Goal: Task Accomplishment & Management: Manage account settings

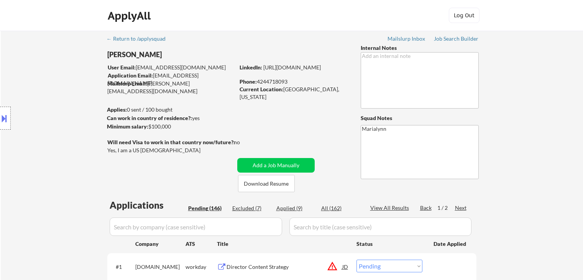
select select ""pending""
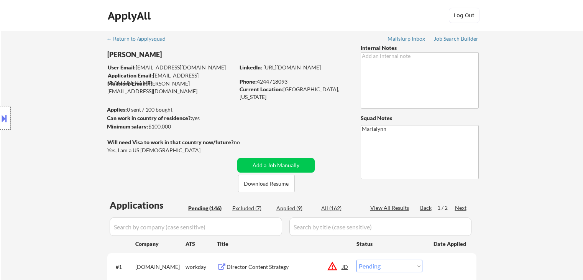
select select ""pending""
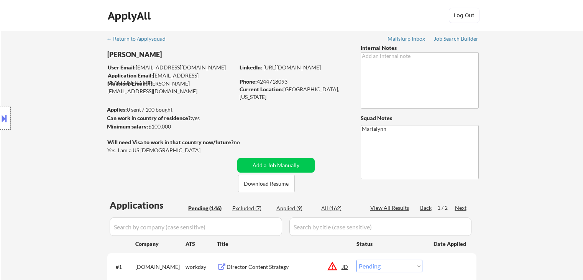
select select ""pending""
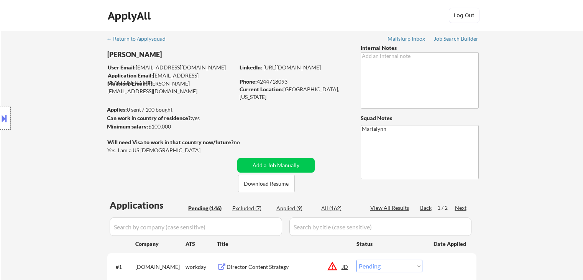
select select ""pending""
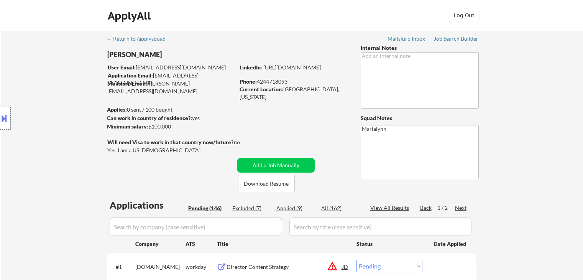
select select ""pending""
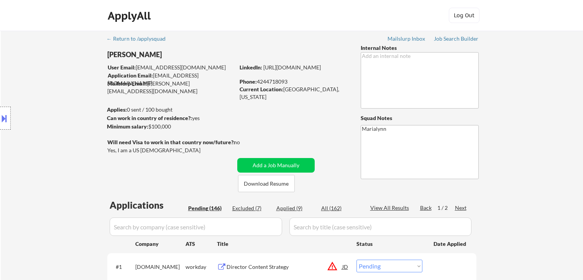
select select ""pending""
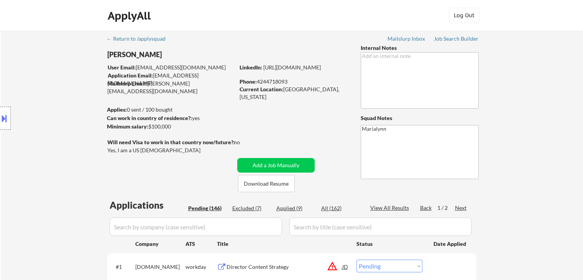
select select ""pending""
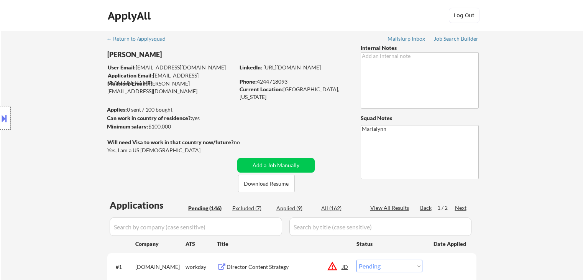
select select ""pending""
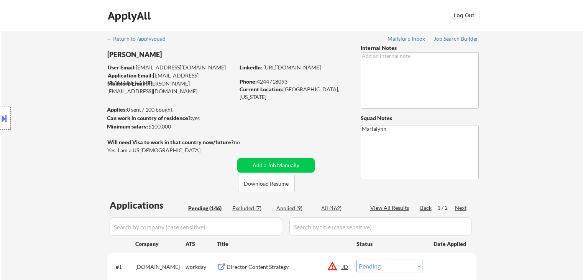
select select ""pending""
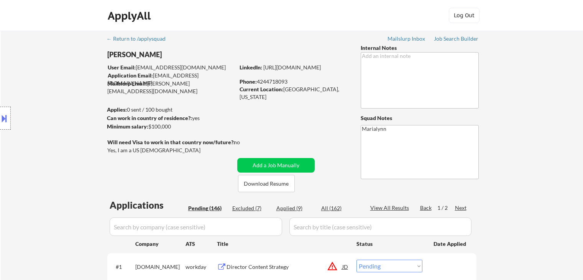
select select ""pending""
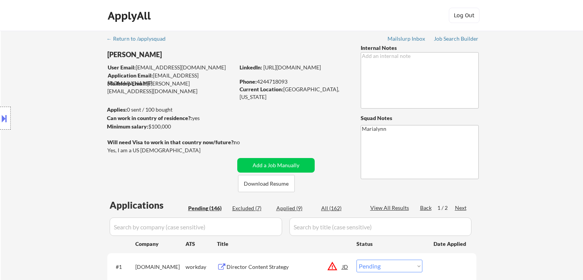
select select ""pending""
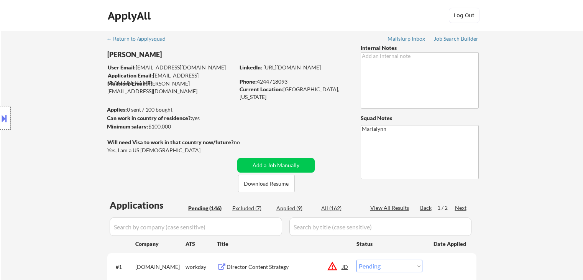
select select ""pending""
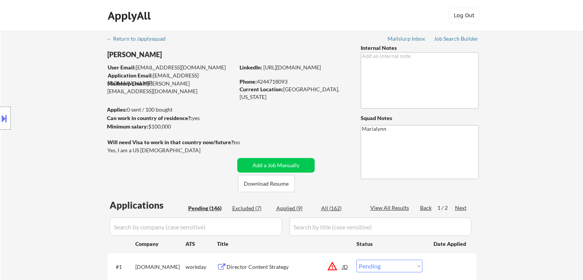
select select ""pending""
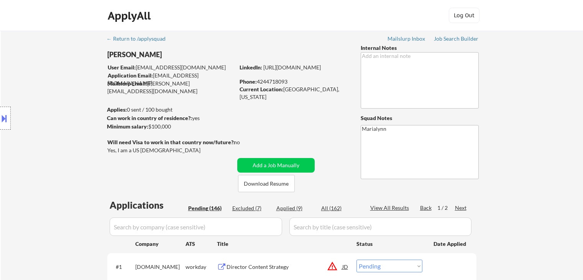
select select ""pending""
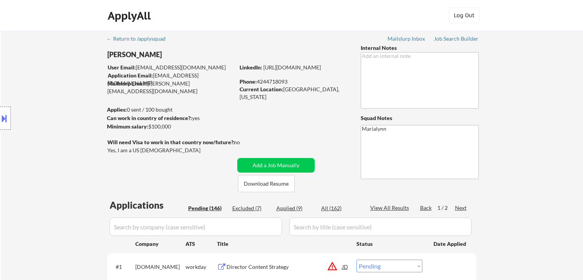
select select ""pending""
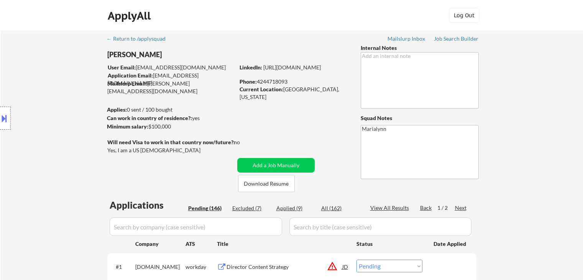
select select ""pending""
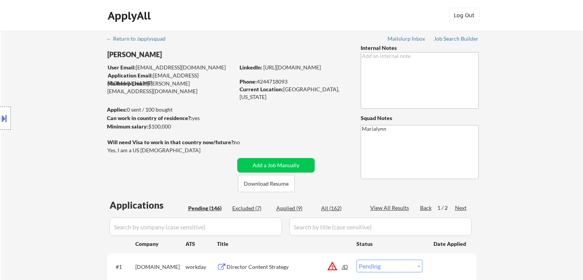
select select ""pending""
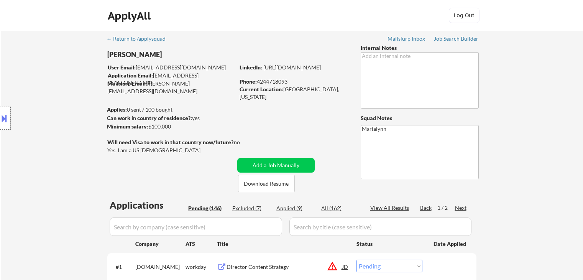
select select ""pending""
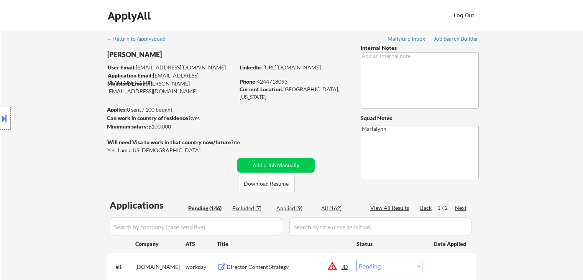
select select ""pending""
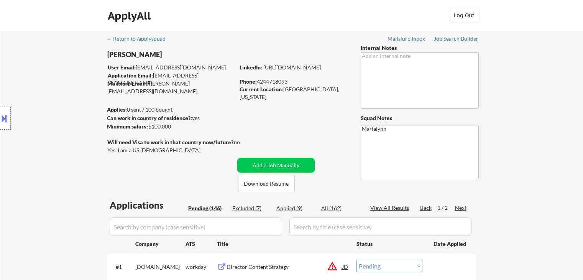
select select ""pending""
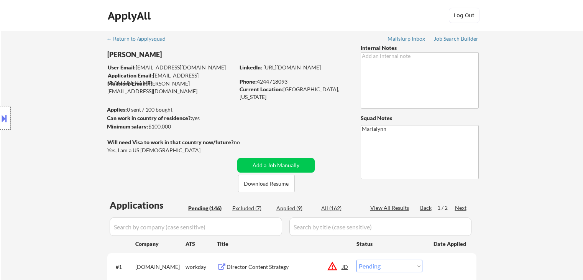
scroll to position [307, 0]
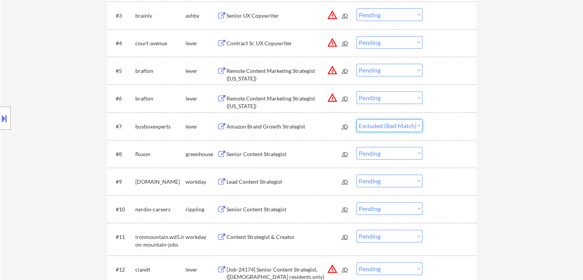
click at [357, 119] on select "Choose an option... Pending Applied Excluded (Questions) Excluded (Expired) Exc…" at bounding box center [390, 125] width 66 height 13
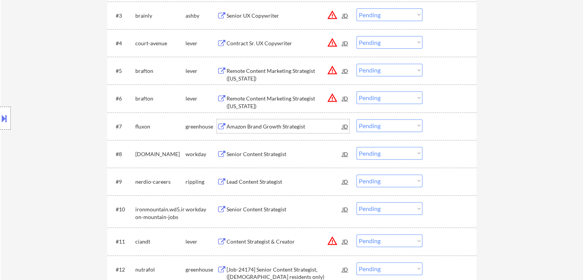
click at [270, 126] on div "Amazon Brand Growth Strategist" at bounding box center [285, 127] width 116 height 8
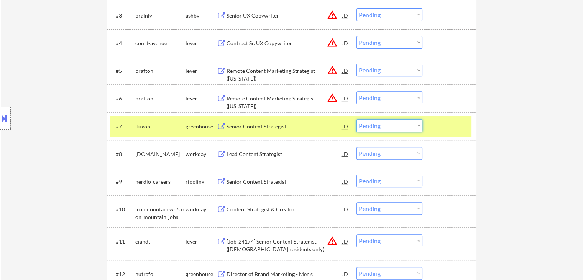
click at [382, 126] on select "Choose an option... Pending Applied Excluded (Questions) Excluded (Expired) Exc…" at bounding box center [390, 125] width 66 height 13
click at [357, 119] on select "Choose an option... Pending Applied Excluded (Questions) Excluded (Expired) Exc…" at bounding box center [390, 125] width 66 height 13
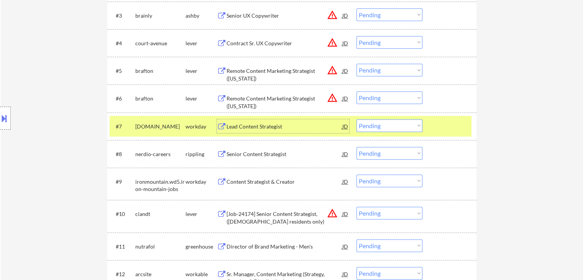
click at [247, 128] on div "Lead Content Strategist" at bounding box center [285, 127] width 116 height 8
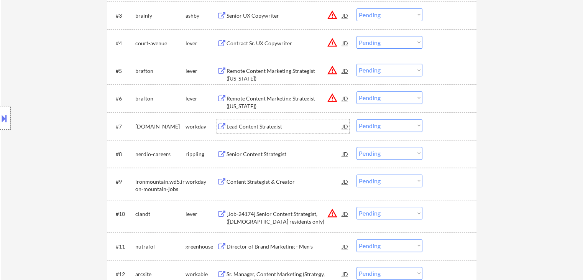
click at [8, 115] on div at bounding box center [5, 118] width 11 height 23
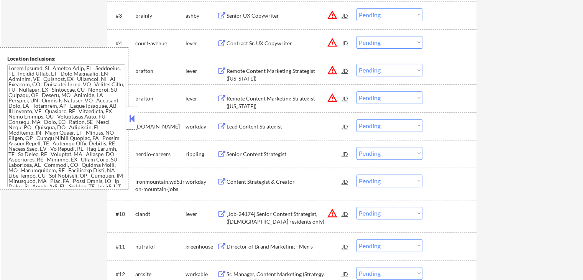
click at [130, 114] on button at bounding box center [132, 119] width 8 height 12
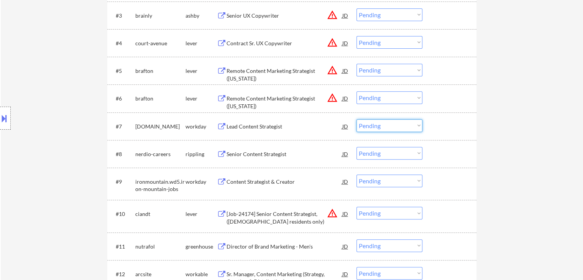
click at [378, 126] on select "Choose an option... Pending Applied Excluded (Questions) Excluded (Expired) Exc…" at bounding box center [390, 125] width 66 height 13
click at [357, 119] on select "Choose an option... Pending Applied Excluded (Questions) Excluded (Expired) Exc…" at bounding box center [390, 125] width 66 height 13
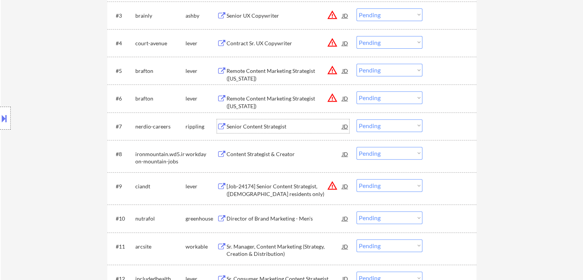
click at [244, 127] on div "Senior Content Strategist" at bounding box center [285, 127] width 116 height 8
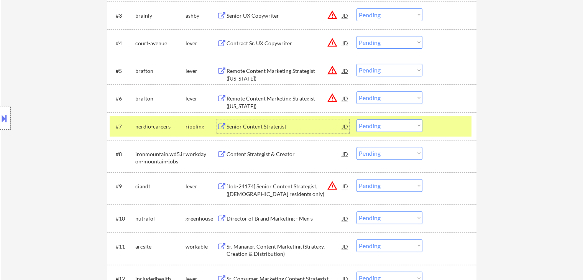
click at [395, 125] on select "Choose an option... Pending Applied Excluded (Questions) Excluded (Expired) Exc…" at bounding box center [390, 125] width 66 height 13
click at [357, 119] on select "Choose an option... Pending Applied Excluded (Questions) Excluded (Expired) Exc…" at bounding box center [390, 125] width 66 height 13
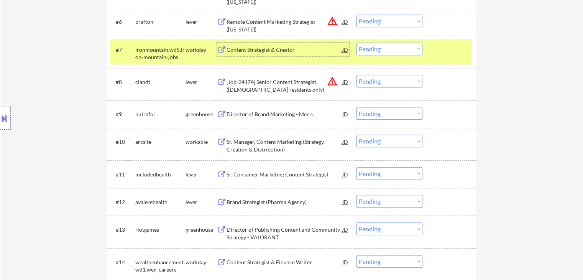
click at [266, 51] on div "Content Strategist & Creator" at bounding box center [285, 50] width 116 height 8
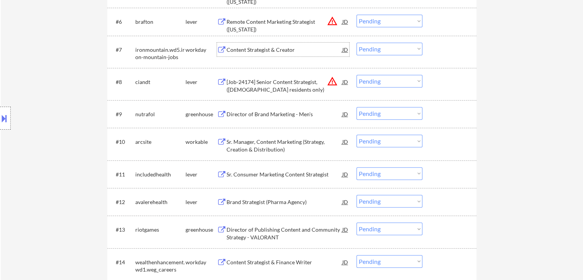
click at [374, 49] on select "Choose an option... Pending Applied Excluded (Questions) Excluded (Expired) Exc…" at bounding box center [390, 49] width 66 height 13
click at [357, 43] on select "Choose an option... Pending Applied Excluded (Questions) Excluded (Expired) Exc…" at bounding box center [390, 49] width 66 height 13
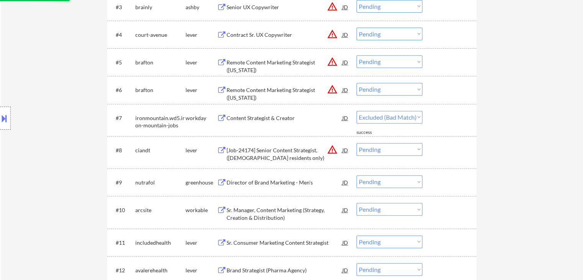
select select ""pending""
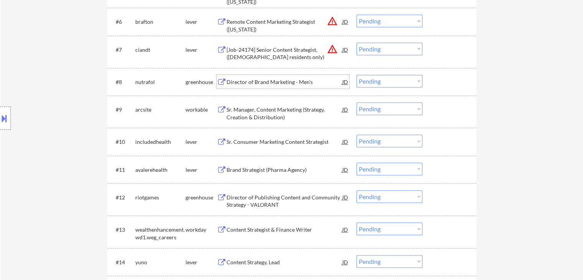
click at [258, 80] on div "Director of Brand Marketing - Men's" at bounding box center [285, 82] width 116 height 8
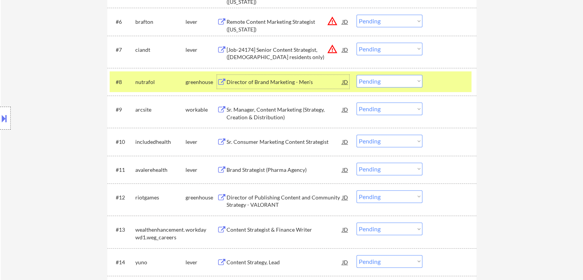
click at [377, 82] on select "Choose an option... Pending Applied Excluded (Questions) Excluded (Expired) Exc…" at bounding box center [390, 81] width 66 height 13
click at [357, 75] on select "Choose an option... Pending Applied Excluded (Questions) Excluded (Expired) Exc…" at bounding box center [390, 81] width 66 height 13
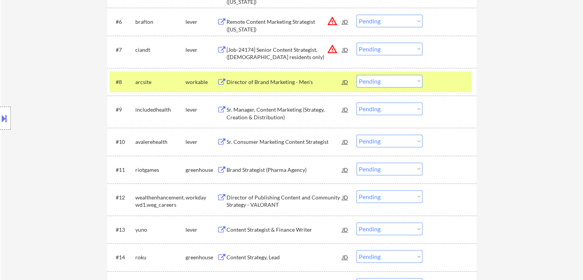
click at [278, 81] on div "Director of Brand Marketing - Men's" at bounding box center [285, 82] width 116 height 8
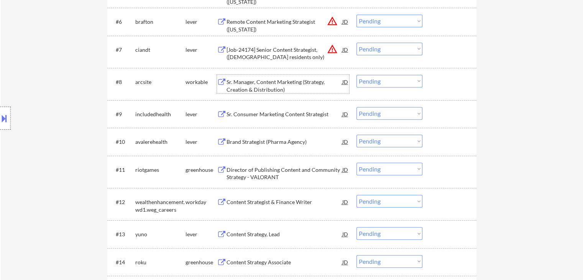
drag, startPoint x: 369, startPoint y: 79, endPoint x: 375, endPoint y: 86, distance: 9.5
click at [369, 79] on select "Choose an option... Pending Applied Excluded (Questions) Excluded (Expired) Exc…" at bounding box center [390, 81] width 66 height 13
click at [357, 75] on select "Choose an option... Pending Applied Excluded (Questions) Excluded (Expired) Exc…" at bounding box center [390, 81] width 66 height 13
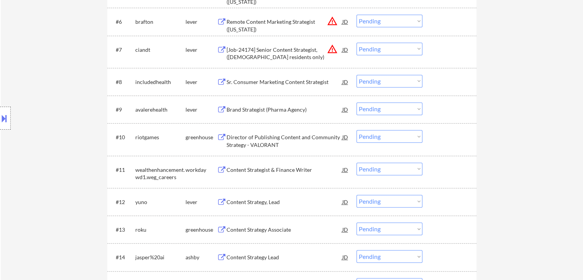
click at [278, 85] on div "Sr. Consumer Marketing Content Strategist" at bounding box center [285, 82] width 116 height 8
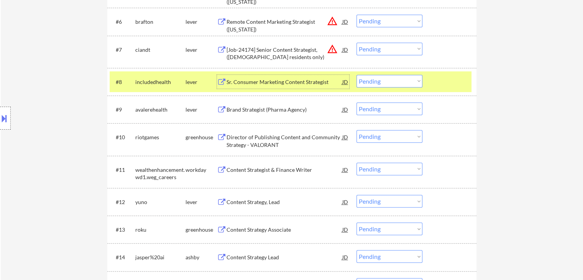
click at [390, 82] on select "Choose an option... Pending Applied Excluded (Questions) Excluded (Expired) Exc…" at bounding box center [390, 81] width 66 height 13
click at [357, 75] on select "Choose an option... Pending Applied Excluded (Questions) Excluded (Expired) Exc…" at bounding box center [390, 81] width 66 height 13
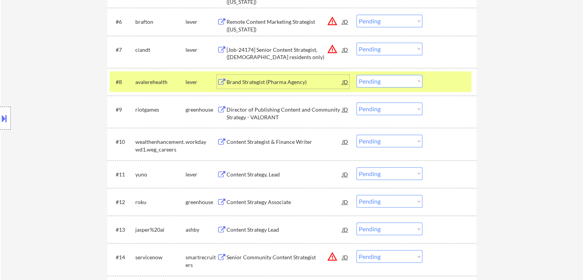
click at [252, 83] on div "Brand Strategist (Pharma Agency)" at bounding box center [285, 82] width 116 height 8
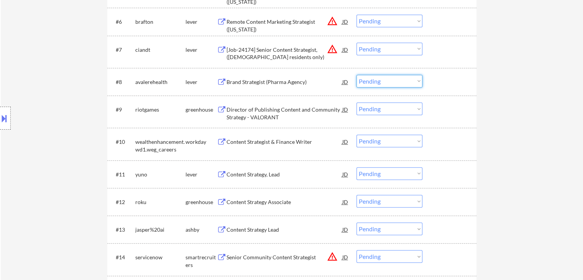
click at [377, 82] on select "Choose an option... Pending Applied Excluded (Questions) Excluded (Expired) Exc…" at bounding box center [390, 81] width 66 height 13
click at [357, 75] on select "Choose an option... Pending Applied Excluded (Questions) Excluded (Expired) Exc…" at bounding box center [390, 81] width 66 height 13
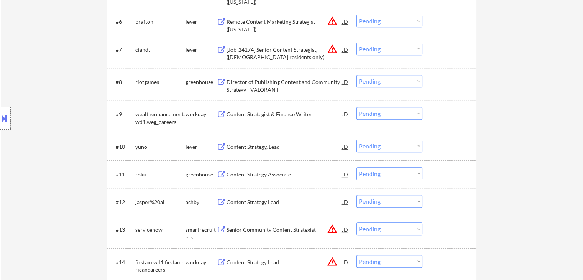
click at [238, 86] on div "Director of Publishing Content and Community Strategy - VALORANT" at bounding box center [285, 85] width 116 height 15
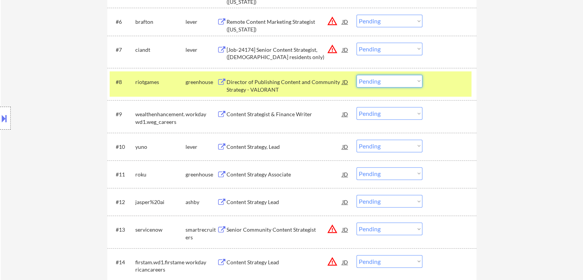
drag, startPoint x: 366, startPoint y: 80, endPoint x: 373, endPoint y: 86, distance: 8.7
click at [366, 81] on select "Choose an option... Pending Applied Excluded (Questions) Excluded (Expired) Exc…" at bounding box center [390, 81] width 66 height 13
click at [357, 75] on select "Choose an option... Pending Applied Excluded (Questions) Excluded (Expired) Exc…" at bounding box center [390, 81] width 66 height 13
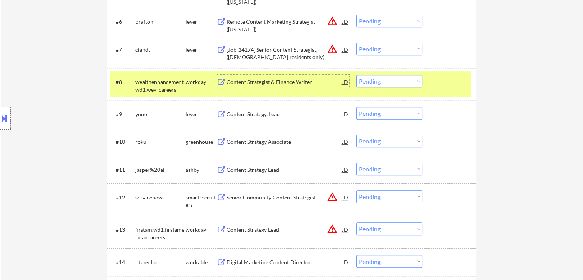
click at [261, 81] on div "Content Strategist & Finance Writer" at bounding box center [285, 82] width 116 height 8
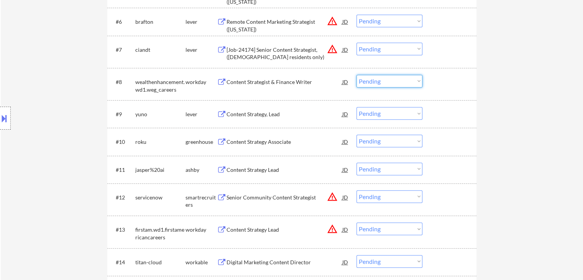
click at [378, 81] on select "Choose an option... Pending Applied Excluded (Questions) Excluded (Expired) Exc…" at bounding box center [390, 81] width 66 height 13
click at [357, 75] on select "Choose an option... Pending Applied Excluded (Questions) Excluded (Expired) Exc…" at bounding box center [390, 81] width 66 height 13
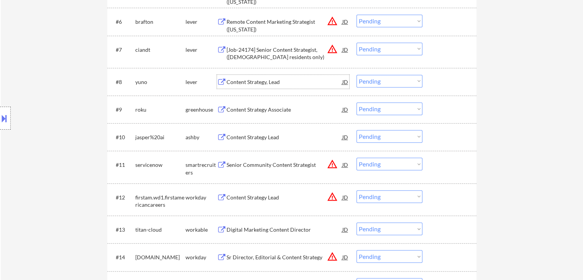
click at [254, 84] on div "Content Strategy, Lead" at bounding box center [285, 82] width 116 height 8
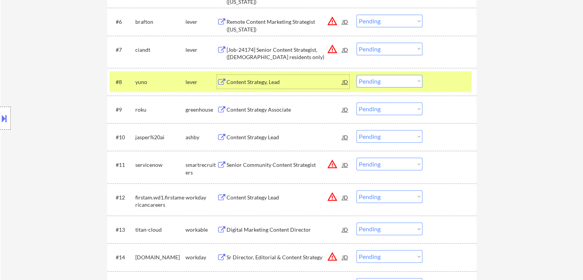
click at [376, 84] on select "Choose an option... Pending Applied Excluded (Questions) Excluded (Expired) Exc…" at bounding box center [390, 81] width 66 height 13
click at [357, 75] on select "Choose an option... Pending Applied Excluded (Questions) Excluded (Expired) Exc…" at bounding box center [390, 81] width 66 height 13
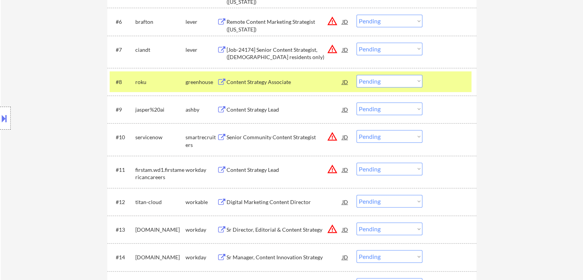
click at [253, 81] on div "Content Strategy Associate" at bounding box center [285, 82] width 116 height 8
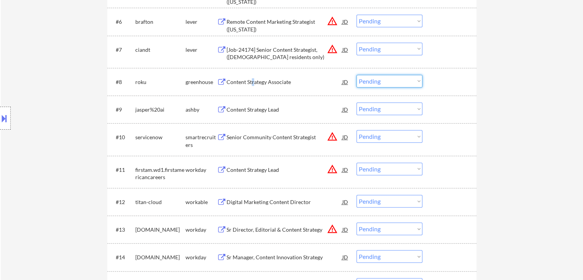
drag, startPoint x: 375, startPoint y: 82, endPoint x: 380, endPoint y: 87, distance: 6.5
click at [376, 82] on select "Choose an option... Pending Applied Excluded (Questions) Excluded (Expired) Exc…" at bounding box center [390, 81] width 66 height 13
click at [357, 75] on select "Choose an option... Pending Applied Excluded (Questions) Excluded (Expired) Exc…" at bounding box center [390, 81] width 66 height 13
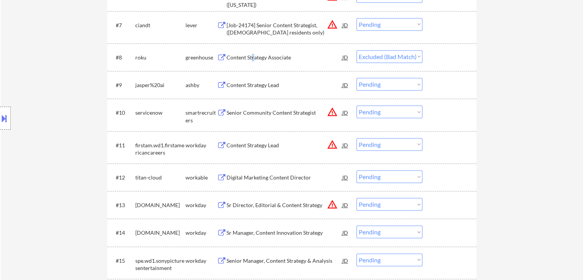
scroll to position [422, 0]
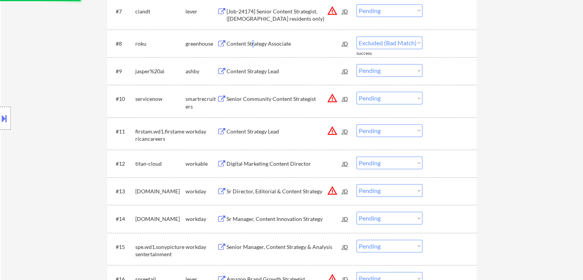
select select ""pending""
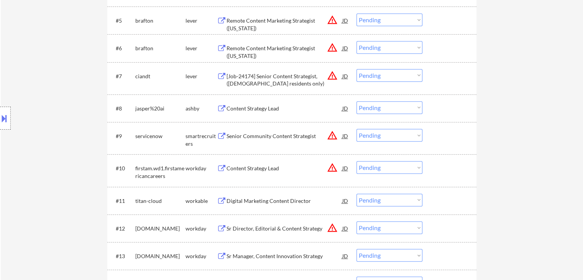
scroll to position [460, 0]
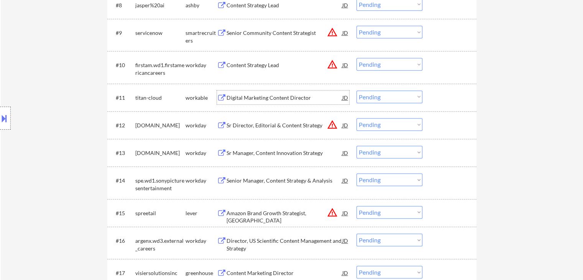
click at [263, 100] on div "Digital Marketing Content Director" at bounding box center [285, 98] width 116 height 8
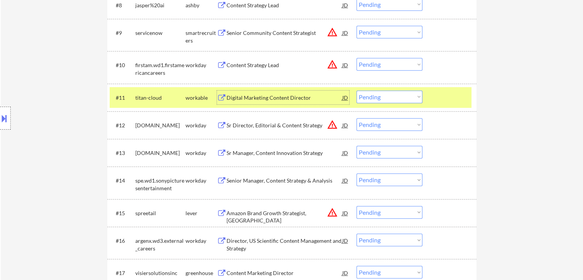
click at [382, 99] on select "Choose an option... Pending Applied Excluded (Questions) Excluded (Expired) Exc…" at bounding box center [390, 97] width 66 height 13
click at [357, 91] on select "Choose an option... Pending Applied Excluded (Questions) Excluded (Expired) Exc…" at bounding box center [390, 97] width 66 height 13
select select ""pending""
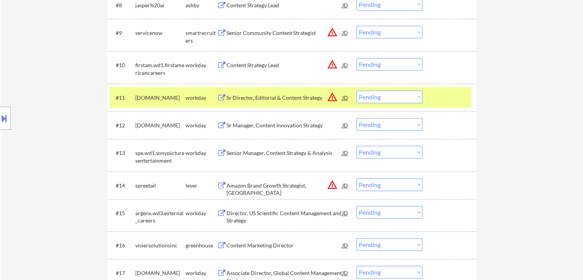
click at [271, 123] on div "Sr Manager, Content Innovation Strategy" at bounding box center [285, 126] width 116 height 8
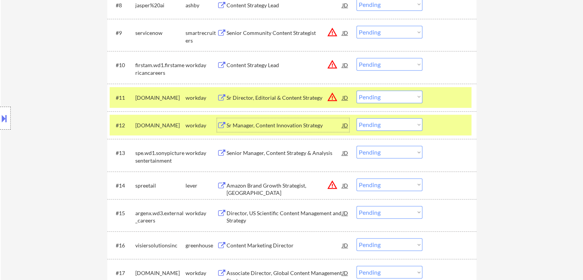
click at [195, 99] on div "workday" at bounding box center [201, 98] width 31 height 8
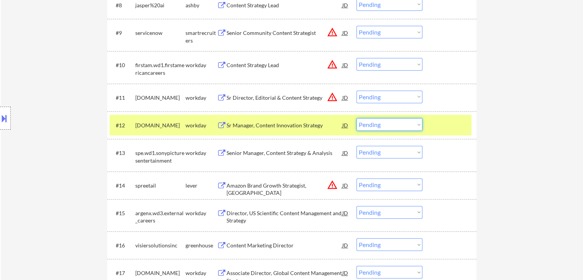
drag, startPoint x: 378, startPoint y: 122, endPoint x: 380, endPoint y: 130, distance: 7.5
click at [378, 123] on select "Choose an option... Pending Applied Excluded (Questions) Excluded (Expired) Exc…" at bounding box center [390, 124] width 66 height 13
click at [357, 118] on select "Choose an option... Pending Applied Excluded (Questions) Excluded (Expired) Exc…" at bounding box center [390, 124] width 66 height 13
click at [200, 121] on div "workday" at bounding box center [201, 125] width 31 height 14
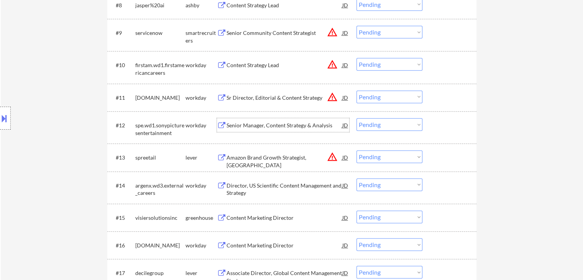
click at [278, 125] on div "Senior Manager, Content Strategy & Analysis" at bounding box center [285, 126] width 116 height 8
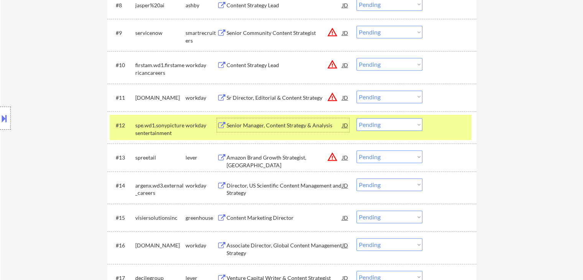
click at [378, 126] on select "Choose an option... Pending Applied Excluded (Questions) Excluded (Expired) Exc…" at bounding box center [390, 124] width 66 height 13
click at [357, 118] on select "Choose an option... Pending Applied Excluded (Questions) Excluded (Expired) Exc…" at bounding box center [390, 124] width 66 height 13
select select ""pending""
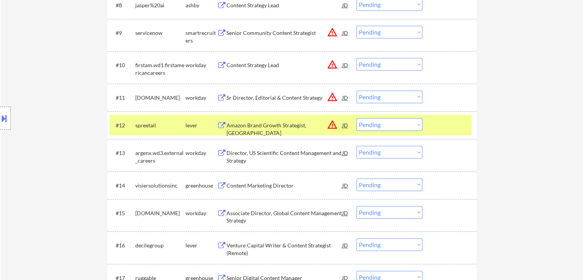
drag, startPoint x: 181, startPoint y: 123, endPoint x: 186, endPoint y: 127, distance: 6.3
click at [181, 123] on div "spreetail" at bounding box center [160, 126] width 50 height 8
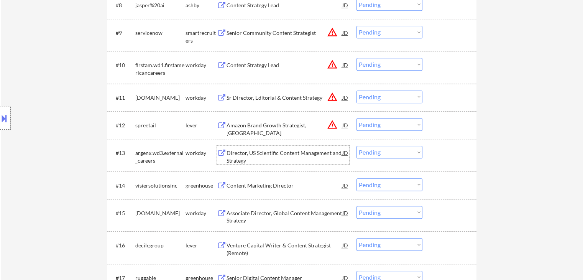
click at [292, 157] on div "Director, US Scientific Content Management and Strategy" at bounding box center [285, 156] width 116 height 15
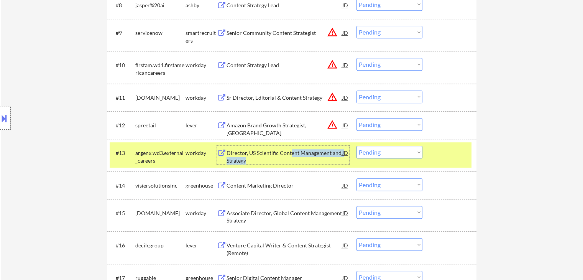
click at [386, 153] on select "Choose an option... Pending Applied Excluded (Questions) Excluded (Expired) Exc…" at bounding box center [390, 152] width 66 height 13
click at [357, 146] on select "Choose an option... Pending Applied Excluded (Questions) Excluded (Expired) Exc…" at bounding box center [390, 152] width 66 height 13
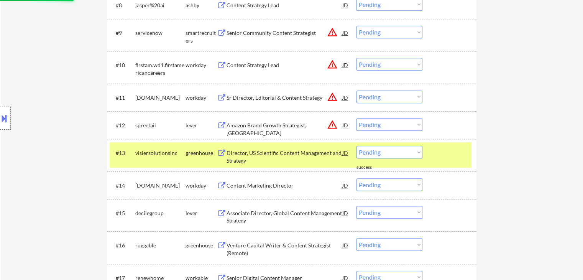
click at [190, 156] on div "greenhouse" at bounding box center [201, 153] width 31 height 8
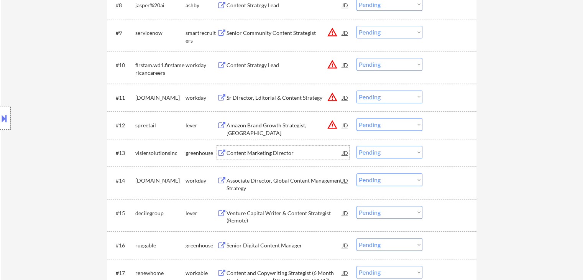
click at [254, 157] on div "Content Marketing Director" at bounding box center [285, 153] width 116 height 14
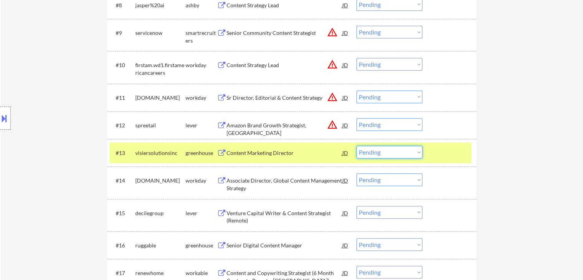
drag, startPoint x: 379, startPoint y: 150, endPoint x: 388, endPoint y: 158, distance: 11.9
click at [380, 150] on select "Choose an option... Pending Applied Excluded (Questions) Excluded (Expired) Exc…" at bounding box center [390, 152] width 66 height 13
click at [357, 146] on select "Choose an option... Pending Applied Excluded (Questions) Excluded (Expired) Exc…" at bounding box center [390, 152] width 66 height 13
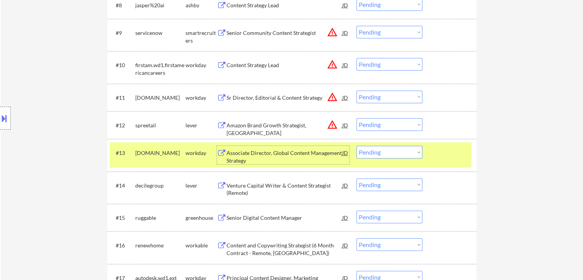
click at [293, 158] on div "Associate Director, Global Content Management Strategy" at bounding box center [285, 156] width 116 height 15
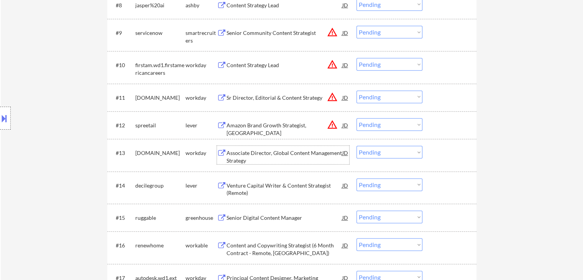
click at [373, 152] on select "Choose an option... Pending Applied Excluded (Questions) Excluded (Expired) Exc…" at bounding box center [390, 152] width 66 height 13
click at [357, 146] on select "Choose an option... Pending Applied Excluded (Questions) Excluded (Expired) Exc…" at bounding box center [390, 152] width 66 height 13
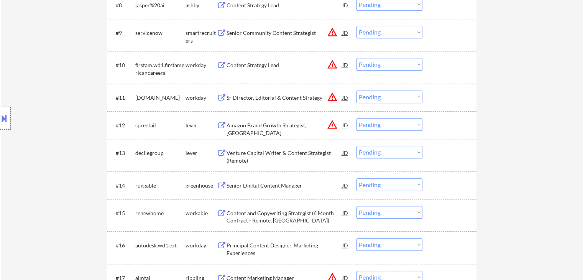
click at [252, 153] on div "Venture Capital Writer & Content Strategist (Remote)" at bounding box center [285, 156] width 116 height 15
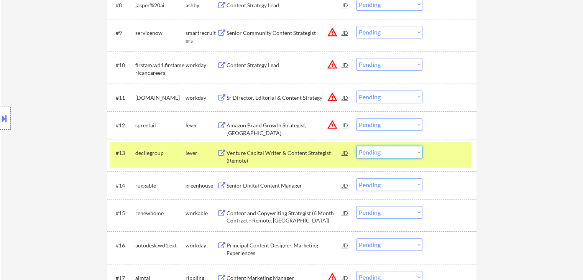
click at [387, 156] on select "Choose an option... Pending Applied Excluded (Questions) Excluded (Expired) Exc…" at bounding box center [390, 152] width 66 height 13
click at [357, 146] on select "Choose an option... Pending Applied Excluded (Questions) Excluded (Expired) Exc…" at bounding box center [390, 152] width 66 height 13
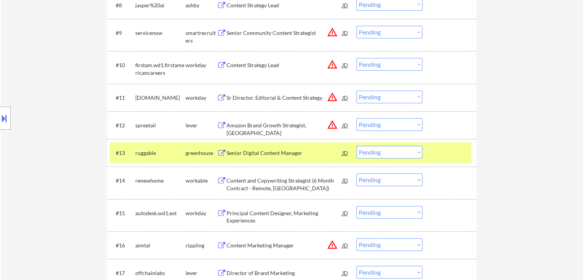
click at [265, 160] on div "#13 ruggable greenhouse Senior Digital Content Manager JD warning_amber Choose …" at bounding box center [291, 152] width 362 height 21
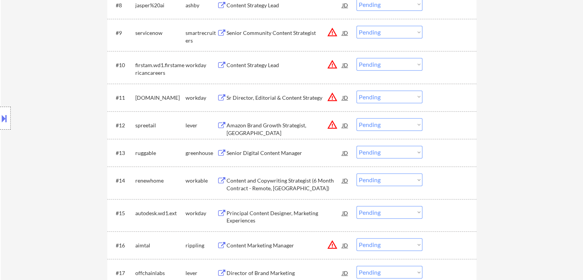
click at [269, 157] on div "Senior Digital Content Manager" at bounding box center [285, 153] width 116 height 14
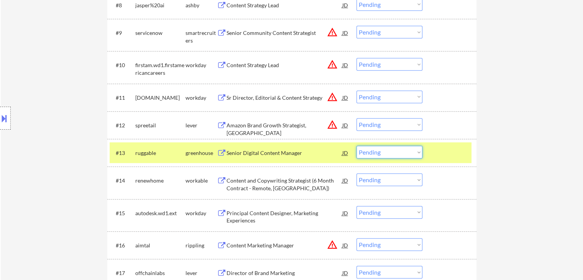
click at [385, 153] on select "Choose an option... Pending Applied Excluded (Questions) Excluded (Expired) Exc…" at bounding box center [390, 152] width 66 height 13
click at [357, 146] on select "Choose an option... Pending Applied Excluded (Questions) Excluded (Expired) Exc…" at bounding box center [390, 152] width 66 height 13
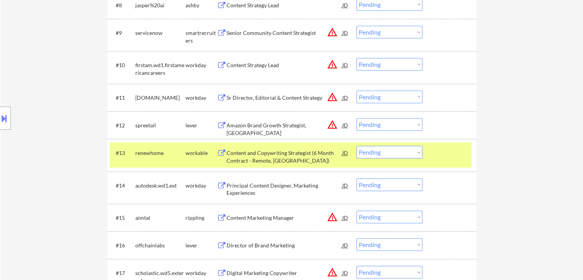
click at [260, 154] on div "Content and Copywriting Strategist (6 Month Contract - Remote, US)" at bounding box center [285, 156] width 116 height 15
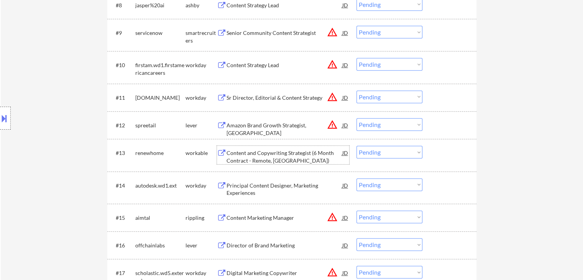
drag, startPoint x: 373, startPoint y: 152, endPoint x: 377, endPoint y: 158, distance: 7.2
click at [373, 152] on select "Choose an option... Pending Applied Excluded (Questions) Excluded (Expired) Exc…" at bounding box center [390, 152] width 66 height 13
click at [357, 146] on select "Choose an option... Pending Applied Excluded (Questions) Excluded (Expired) Exc…" at bounding box center [390, 152] width 66 height 13
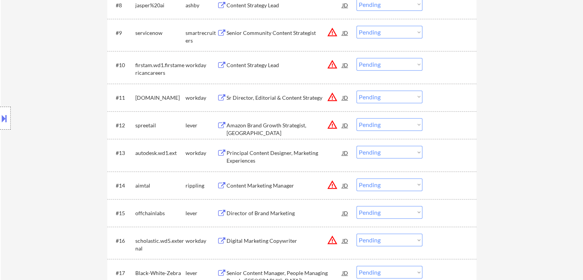
click at [265, 154] on div "Principal Content Designer, Marketing Experiences" at bounding box center [285, 156] width 116 height 15
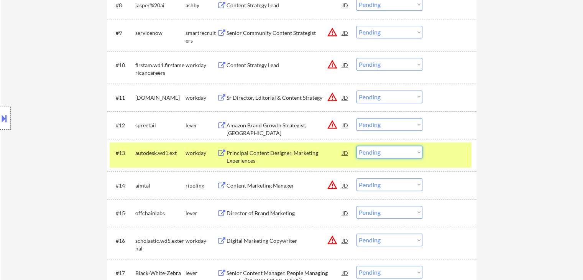
click at [393, 152] on select "Choose an option... Pending Applied Excluded (Questions) Excluded (Expired) Exc…" at bounding box center [390, 152] width 66 height 13
click at [357, 146] on select "Choose an option... Pending Applied Excluded (Questions) Excluded (Expired) Exc…" at bounding box center [390, 152] width 66 height 13
click at [192, 154] on div "workday" at bounding box center [201, 153] width 31 height 8
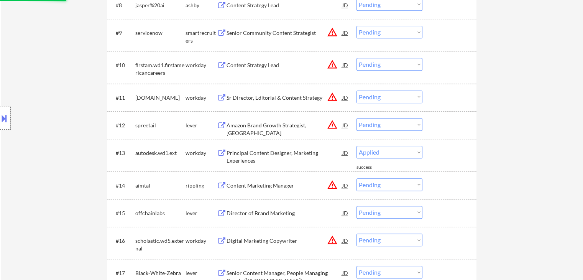
select select ""pending""
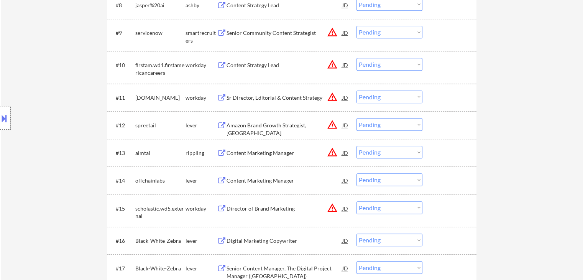
click at [247, 187] on div "Content Marketing Manager" at bounding box center [285, 180] width 116 height 14
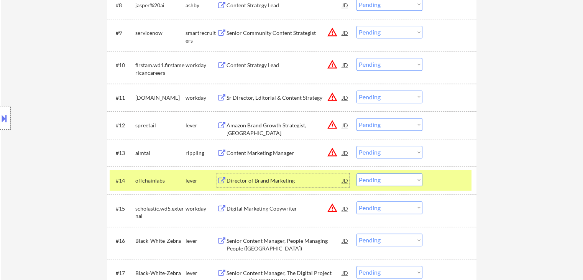
click at [382, 178] on select "Choose an option... Pending Applied Excluded (Questions) Excluded (Expired) Exc…" at bounding box center [390, 179] width 66 height 13
click at [357, 173] on select "Choose an option... Pending Applied Excluded (Questions) Excluded (Expired) Exc…" at bounding box center [390, 179] width 66 height 13
select select ""pending""
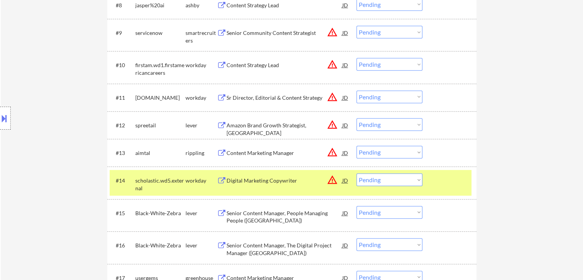
click at [210, 183] on div "workday" at bounding box center [201, 181] width 31 height 8
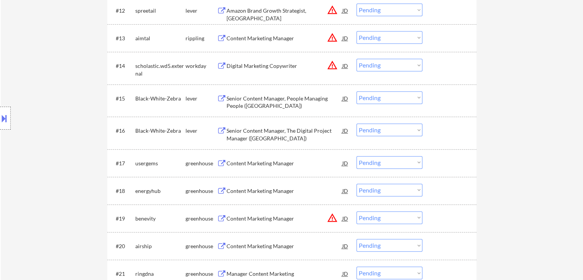
scroll to position [575, 0]
click at [269, 98] on div "Senior Content Manager, People Managing People (USA)" at bounding box center [285, 101] width 116 height 15
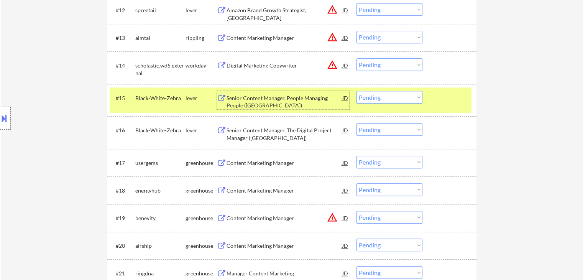
click at [370, 99] on select "Choose an option... Pending Applied Excluded (Questions) Excluded (Expired) Exc…" at bounding box center [390, 97] width 66 height 13
click at [357, 91] on select "Choose an option... Pending Applied Excluded (Questions) Excluded (Expired) Exc…" at bounding box center [390, 97] width 66 height 13
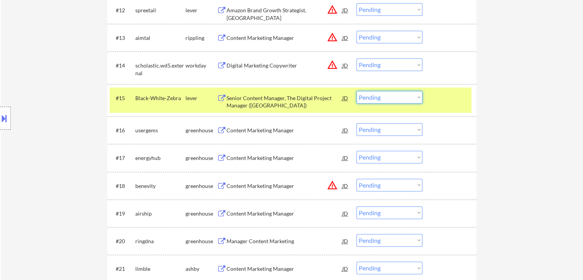
click at [369, 99] on select "Choose an option... Pending Applied Excluded (Questions) Excluded (Expired) Exc…" at bounding box center [390, 97] width 66 height 13
click at [357, 91] on select "Choose an option... Pending Applied Excluded (Questions) Excluded (Expired) Exc…" at bounding box center [390, 97] width 66 height 13
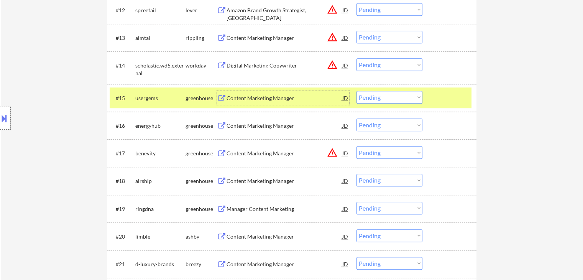
click at [253, 99] on div "Content Marketing Manager" at bounding box center [285, 98] width 116 height 8
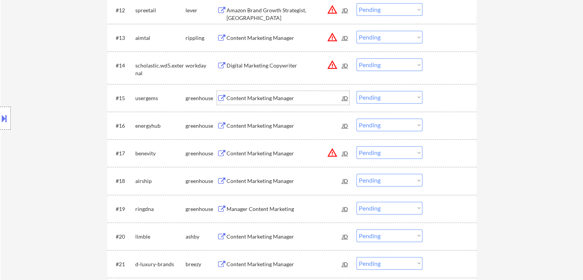
click at [348, 99] on div "JD" at bounding box center [346, 98] width 8 height 14
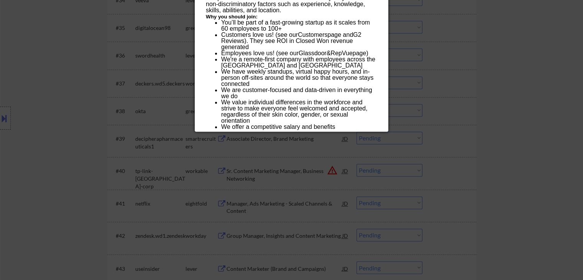
scroll to position [1151, 0]
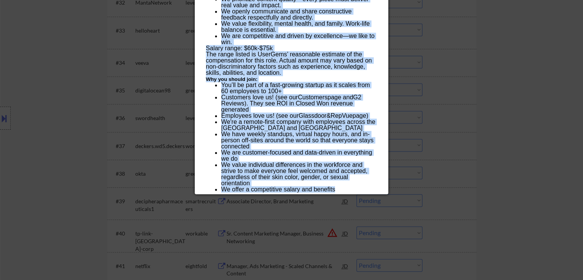
drag, startPoint x: 210, startPoint y: 34, endPoint x: 344, endPoint y: 189, distance: 204.7
copy div "Content Marketing Manager usergems Remote U.S. AI Location Check ✅: Client's lo…"
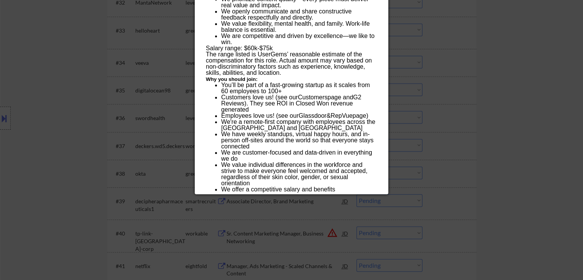
click at [67, 45] on div at bounding box center [291, 140] width 583 height 280
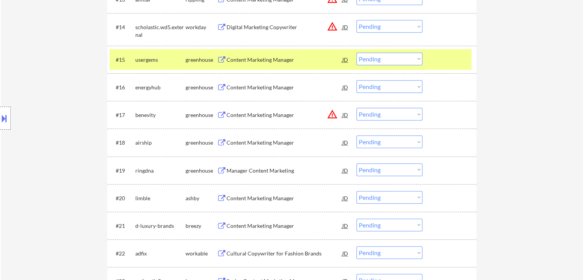
scroll to position [460, 0]
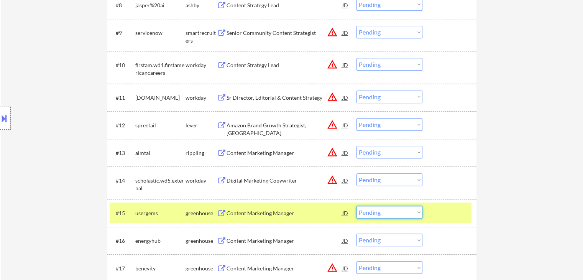
click at [408, 211] on select "Choose an option... Pending Applied Excluded (Questions) Excluded (Expired) Exc…" at bounding box center [390, 212] width 66 height 13
click at [357, 206] on select "Choose an option... Pending Applied Excluded (Questions) Excluded (Expired) Exc…" at bounding box center [390, 212] width 66 height 13
click at [233, 211] on div "Content Marketing Manager" at bounding box center [285, 213] width 116 height 8
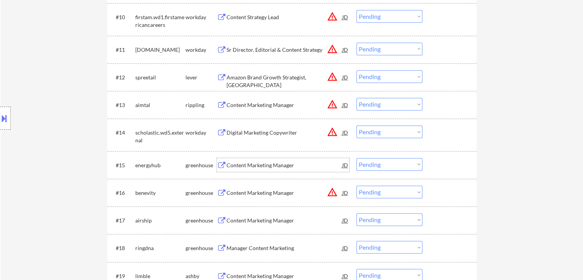
scroll to position [575, 0]
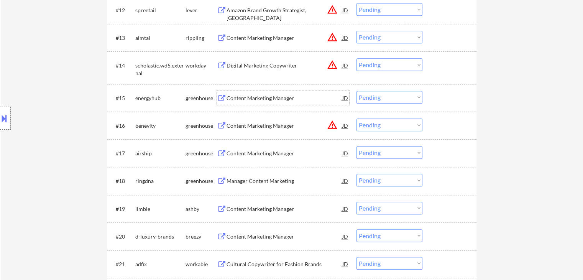
click at [374, 95] on select "Choose an option... Pending Applied Excluded (Questions) Excluded (Expired) Exc…" at bounding box center [390, 97] width 66 height 13
click at [357, 91] on select "Choose an option... Pending Applied Excluded (Questions) Excluded (Expired) Exc…" at bounding box center [390, 97] width 66 height 13
select select ""pending""
click at [264, 130] on div "Content Marketing Manager" at bounding box center [285, 126] width 116 height 14
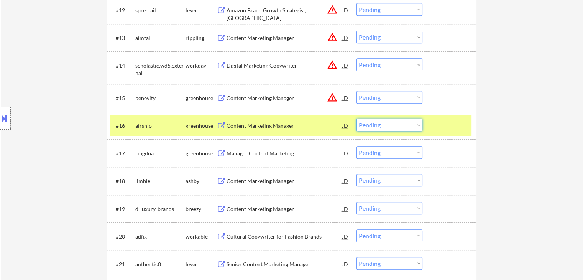
click at [378, 126] on select "Choose an option... Pending Applied Excluded (Questions) Excluded (Expired) Exc…" at bounding box center [390, 125] width 66 height 13
click at [357, 119] on select "Choose an option... Pending Applied Excluded (Questions) Excluded (Expired) Exc…" at bounding box center [390, 125] width 66 height 13
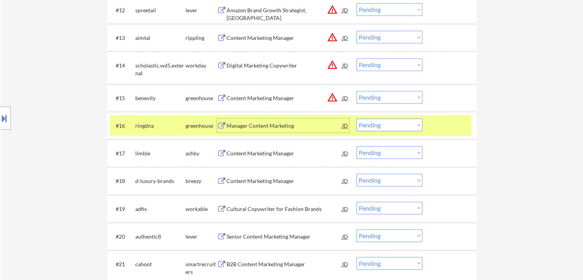
click at [234, 122] on div "Manager Content Marketing" at bounding box center [285, 126] width 116 height 8
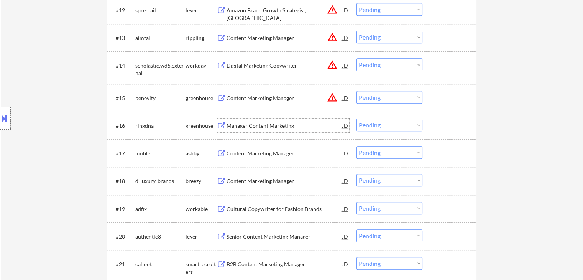
click at [262, 126] on div "Manager Content Marketing" at bounding box center [285, 126] width 116 height 8
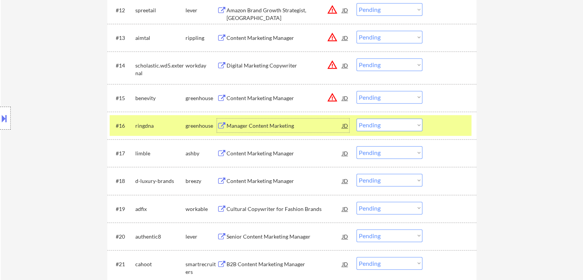
click at [375, 128] on select "Choose an option... Pending Applied Excluded (Questions) Excluded (Expired) Exc…" at bounding box center [390, 125] width 66 height 13
click at [357, 119] on select "Choose an option... Pending Applied Excluded (Questions) Excluded (Expired) Exc…" at bounding box center [390, 125] width 66 height 13
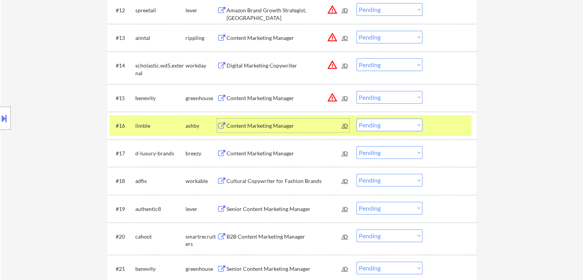
click at [267, 128] on div "Content Marketing Manager" at bounding box center [285, 126] width 116 height 8
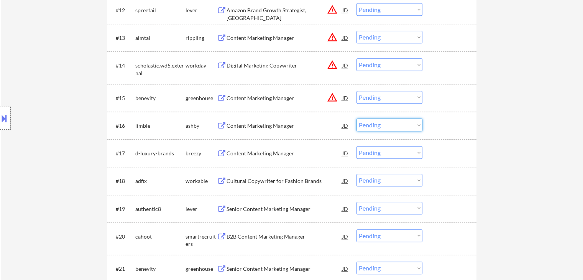
click at [384, 127] on select "Choose an option... Pending Applied Excluded (Questions) Excluded (Expired) Exc…" at bounding box center [390, 125] width 66 height 13
click at [357, 119] on select "Choose an option... Pending Applied Excluded (Questions) Excluded (Expired) Exc…" at bounding box center [390, 125] width 66 height 13
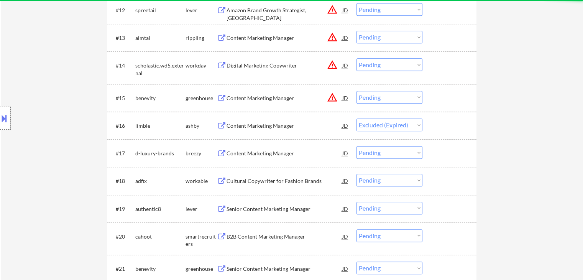
select select ""pending""
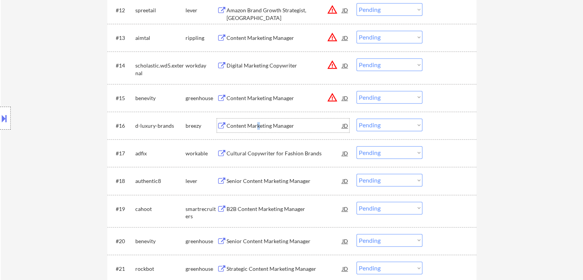
click at [258, 128] on div "Content Marketing Manager" at bounding box center [285, 126] width 116 height 8
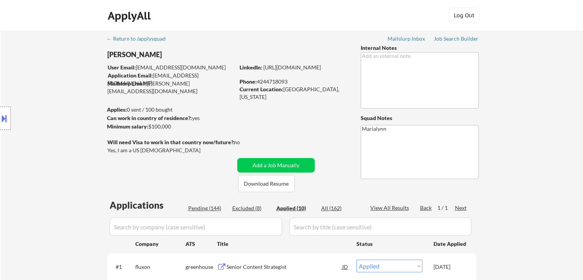
select select ""applied""
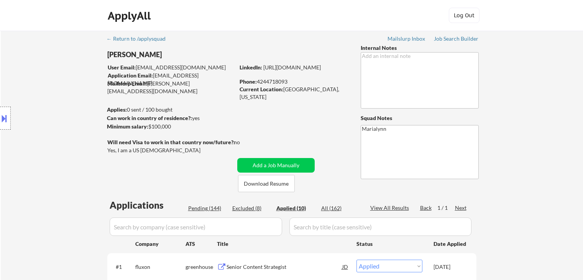
select select ""applied""
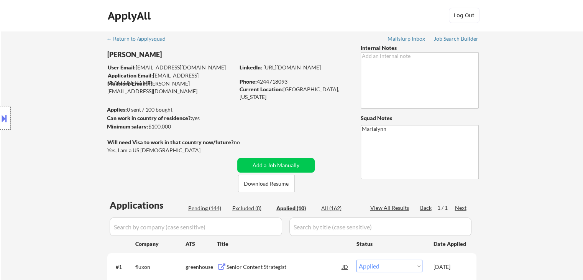
click at [290, 83] on div "Phone: 4244718093" at bounding box center [294, 82] width 109 height 8
select select ""applied""
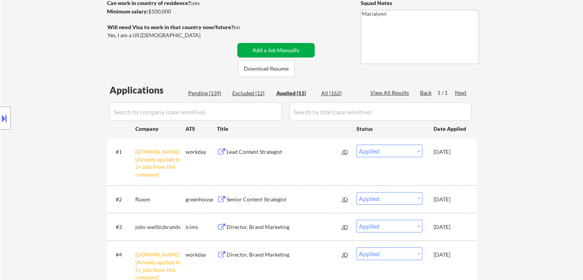
scroll to position [27, 0]
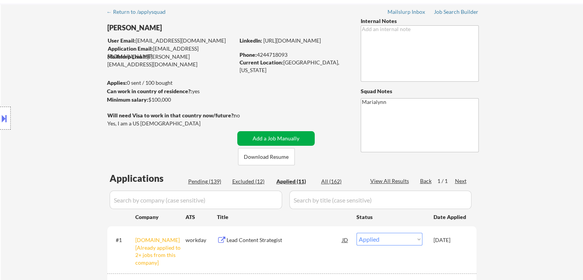
select select ""applied""
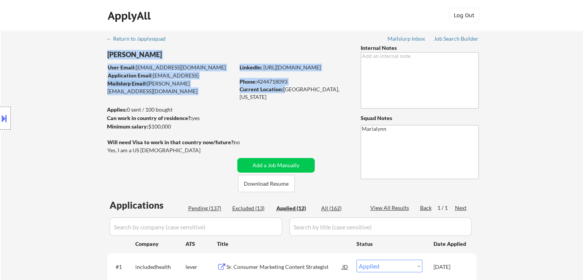
drag, startPoint x: 284, startPoint y: 92, endPoint x: 352, endPoint y: 93, distance: 68.3
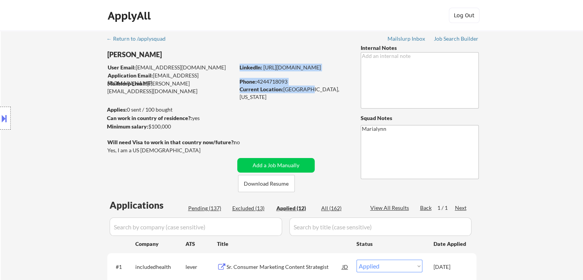
drag, startPoint x: 348, startPoint y: 90, endPoint x: 300, endPoint y: 92, distance: 48.7
click at [307, 91] on div "LinkedIn: https://www.linkedin.com/in/adammeery/ Phone: 4244718093 Current Loca…" at bounding box center [295, 79] width 110 height 30
click at [293, 92] on div "Current Location: Hermosa Beach, California" at bounding box center [294, 93] width 109 height 15
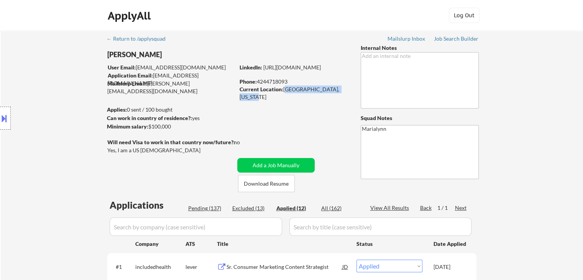
drag, startPoint x: 285, startPoint y: 90, endPoint x: 347, endPoint y: 91, distance: 61.8
click at [347, 91] on div "Current Location: Hermosa Beach, California" at bounding box center [294, 93] width 109 height 15
copy div "[GEOGRAPHIC_DATA], [US_STATE]"
select select ""applied""
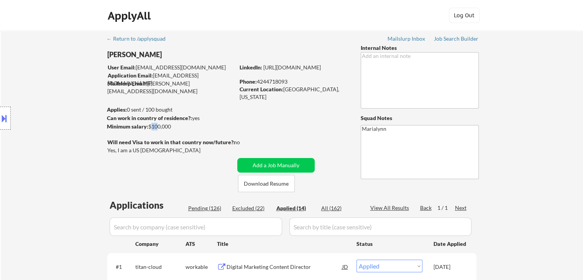
drag, startPoint x: 149, startPoint y: 127, endPoint x: 155, endPoint y: 127, distance: 5.8
click at [155, 127] on div "Minimum salary: $100,000" at bounding box center [171, 127] width 128 height 8
drag, startPoint x: 149, startPoint y: 127, endPoint x: 171, endPoint y: 127, distance: 22.2
click at [171, 127] on div "Minimum salary: $100,000" at bounding box center [171, 127] width 128 height 8
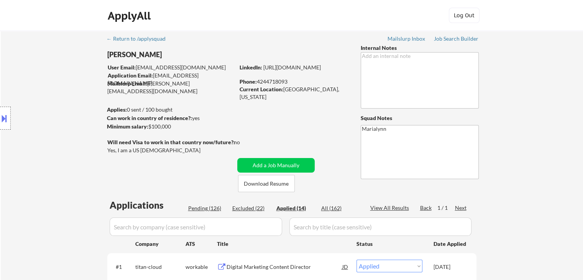
copy div "$100,000"
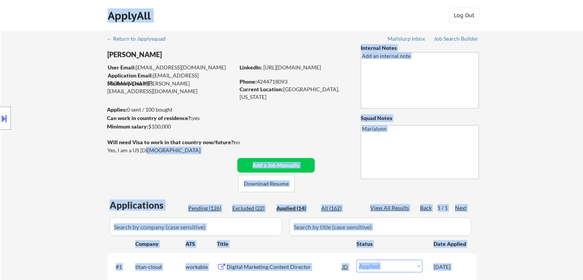
drag, startPoint x: 133, startPoint y: 151, endPoint x: 146, endPoint y: 151, distance: 13.1
click at [146, 151] on body "← Return to /applysquad Mailslurp Inbox Job Search Builder Adam Meery User Emai…" at bounding box center [291, 140] width 583 height 280
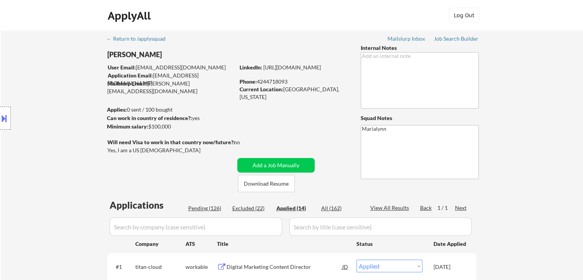
click at [141, 154] on div "Yes, I am a US [DEMOGRAPHIC_DATA]" at bounding box center [172, 151] width 130 height 8
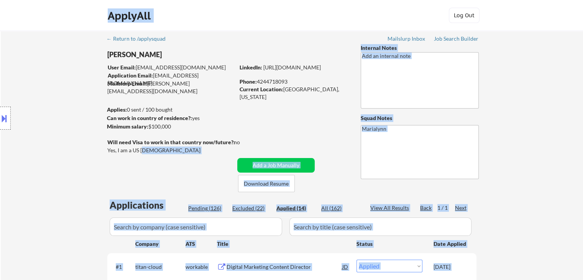
drag, startPoint x: 132, startPoint y: 150, endPoint x: 140, endPoint y: 150, distance: 7.7
click at [142, 150] on body "← Return to /applysquad Mailslurp Inbox Job Search Builder Adam Meery User Emai…" at bounding box center [291, 140] width 583 height 280
click at [131, 149] on div "Location Inclusions:" at bounding box center [68, 118] width 137 height 142
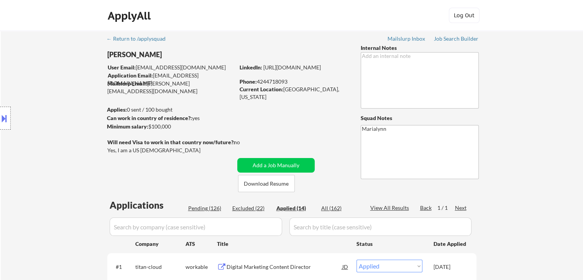
click at [133, 148] on div "Location Inclusions:" at bounding box center [68, 118] width 137 height 142
click at [148, 148] on div "Yes, I am a US [DEMOGRAPHIC_DATA]" at bounding box center [172, 151] width 130 height 8
click at [137, 152] on div "Location Inclusions:" at bounding box center [68, 118] width 137 height 142
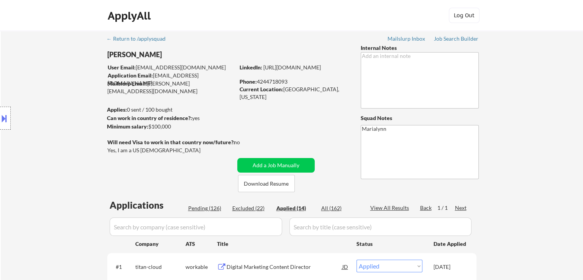
click at [137, 152] on div "Location Inclusions:" at bounding box center [68, 118] width 137 height 142
click at [137, 151] on div "Location Inclusions:" at bounding box center [68, 118] width 137 height 142
click at [137, 150] on div "Location Inclusions:" at bounding box center [68, 118] width 137 height 142
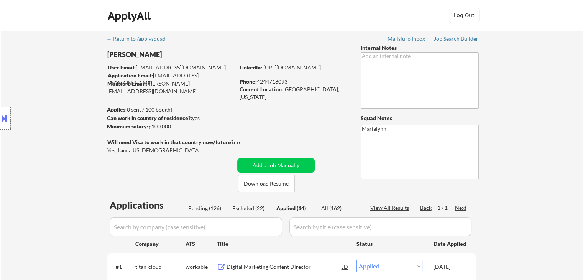
click at [137, 150] on div "Location Inclusions:" at bounding box center [68, 118] width 137 height 142
click at [140, 150] on div "Yes, I am a US [DEMOGRAPHIC_DATA]" at bounding box center [172, 151] width 130 height 8
click at [141, 150] on div "Yes, I am a US [DEMOGRAPHIC_DATA]" at bounding box center [172, 151] width 130 height 8
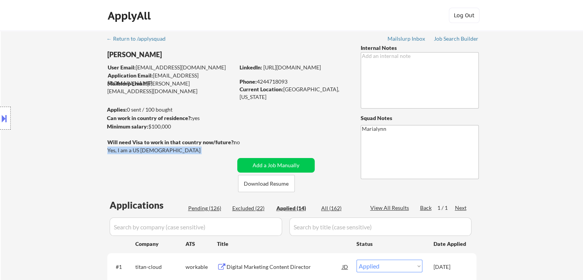
copy div "Yes, I am a US [DEMOGRAPHIC_DATA]"
select select ""applied""
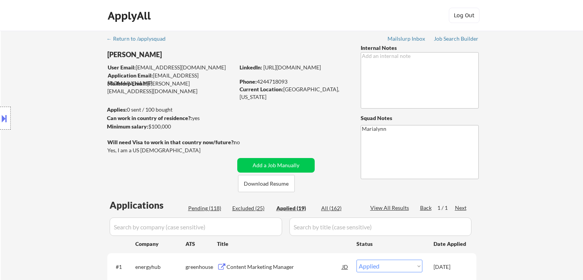
select select ""applied""
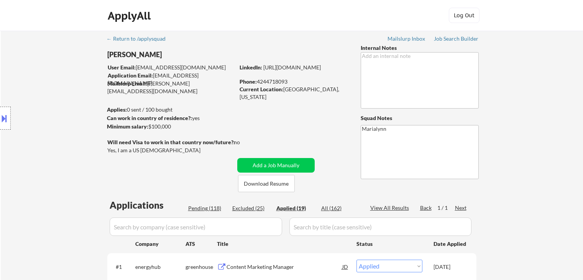
select select ""applied""
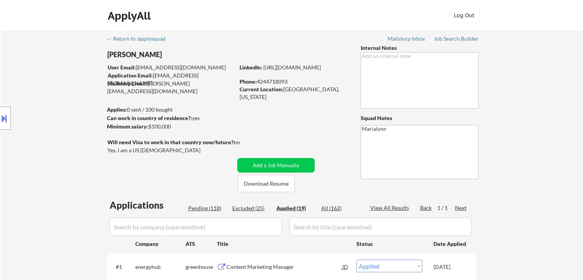
select select ""applied""
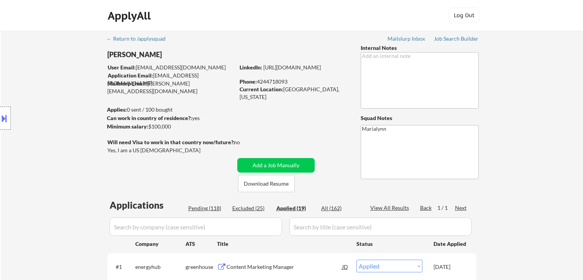
select select ""applied""
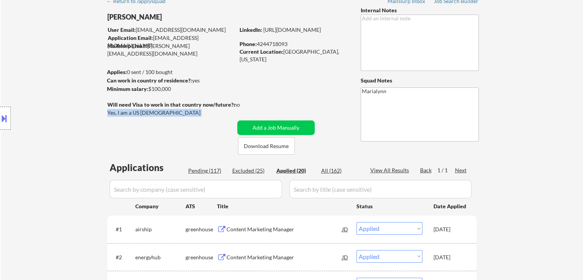
scroll to position [115, 0]
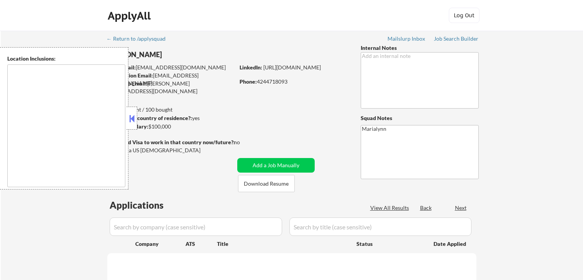
type textarea "[GEOGRAPHIC_DATA], [GEOGRAPHIC_DATA] [GEOGRAPHIC_DATA], [GEOGRAPHIC_DATA] [GEOG…"
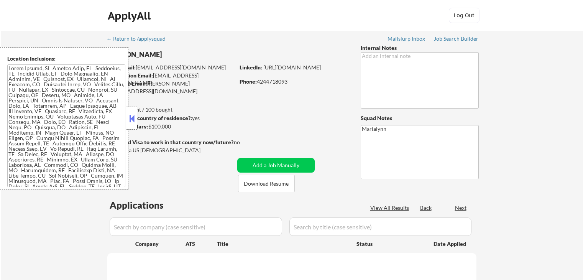
scroll to position [146, 0]
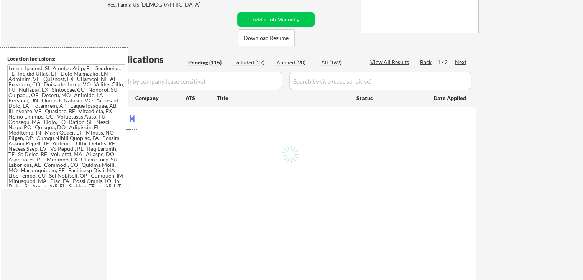
select select ""pending""
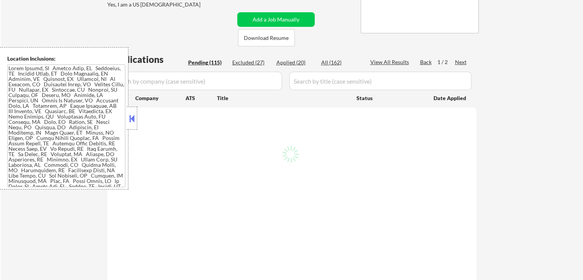
select select ""pending""
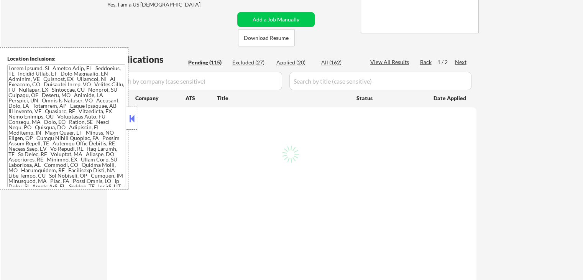
select select ""pending""
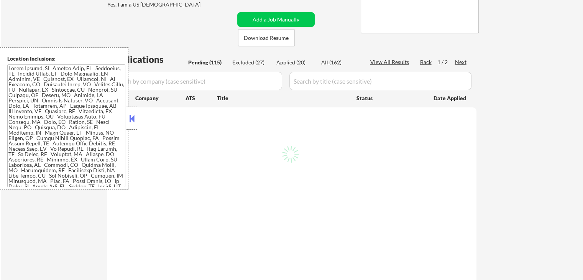
select select ""pending""
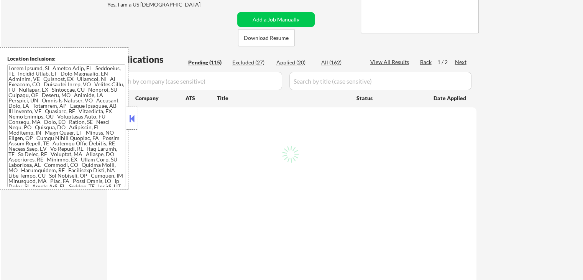
select select ""pending""
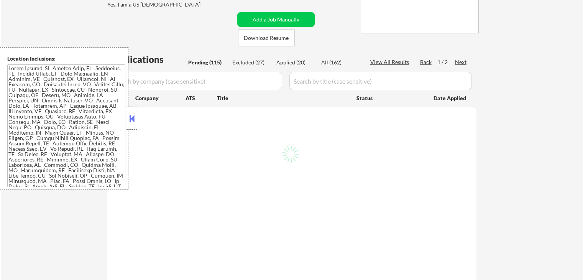
select select ""pending""
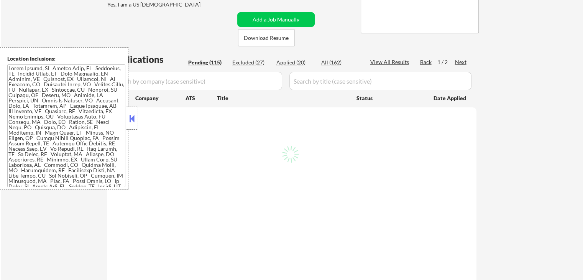
select select ""pending""
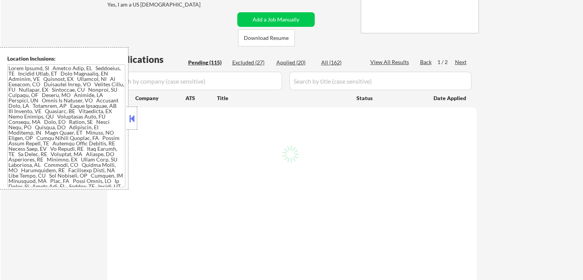
select select ""pending""
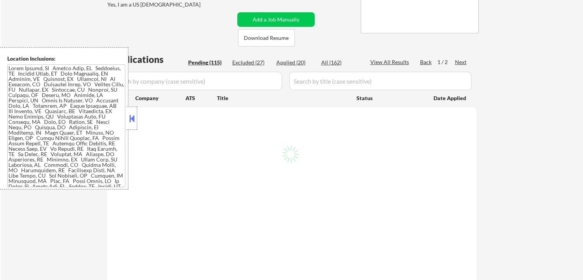
select select ""pending""
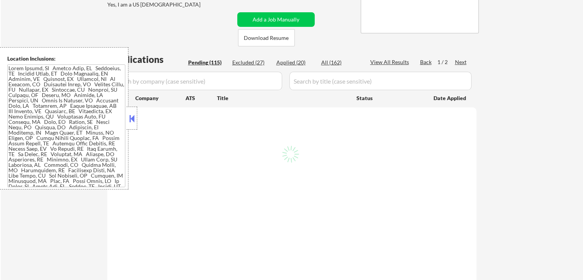
select select ""pending""
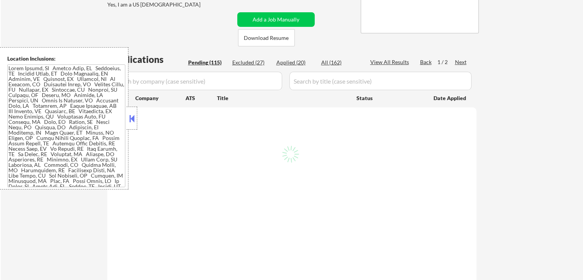
select select ""pending""
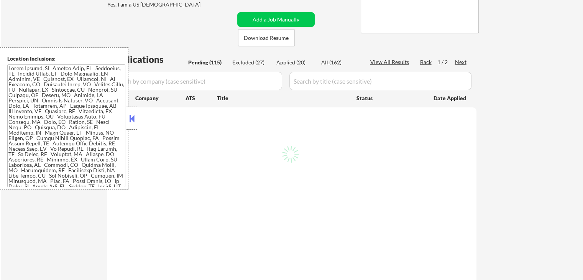
select select ""pending""
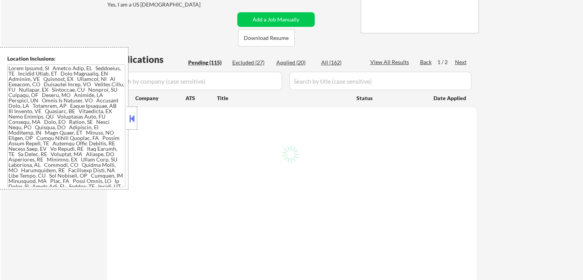
select select ""pending""
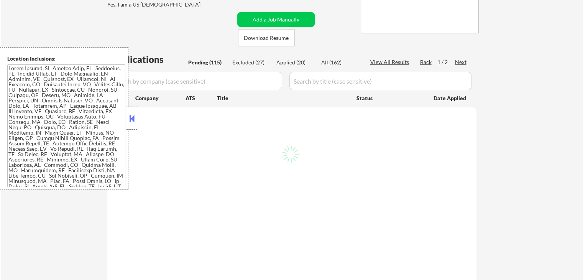
select select ""pending""
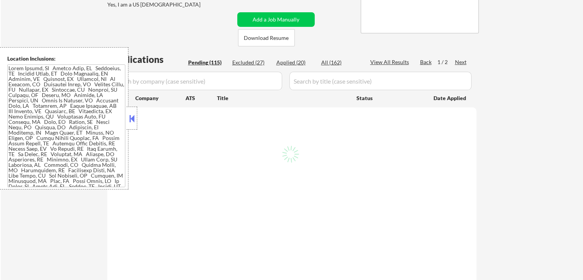
select select ""pending""
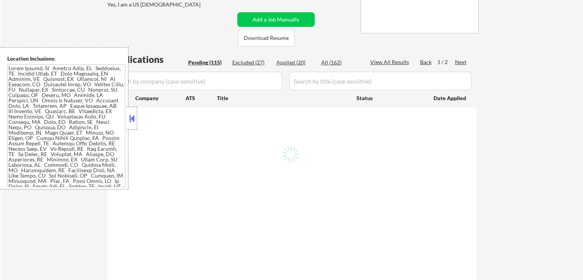
select select ""pending""
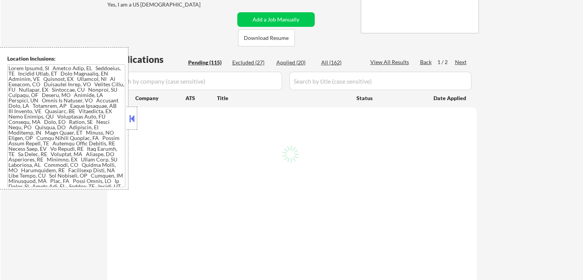
select select ""pending""
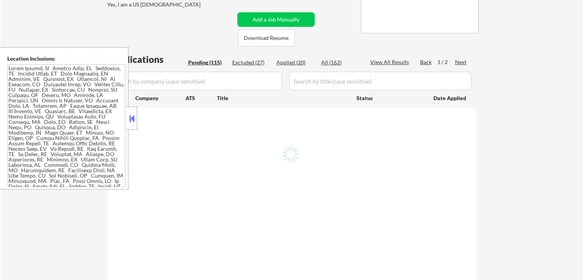
select select ""pending""
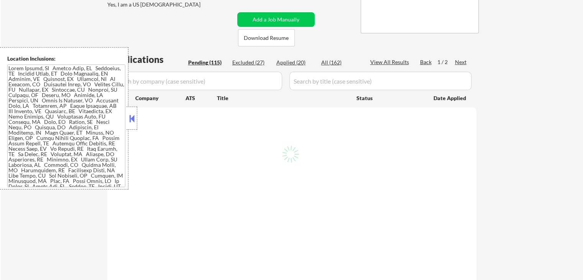
select select ""pending""
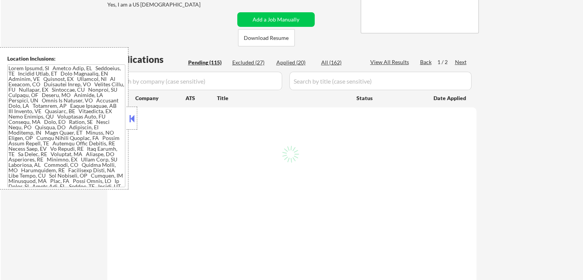
select select ""pending""
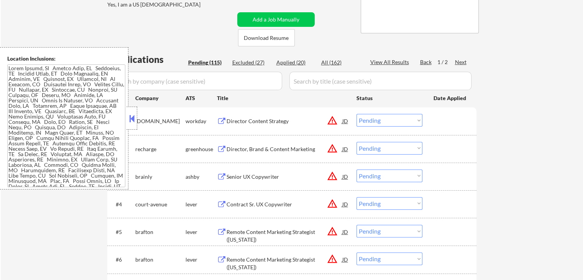
scroll to position [115, 0]
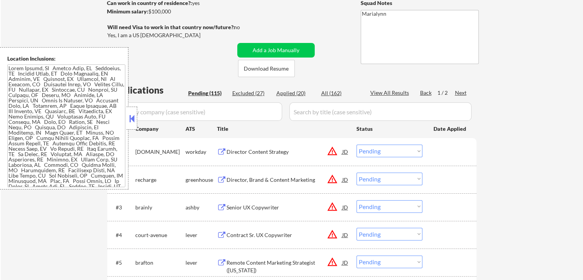
select select ""pending""
click at [131, 112] on div at bounding box center [132, 118] width 11 height 23
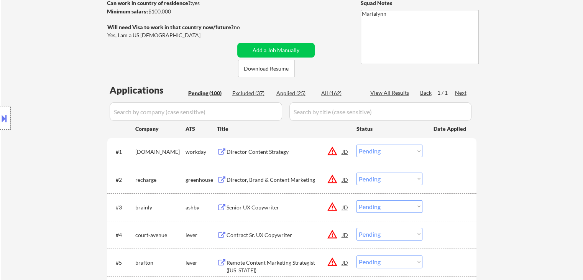
select select ""pending""
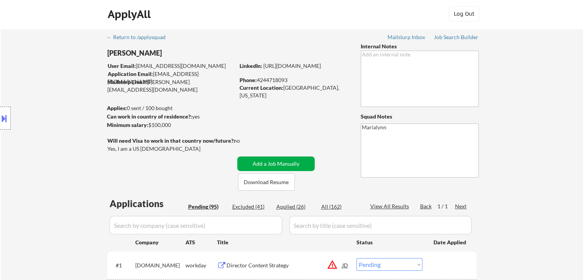
scroll to position [0, 0]
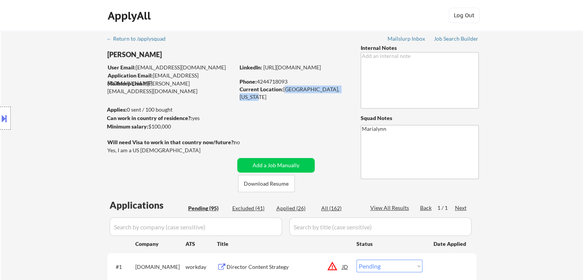
drag, startPoint x: 284, startPoint y: 88, endPoint x: 347, endPoint y: 91, distance: 63.0
click at [348, 91] on div "Current Location: Hermosa Beach, California" at bounding box center [294, 93] width 109 height 15
copy div "[GEOGRAPHIC_DATA], [US_STATE]"
select select ""pending""
copy div "[GEOGRAPHIC_DATA], [US_STATE]"
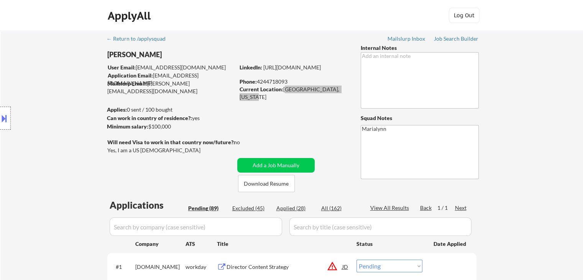
select select ""pending""
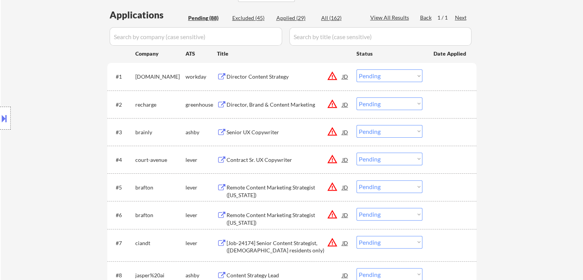
scroll to position [115, 0]
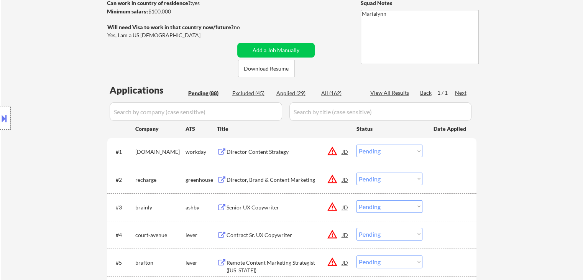
click at [294, 94] on div "Applied (29)" at bounding box center [296, 93] width 38 height 8
select select ""applied""
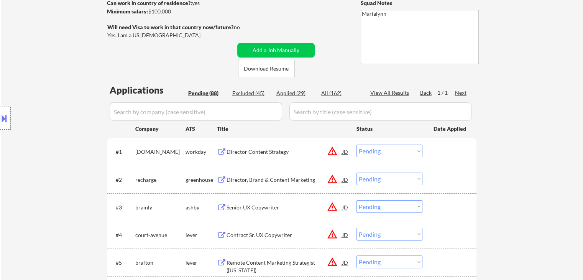
select select ""applied""
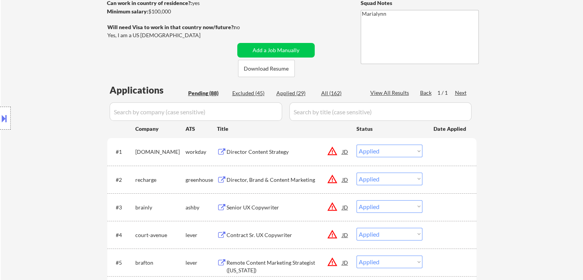
select select ""applied""
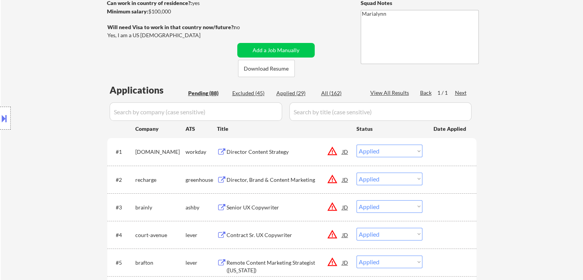
select select ""applied""
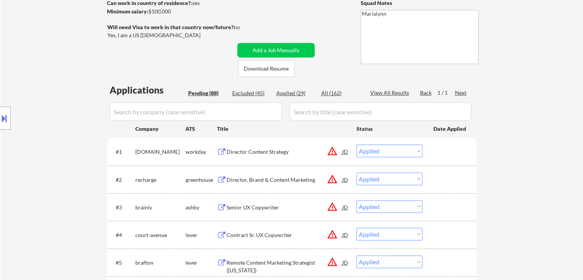
select select ""applied""
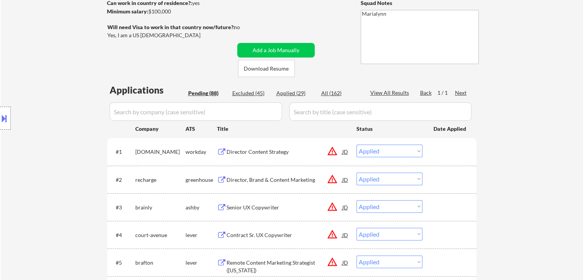
select select ""applied""
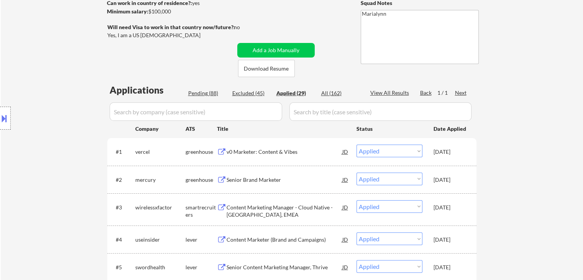
scroll to position [153, 0]
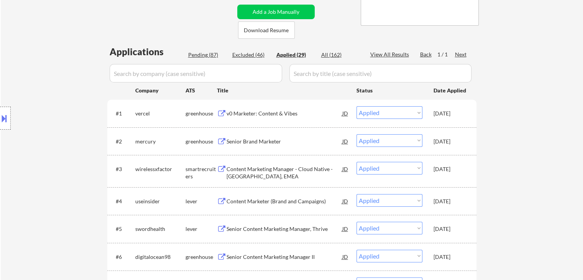
select select ""applied""
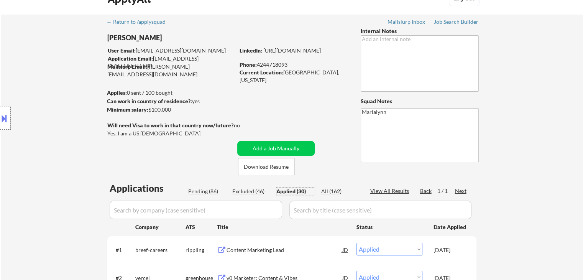
scroll to position [0, 0]
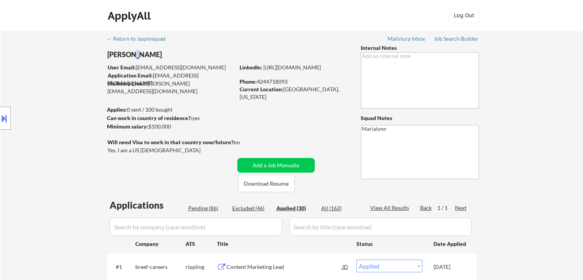
click at [140, 57] on div "[PERSON_NAME]" at bounding box center [186, 55] width 158 height 10
copy div "[PERSON_NAME]"
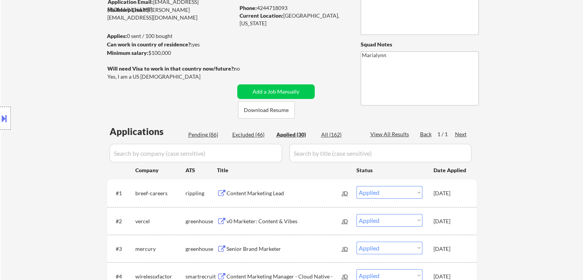
scroll to position [77, 0]
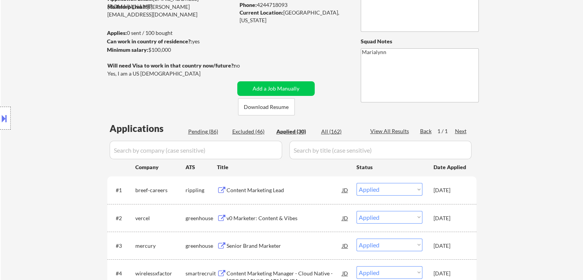
click at [387, 189] on select "Choose an option... Pending Applied Excluded (Questions) Excluded (Expired) Exc…" at bounding box center [390, 189] width 66 height 13
click at [357, 183] on select "Choose an option... Pending Applied Excluded (Questions) Excluded (Expired) Exc…" at bounding box center [390, 189] width 66 height 13
select select ""applied""
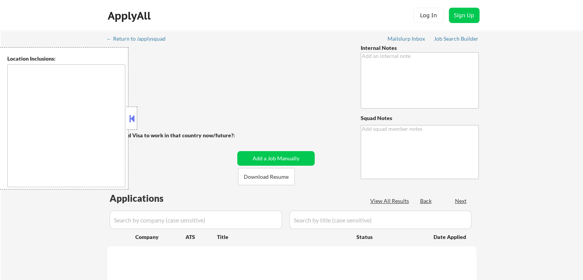
type textarea "Marialynn"
select select ""applied""
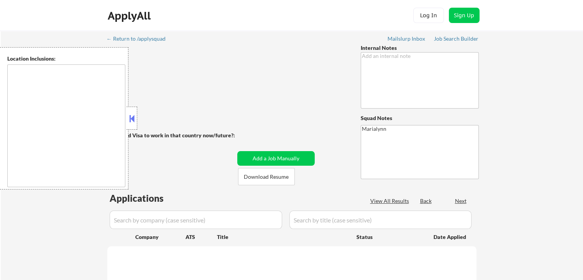
select select ""applied""
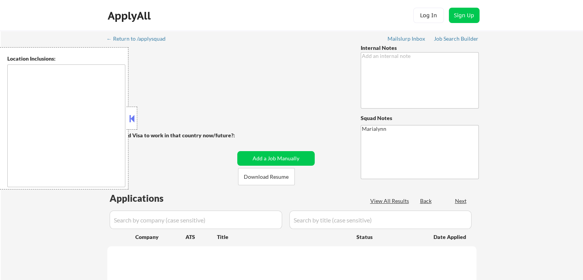
select select ""applied""
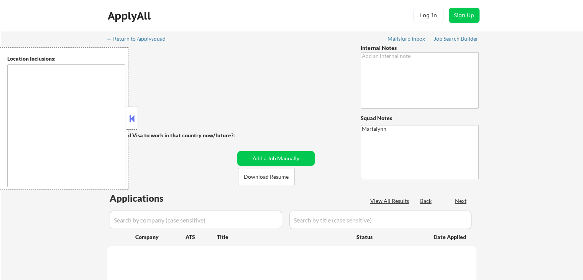
select select ""applied""
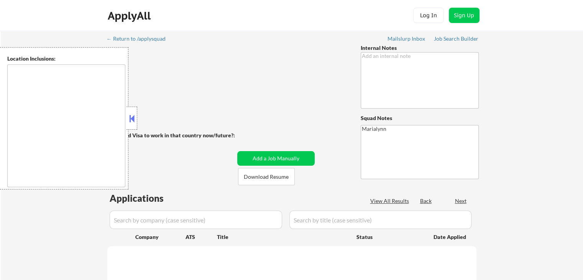
select select ""applied""
select select ""pending""
select select ""excluded__expired_""
select select ""pending""
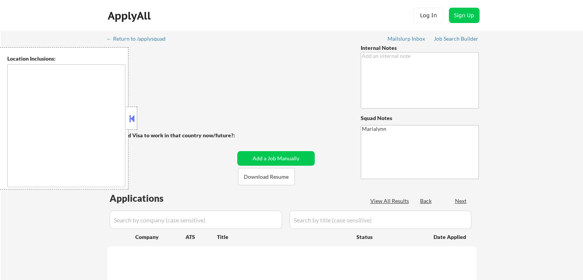
select select ""excluded__bad_match_""
select select ""pending""
select select ""excluded__expired_""
select select ""pending""
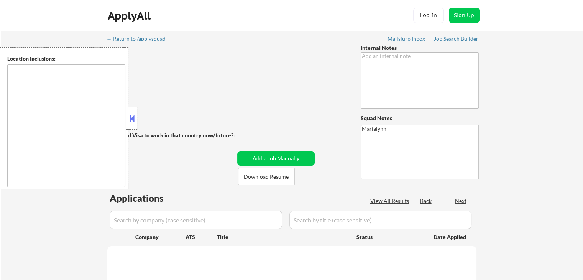
select select ""excluded__bad_match_""
select select ""excluded__expired_""
select select ""excluded__bad_match_""
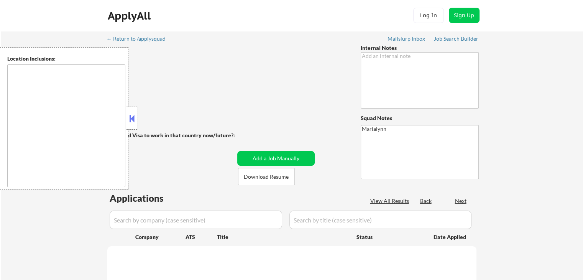
select select ""excluded__bad_match_""
select select ""pending""
select select ""excluded""
select select ""excluded__expired_""
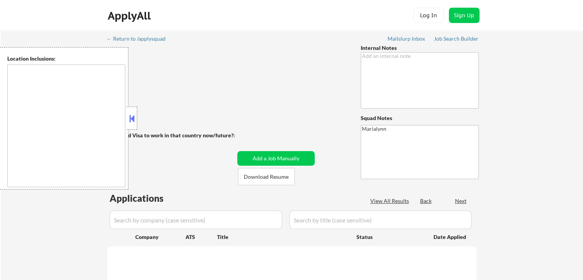
select select ""excluded__bad_match_""
select select ""pending""
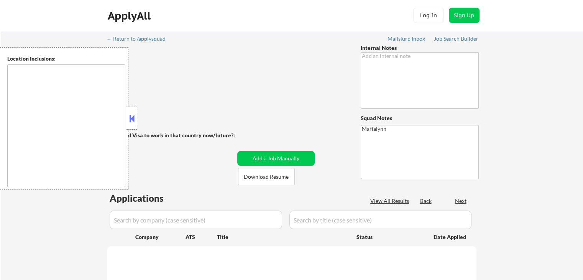
select select ""pending""
select select ""excluded__expired_""
select select ""excluded__bad_match_""
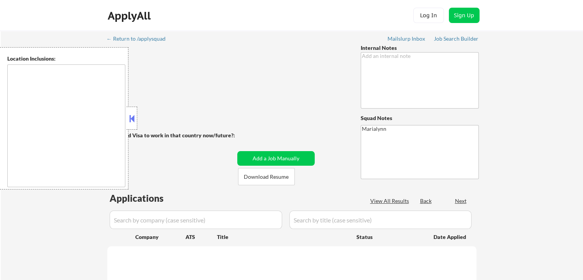
select select ""pending""
select select ""excluded__expired_""
select select ""excluded__bad_match_""
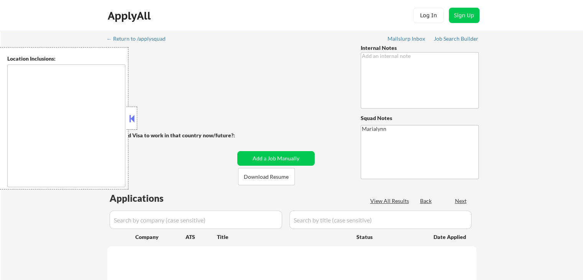
select select ""excluded__bad_match_""
select select ""pending""
select select ""excluded__bad_match_""
select select ""pending""
select select ""excluded__salary_""
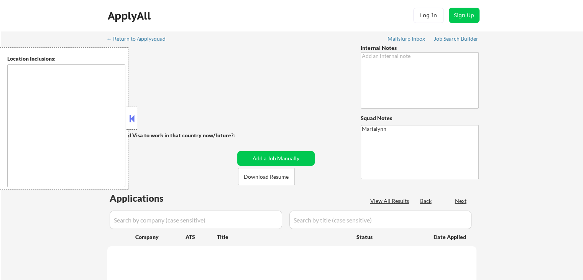
select select ""pending""
select select ""excluded__expired_""
select select ""pending""
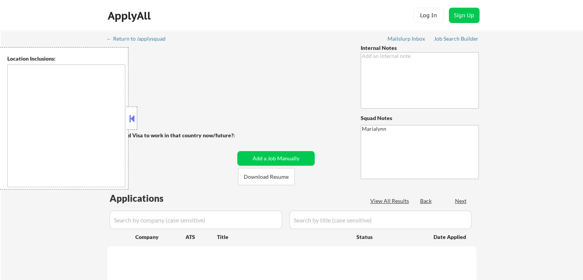
select select ""pending""
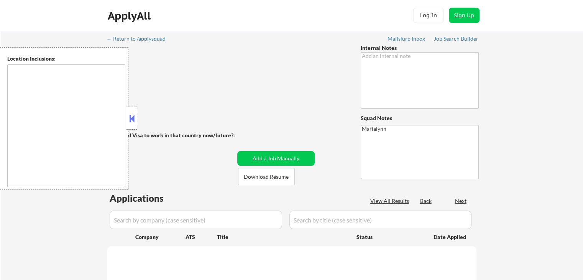
select select ""pending""
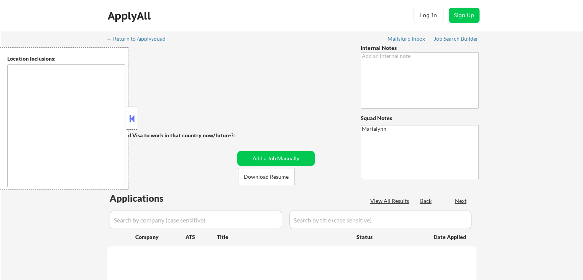
select select ""pending""
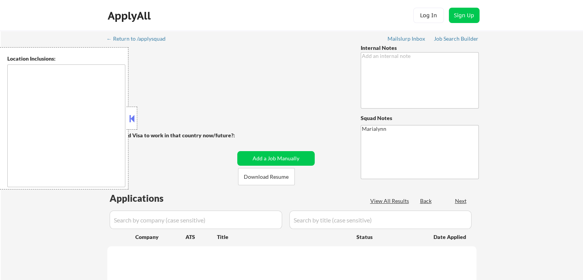
select select ""pending""
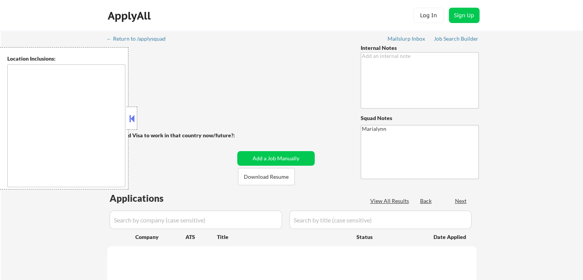
select select ""pending""
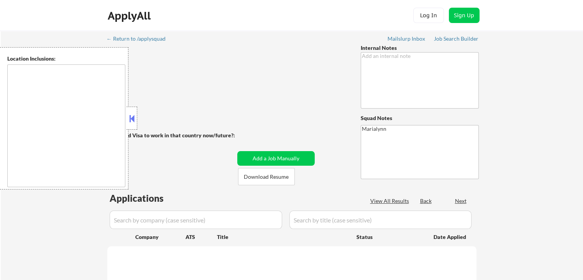
select select ""pending""
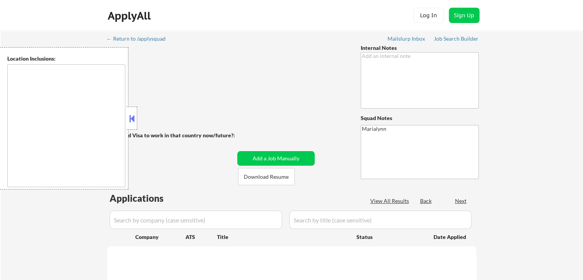
select select ""pending""
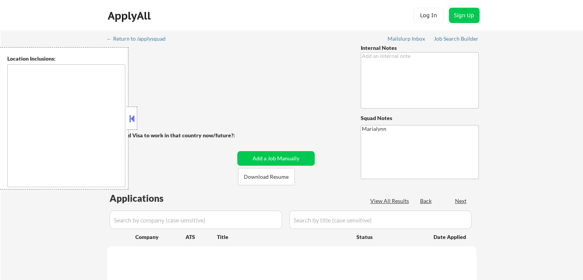
select select ""pending""
type textarea "Santa Monica, CA Culver City, CA Inglewood, CA Beverly Hills, CA West Hollywood…"
select select ""pending""
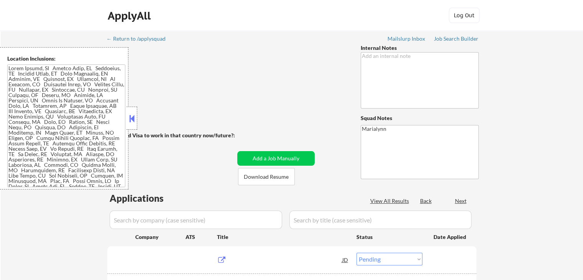
select select ""pending""
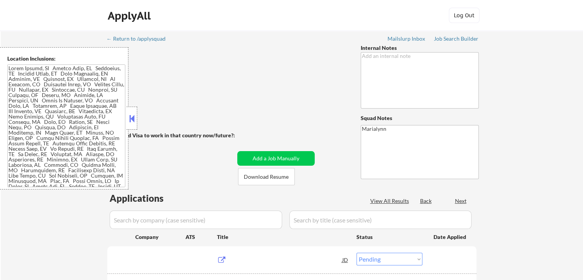
select select ""pending""
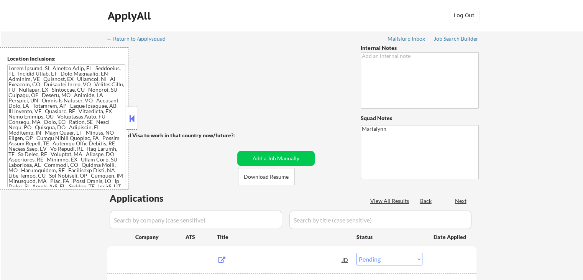
select select ""pending""
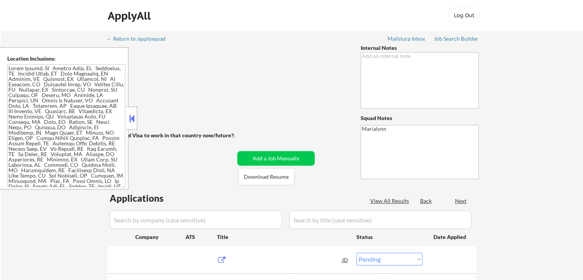
select select ""pending""
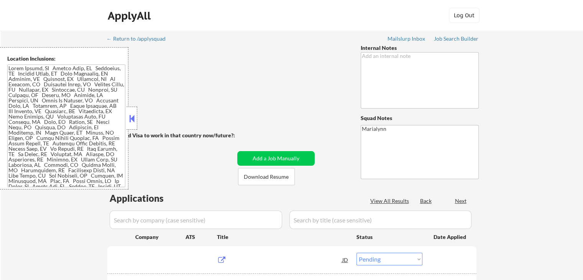
select select ""pending""
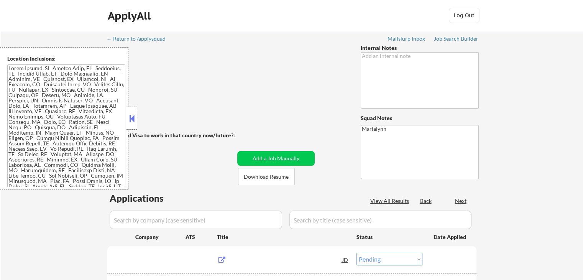
select select ""pending""
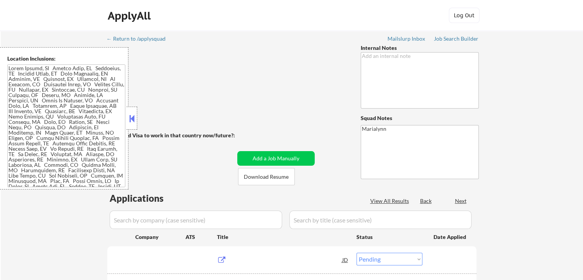
select select ""pending""
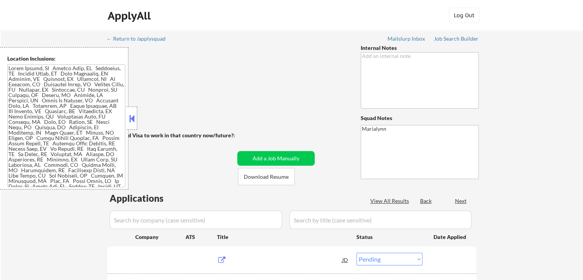
select select ""pending""
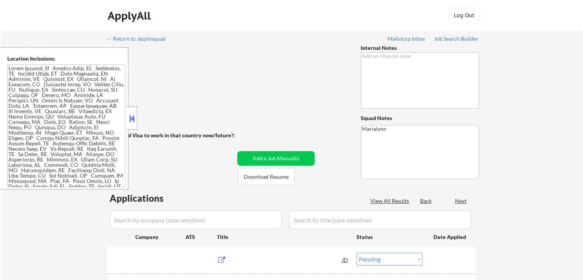
select select ""pending""
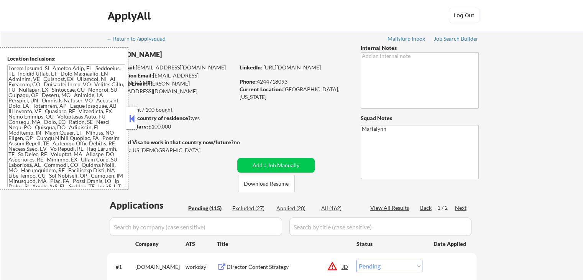
click at [130, 118] on button at bounding box center [132, 119] width 8 height 12
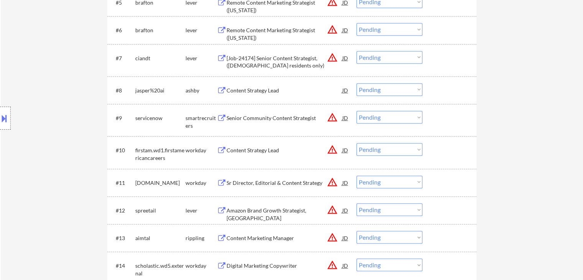
scroll to position [307, 0]
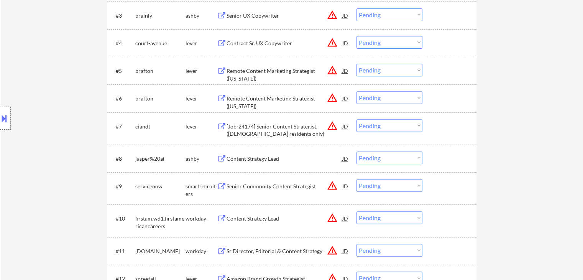
click at [250, 159] on div "Content Strategy Lead" at bounding box center [285, 159] width 116 height 8
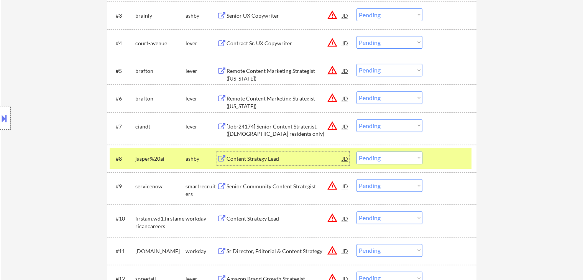
click at [249, 158] on div "Content Strategy Lead" at bounding box center [285, 159] width 116 height 8
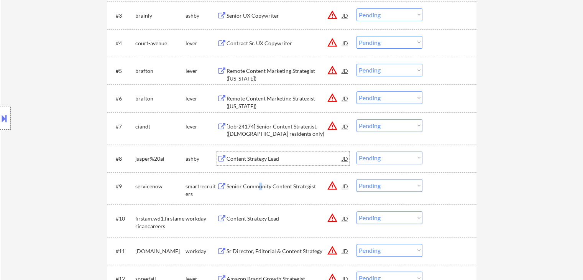
click at [260, 186] on div "Senior Community Content Strategist" at bounding box center [285, 187] width 116 height 8
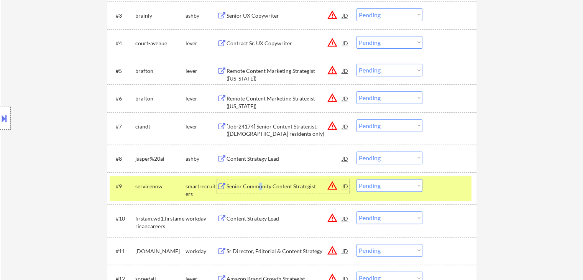
drag, startPoint x: 384, startPoint y: 183, endPoint x: 387, endPoint y: 196, distance: 13.4
click at [384, 183] on select "Choose an option... Pending Applied Excluded (Questions) Excluded (Expired) Exc…" at bounding box center [390, 185] width 66 height 13
click at [357, 179] on select "Choose an option... Pending Applied Excluded (Questions) Excluded (Expired) Exc…" at bounding box center [390, 185] width 66 height 13
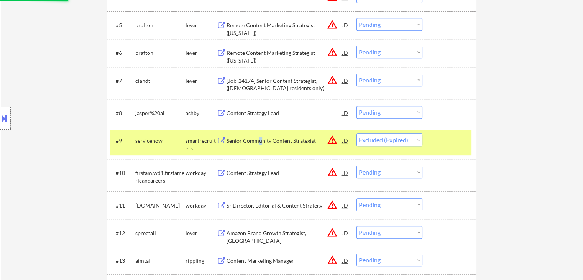
scroll to position [422, 0]
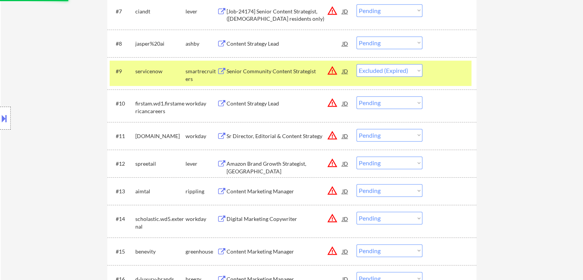
click at [186, 75] on div "smartrecruiters" at bounding box center [201, 74] width 31 height 15
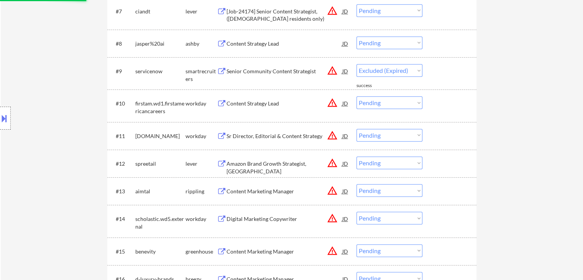
select select ""pending""
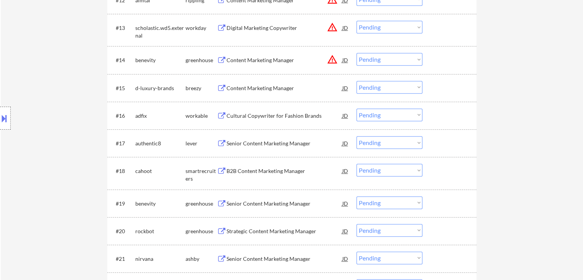
scroll to position [614, 0]
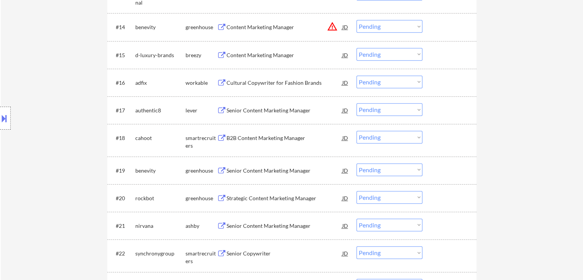
click at [261, 55] on div "Content Marketing Manager" at bounding box center [285, 55] width 116 height 8
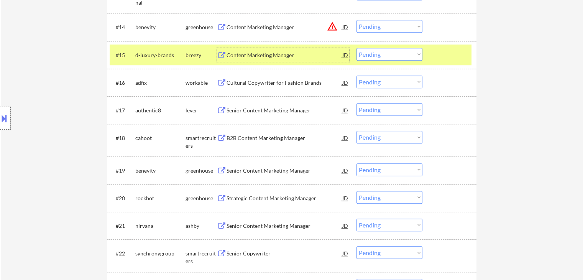
click at [253, 83] on div "Cultural Copywriter for Fashion Brands" at bounding box center [285, 83] width 116 height 8
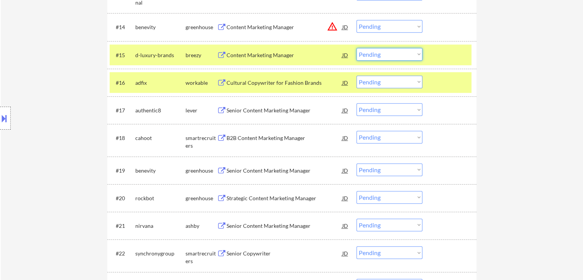
drag, startPoint x: 371, startPoint y: 54, endPoint x: 374, endPoint y: 60, distance: 6.5
click at [371, 54] on select "Choose an option... Pending Applied Excluded (Questions) Excluded (Expired) Exc…" at bounding box center [390, 54] width 66 height 13
click at [357, 48] on select "Choose an option... Pending Applied Excluded (Questions) Excluded (Expired) Exc…" at bounding box center [390, 54] width 66 height 13
click at [189, 56] on div "breezy" at bounding box center [201, 55] width 31 height 8
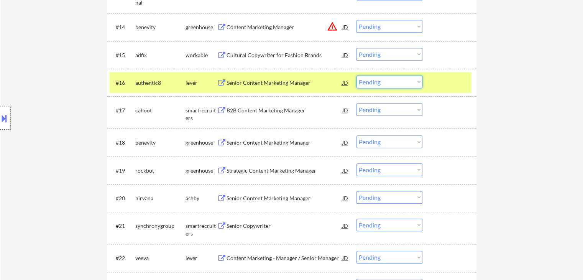
drag, startPoint x: 382, startPoint y: 81, endPoint x: 389, endPoint y: 87, distance: 9.8
click at [382, 81] on select "Choose an option... Pending Applied Excluded (Questions) Excluded (Expired) Exc…" at bounding box center [390, 82] width 66 height 13
click at [378, 55] on select "Choose an option... Pending Applied Excluded (Questions) Excluded (Expired) Exc…" at bounding box center [390, 54] width 66 height 13
click at [357, 48] on select "Choose an option... Pending Applied Excluded (Questions) Excluded (Expired) Exc…" at bounding box center [390, 54] width 66 height 13
click at [190, 81] on div "lever" at bounding box center [201, 83] width 31 height 8
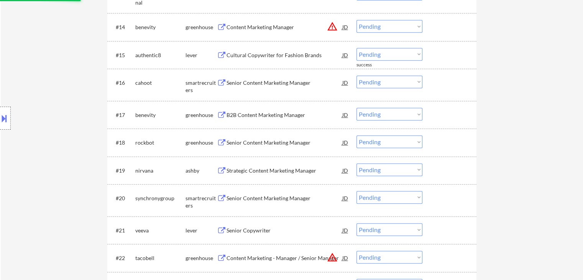
click at [252, 56] on div "Cultural Copywriter for Fashion Brands" at bounding box center [285, 55] width 116 height 8
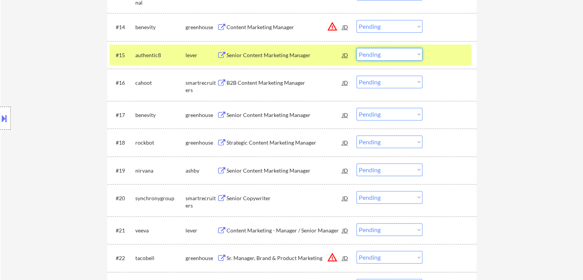
drag, startPoint x: 374, startPoint y: 51, endPoint x: 378, endPoint y: 60, distance: 9.1
click at [374, 51] on select "Choose an option... Pending Applied Excluded (Questions) Excluded (Expired) Exc…" at bounding box center [390, 54] width 66 height 13
click at [357, 48] on select "Choose an option... Pending Applied Excluded (Questions) Excluded (Expired) Exc…" at bounding box center [390, 54] width 66 height 13
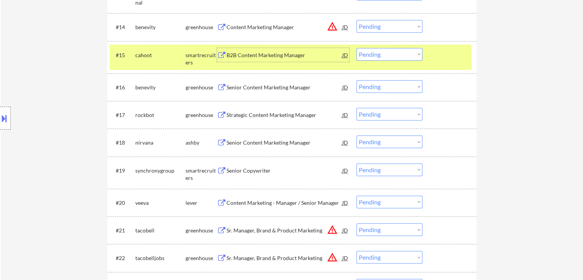
click at [272, 58] on div "B2B Content Marketing Manager" at bounding box center [285, 55] width 116 height 8
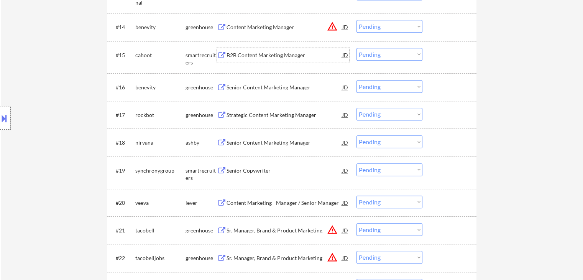
click at [383, 54] on select "Choose an option... Pending Applied Excluded (Questions) Excluded (Expired) Exc…" at bounding box center [390, 54] width 66 height 13
click at [357, 48] on select "Choose an option... Pending Applied Excluded (Questions) Excluded (Expired) Exc…" at bounding box center [390, 54] width 66 height 13
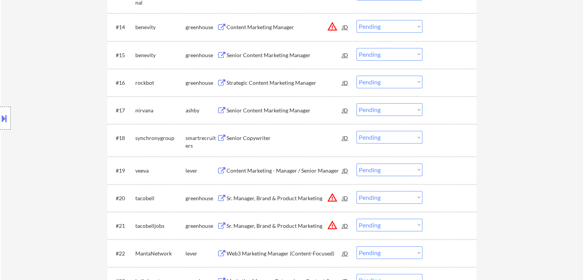
scroll to position [537, 0]
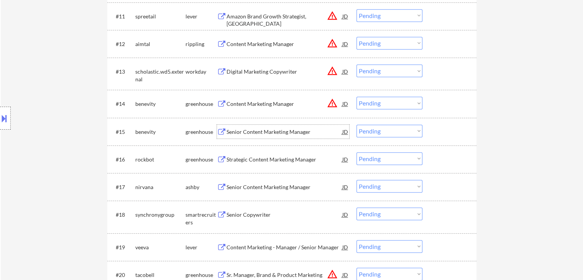
click at [275, 131] on div "Senior Content Marketing Manager" at bounding box center [285, 132] width 116 height 8
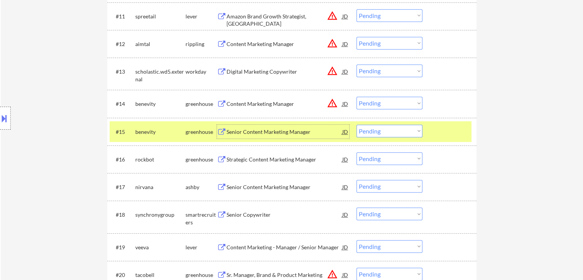
click at [382, 130] on select "Choose an option... Pending Applied Excluded (Questions) Excluded (Expired) Exc…" at bounding box center [390, 131] width 66 height 13
click at [357, 125] on select "Choose an option... Pending Applied Excluded (Questions) Excluded (Expired) Exc…" at bounding box center [390, 131] width 66 height 13
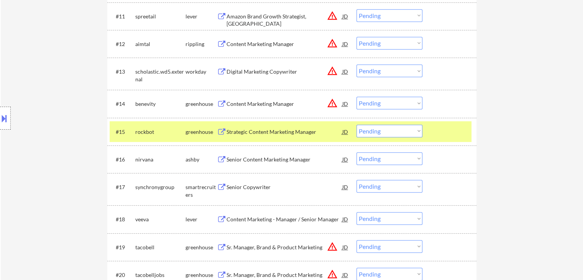
click at [255, 131] on div "Strategic Content Marketing Manager" at bounding box center [285, 132] width 116 height 8
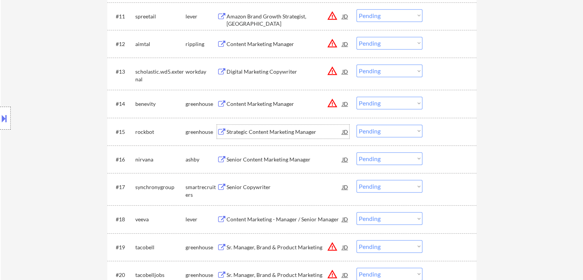
click at [378, 131] on select "Choose an option... Pending Applied Excluded (Questions) Excluded (Expired) Exc…" at bounding box center [390, 131] width 66 height 13
click at [357, 125] on select "Choose an option... Pending Applied Excluded (Questions) Excluded (Expired) Exc…" at bounding box center [390, 131] width 66 height 13
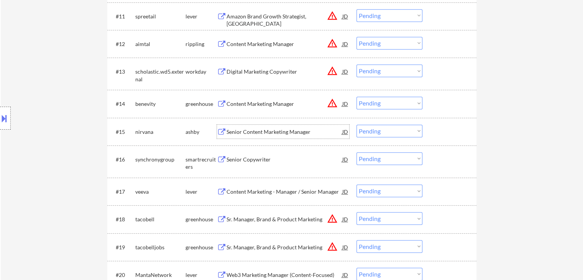
click at [275, 131] on div "Senior Content Marketing Manager" at bounding box center [285, 132] width 116 height 8
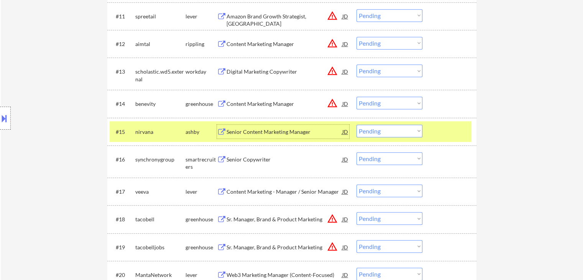
click at [392, 134] on select "Choose an option... Pending Applied Excluded (Questions) Excluded (Expired) Exc…" at bounding box center [390, 131] width 66 height 13
click at [357, 125] on select "Choose an option... Pending Applied Excluded (Questions) Excluded (Expired) Exc…" at bounding box center [390, 131] width 66 height 13
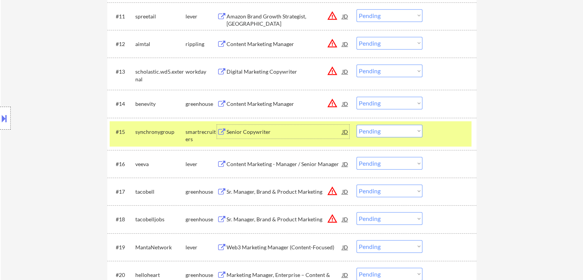
click at [256, 135] on div "Senior Copywriter" at bounding box center [285, 132] width 116 height 8
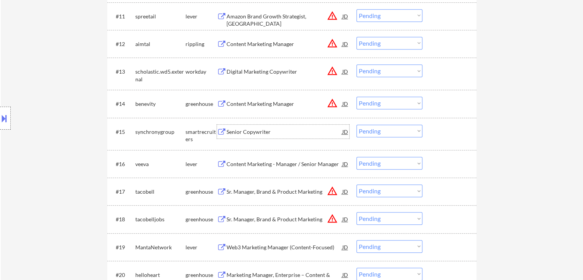
drag, startPoint x: 393, startPoint y: 128, endPoint x: 393, endPoint y: 137, distance: 8.8
click at [393, 128] on select "Choose an option... Pending Applied Excluded (Questions) Excluded (Expired) Exc…" at bounding box center [390, 131] width 66 height 13
click at [357, 125] on select "Choose an option... Pending Applied Excluded (Questions) Excluded (Expired) Exc…" at bounding box center [390, 131] width 66 height 13
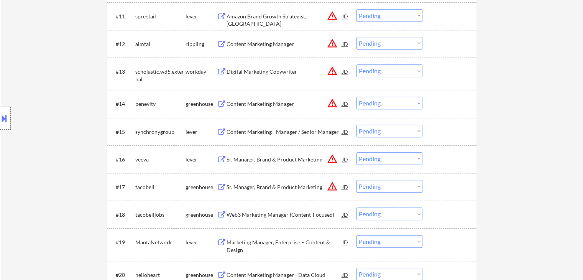
click at [249, 134] on div "Content Marketing - Manager / Senior Manager" at bounding box center [285, 132] width 116 height 8
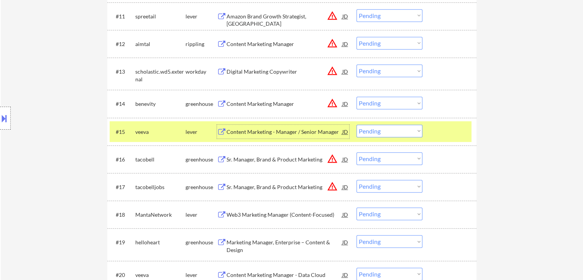
click at [390, 127] on select "Choose an option... Pending Applied Excluded (Questions) Excluded (Expired) Exc…" at bounding box center [390, 131] width 66 height 13
click at [357, 125] on select "Choose an option... Pending Applied Excluded (Questions) Excluded (Expired) Exc…" at bounding box center [390, 131] width 66 height 13
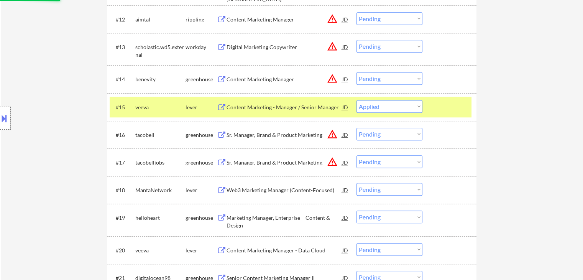
scroll to position [575, 0]
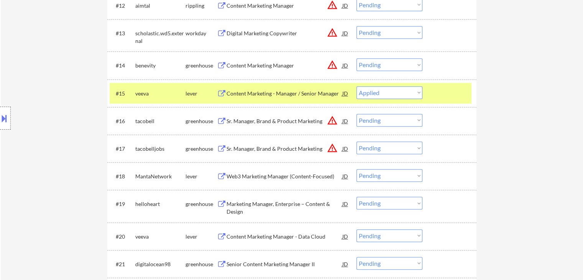
select select ""pending""
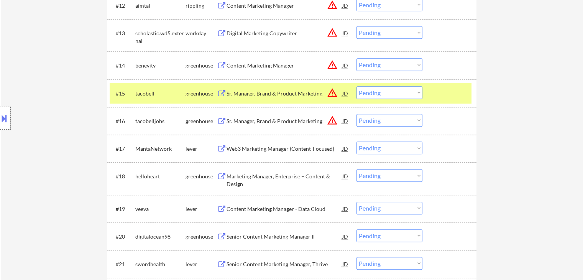
click at [177, 94] on div "tacobell" at bounding box center [160, 94] width 50 height 8
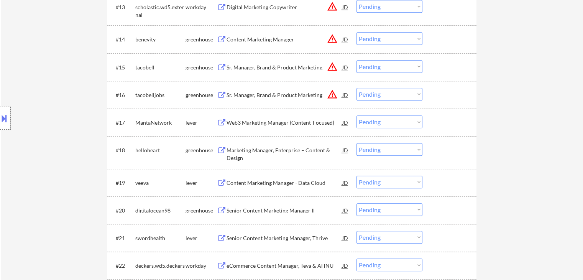
scroll to position [614, 0]
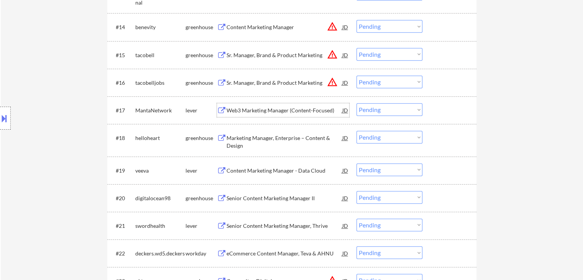
click at [275, 110] on div "Web3 Marketing Manager (Content-Focused)" at bounding box center [285, 111] width 116 height 8
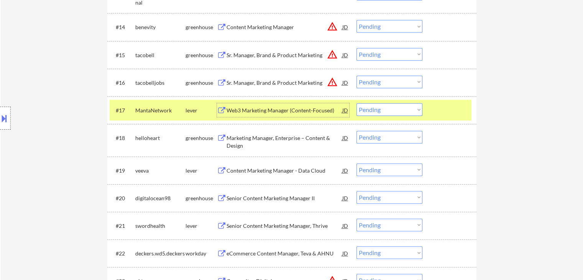
click at [397, 109] on select "Choose an option... Pending Applied Excluded (Questions) Excluded (Expired) Exc…" at bounding box center [390, 109] width 66 height 13
click at [357, 103] on select "Choose an option... Pending Applied Excluded (Questions) Excluded (Expired) Exc…" at bounding box center [390, 109] width 66 height 13
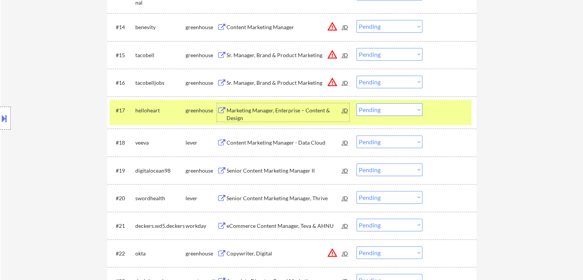
click at [279, 109] on div "Marketing Manager, Enterprise – Content & Design" at bounding box center [285, 114] width 116 height 15
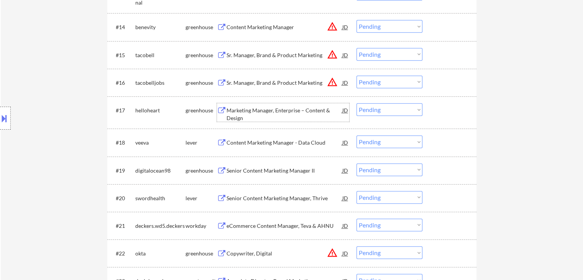
click at [379, 108] on select "Choose an option... Pending Applied Excluded (Questions) Excluded (Expired) Exc…" at bounding box center [390, 109] width 66 height 13
click at [357, 103] on select "Choose an option... Pending Applied Excluded (Questions) Excluded (Expired) Exc…" at bounding box center [390, 109] width 66 height 13
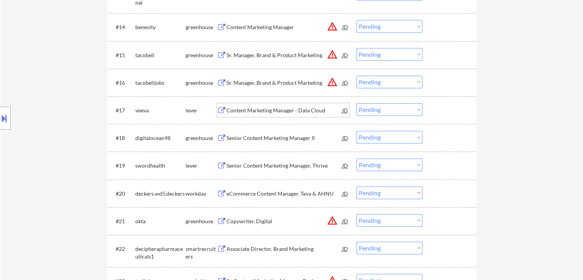
click at [286, 112] on div "Content Marketing Manager - Data Cloud" at bounding box center [285, 111] width 116 height 8
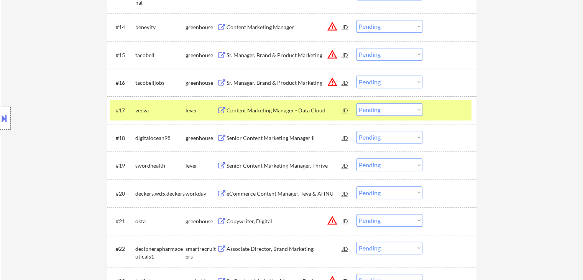
click at [382, 105] on select "Choose an option... Pending Applied Excluded (Questions) Excluded (Expired) Exc…" at bounding box center [390, 109] width 66 height 13
click at [357, 103] on select "Choose an option... Pending Applied Excluded (Questions) Excluded (Expired) Exc…" at bounding box center [390, 109] width 66 height 13
click at [187, 108] on div "lever" at bounding box center [201, 111] width 31 height 8
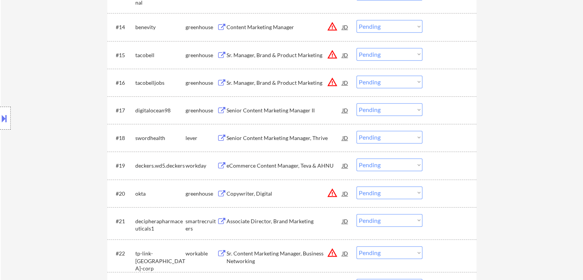
click at [250, 111] on div "Senior Content Marketing Manager II" at bounding box center [285, 111] width 116 height 8
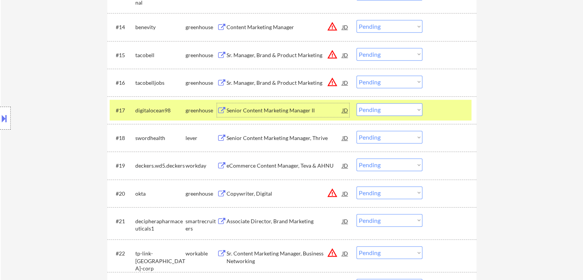
click at [7, 120] on button at bounding box center [4, 118] width 8 height 13
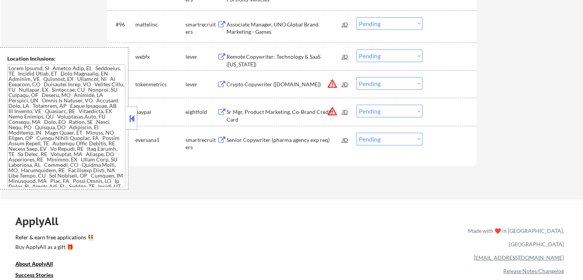
scroll to position [400, 0]
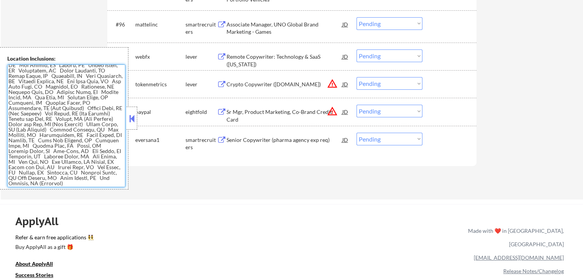
click at [132, 116] on button at bounding box center [132, 119] width 8 height 12
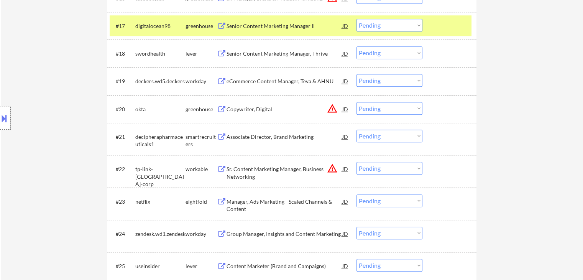
scroll to position [583, 0]
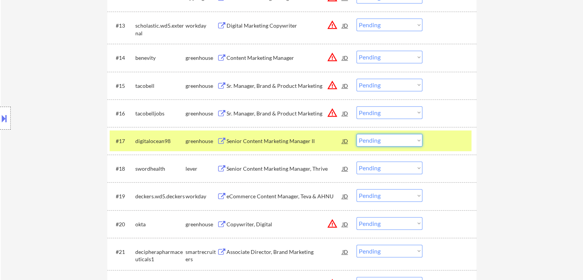
click at [384, 141] on select "Choose an option... Pending Applied Excluded (Questions) Excluded (Expired) Exc…" at bounding box center [390, 140] width 66 height 13
click at [357, 134] on select "Choose an option... Pending Applied Excluded (Questions) Excluded (Expired) Exc…" at bounding box center [390, 140] width 66 height 13
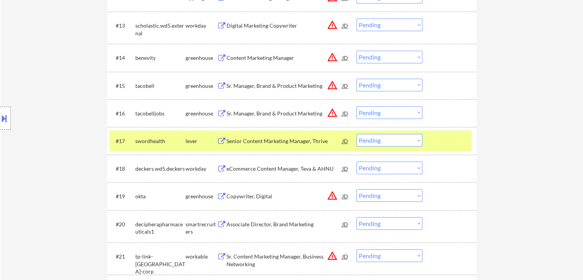
click at [308, 137] on div "Senior Content Marketing Manager, Thrive" at bounding box center [285, 141] width 116 height 14
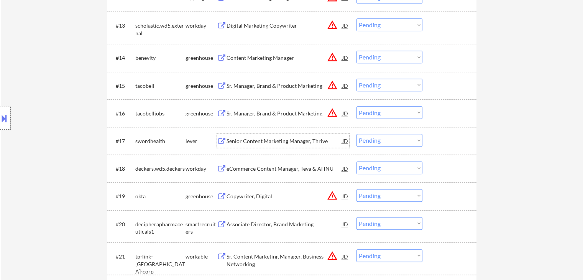
click at [372, 138] on select "Choose an option... Pending Applied Excluded (Questions) Excluded (Expired) Exc…" at bounding box center [390, 140] width 66 height 13
click at [357, 134] on select "Choose an option... Pending Applied Excluded (Questions) Excluded (Expired) Exc…" at bounding box center [390, 140] width 66 height 13
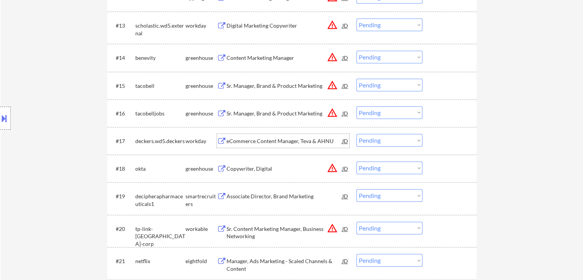
click at [287, 143] on div "eCommerce Content Manager, Teva & AHNU" at bounding box center [285, 141] width 116 height 8
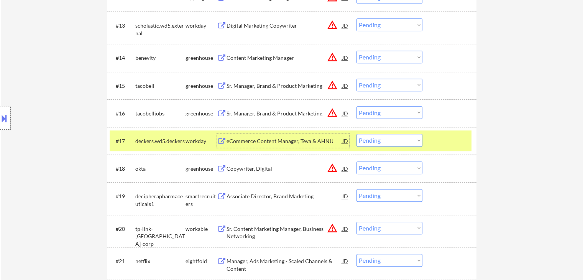
click at [366, 140] on select "Choose an option... Pending Applied Excluded (Questions) Excluded (Expired) Exc…" at bounding box center [390, 140] width 66 height 13
click at [357, 134] on select "Choose an option... Pending Applied Excluded (Questions) Excluded (Expired) Exc…" at bounding box center [390, 140] width 66 height 13
click at [188, 141] on div "workday" at bounding box center [201, 141] width 31 height 8
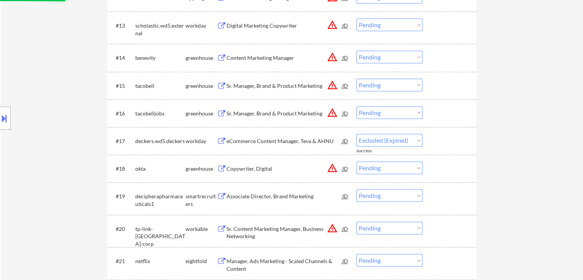
select select ""pending""
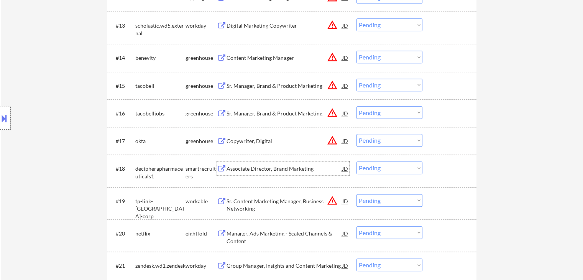
click at [251, 170] on div "Associate Director, Brand Marketing" at bounding box center [285, 169] width 116 height 8
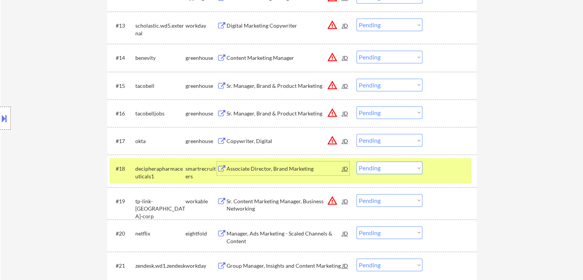
click at [405, 169] on select "Choose an option... Pending Applied Excluded (Questions) Excluded (Expired) Exc…" at bounding box center [390, 167] width 66 height 13
click at [357, 161] on select "Choose an option... Pending Applied Excluded (Questions) Excluded (Expired) Exc…" at bounding box center [390, 167] width 66 height 13
select select ""pending""
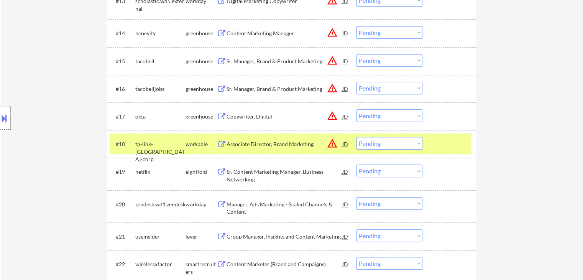
scroll to position [621, 0]
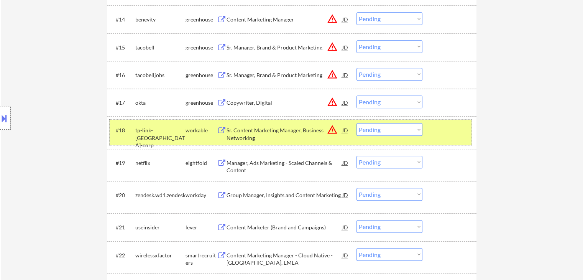
click at [191, 132] on div "workable" at bounding box center [201, 131] width 31 height 8
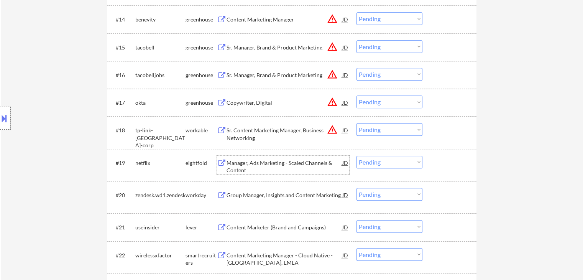
click at [263, 156] on div "Manager, Ads Marketing - Scaled Channels & Content" at bounding box center [285, 165] width 116 height 18
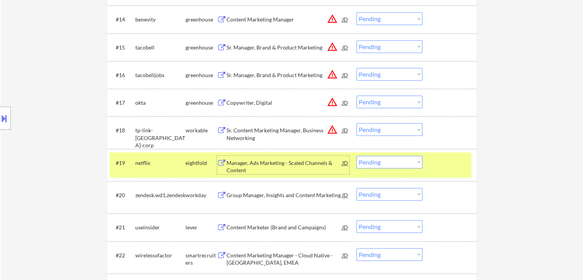
click at [291, 191] on div "Group Manager, Insights and Content Marketing" at bounding box center [285, 195] width 116 height 8
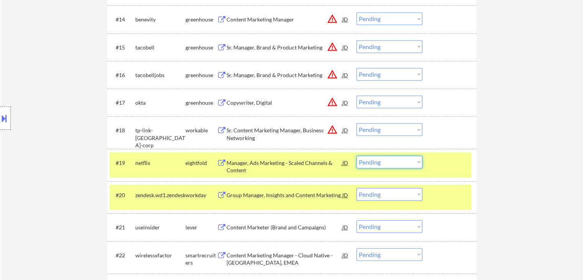
click at [368, 163] on select "Choose an option... Pending Applied Excluded (Questions) Excluded (Expired) Exc…" at bounding box center [390, 162] width 66 height 13
click at [357, 156] on select "Choose an option... Pending Applied Excluded (Questions) Excluded (Expired) Exc…" at bounding box center [390, 162] width 66 height 13
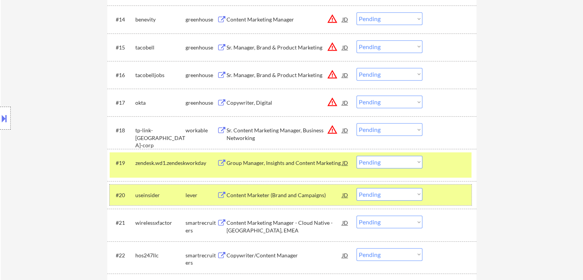
click at [199, 194] on div "lever" at bounding box center [201, 195] width 31 height 8
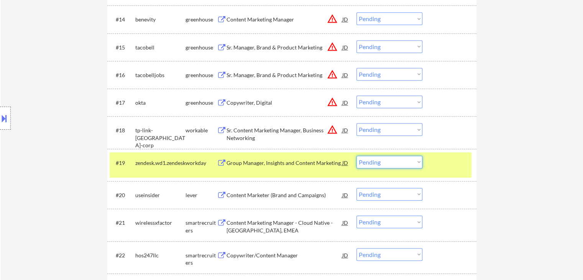
drag, startPoint x: 368, startPoint y: 160, endPoint x: 374, endPoint y: 168, distance: 9.1
click at [368, 161] on select "Choose an option... Pending Applied Excluded (Questions) Excluded (Expired) Exc…" at bounding box center [390, 162] width 66 height 13
click at [357, 156] on select "Choose an option... Pending Applied Excluded (Questions) Excluded (Expired) Exc…" at bounding box center [390, 162] width 66 height 13
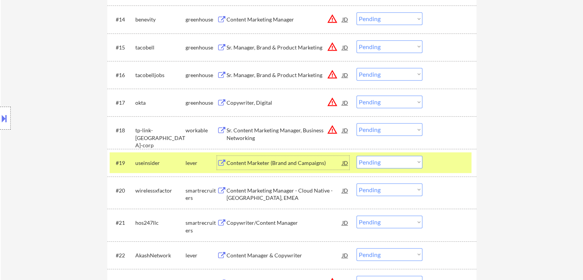
click at [288, 161] on div "Content Marketer (Brand and Campaigns)" at bounding box center [285, 163] width 116 height 8
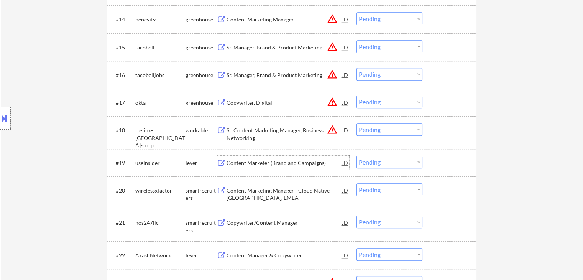
click at [380, 162] on select "Choose an option... Pending Applied Excluded (Questions) Excluded (Expired) Exc…" at bounding box center [390, 162] width 66 height 13
click at [357, 156] on select "Choose an option... Pending Applied Excluded (Questions) Excluded (Expired) Exc…" at bounding box center [390, 162] width 66 height 13
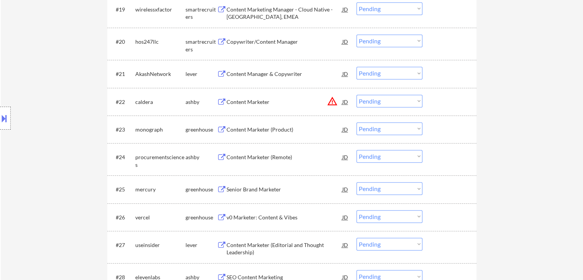
scroll to position [660, 0]
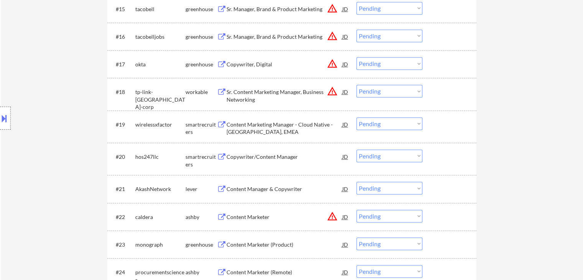
click at [267, 125] on div "Content Marketing Manager - Cloud Native - North America, EMEA" at bounding box center [285, 128] width 116 height 15
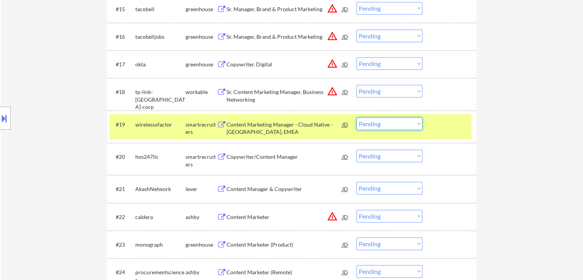
click at [372, 123] on select "Choose an option... Pending Applied Excluded (Questions) Excluded (Expired) Exc…" at bounding box center [390, 123] width 66 height 13
click at [357, 117] on select "Choose an option... Pending Applied Excluded (Questions) Excluded (Expired) Exc…" at bounding box center [390, 123] width 66 height 13
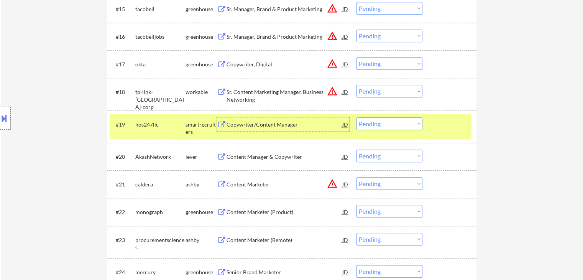
click at [285, 125] on div "Copywriter/Content Manager" at bounding box center [285, 125] width 116 height 8
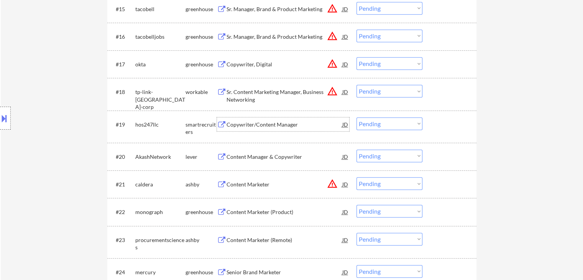
drag, startPoint x: 400, startPoint y: 124, endPoint x: 400, endPoint y: 129, distance: 5.0
click at [400, 124] on select "Choose an option... Pending Applied Excluded (Questions) Excluded (Expired) Exc…" at bounding box center [390, 123] width 66 height 13
click at [357, 117] on select "Choose an option... Pending Applied Excluded (Questions) Excluded (Expired) Exc…" at bounding box center [390, 123] width 66 height 13
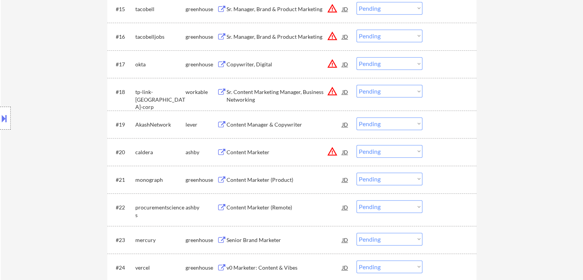
click at [254, 125] on div "Content Manager & Copywriter" at bounding box center [285, 125] width 116 height 8
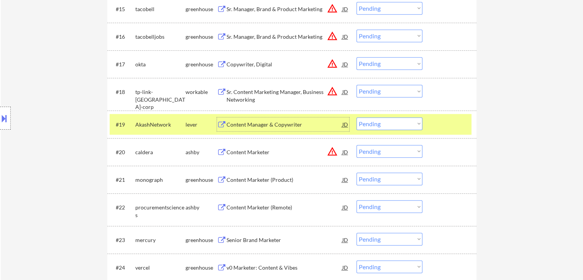
drag, startPoint x: 402, startPoint y: 123, endPoint x: 405, endPoint y: 127, distance: 4.9
click at [403, 123] on select "Choose an option... Pending Applied Excluded (Questions) Excluded (Expired) Exc…" at bounding box center [390, 123] width 66 height 13
click at [357, 117] on select "Choose an option... Pending Applied Excluded (Questions) Excluded (Expired) Exc…" at bounding box center [390, 123] width 66 height 13
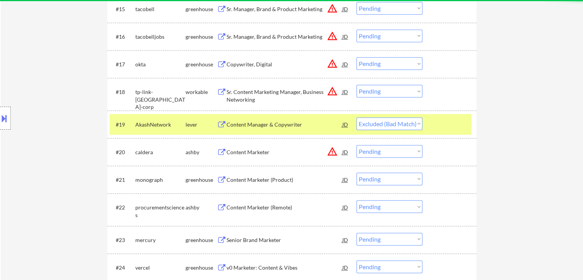
select select ""pending""
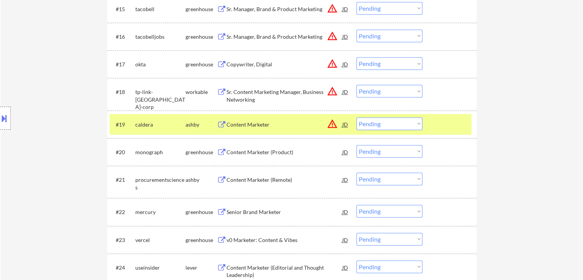
click at [249, 124] on div "Content Marketer" at bounding box center [285, 125] width 116 height 8
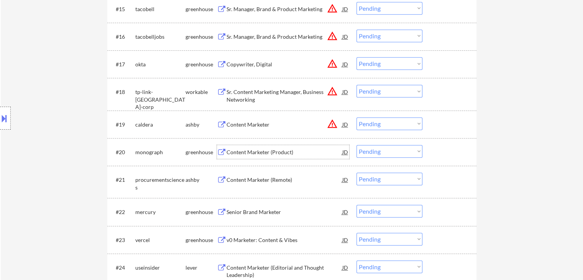
click at [242, 153] on div "Content Marketer (Product)" at bounding box center [285, 152] width 116 height 8
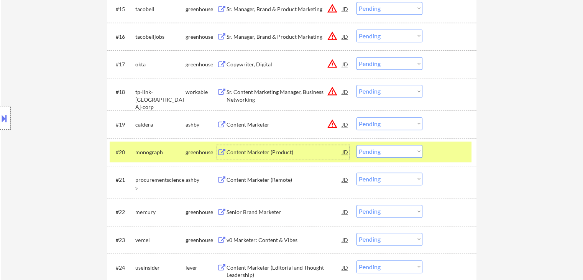
drag, startPoint x: 381, startPoint y: 148, endPoint x: 386, endPoint y: 157, distance: 10.5
click at [381, 148] on select "Choose an option... Pending Applied Excluded (Questions) Excluded (Expired) Exc…" at bounding box center [390, 151] width 66 height 13
click at [357, 145] on select "Choose an option... Pending Applied Excluded (Questions) Excluded (Expired) Exc…" at bounding box center [390, 151] width 66 height 13
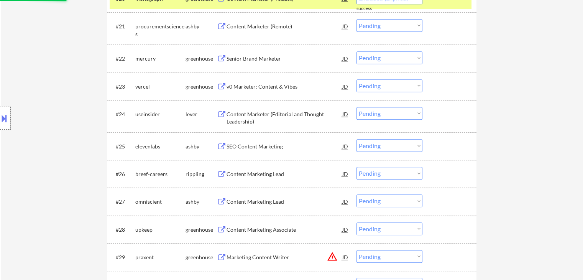
scroll to position [698, 0]
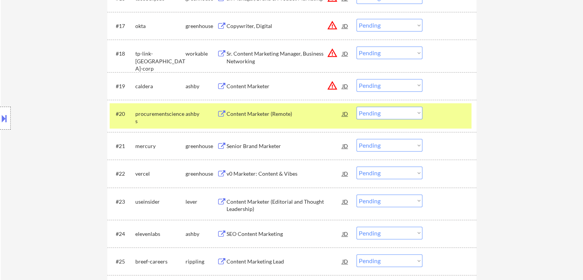
click at [276, 117] on div "Content Marketer (Remote)" at bounding box center [285, 114] width 116 height 14
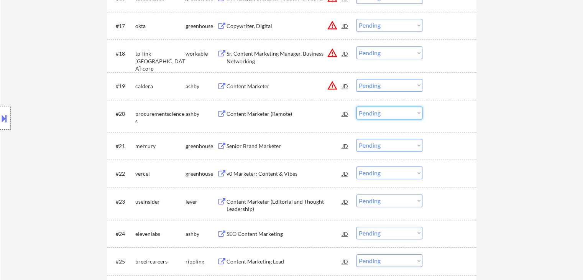
drag, startPoint x: 370, startPoint y: 114, endPoint x: 371, endPoint y: 119, distance: 4.9
click at [370, 114] on select "Choose an option... Pending Applied Excluded (Questions) Excluded (Expired) Exc…" at bounding box center [390, 113] width 66 height 13
click at [357, 107] on select "Choose an option... Pending Applied Excluded (Questions) Excluded (Expired) Exc…" at bounding box center [390, 113] width 66 height 13
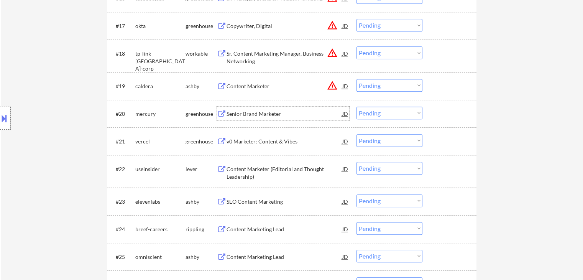
click at [239, 110] on div "Senior Brand Marketer" at bounding box center [285, 114] width 116 height 8
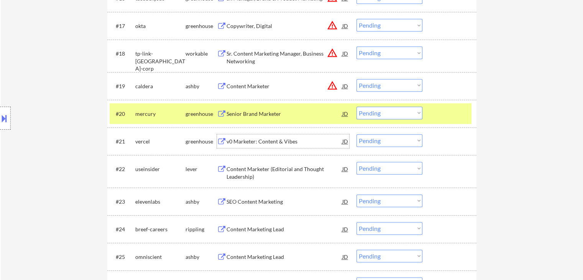
click at [257, 137] on div "v0 Marketer: Content & Vibes" at bounding box center [285, 141] width 116 height 14
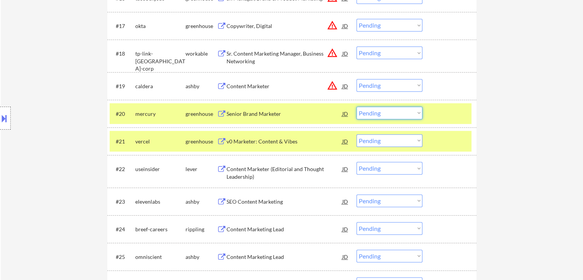
drag, startPoint x: 377, startPoint y: 114, endPoint x: 378, endPoint y: 119, distance: 4.7
click at [377, 114] on select "Choose an option... Pending Applied Excluded (Questions) Excluded (Expired) Exc…" at bounding box center [390, 113] width 66 height 13
click at [357, 107] on select "Choose an option... Pending Applied Excluded (Questions) Excluded (Expired) Exc…" at bounding box center [390, 113] width 66 height 13
click at [195, 142] on div "greenhouse" at bounding box center [201, 142] width 31 height 8
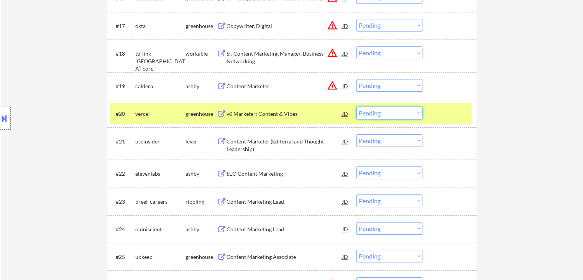
click at [376, 112] on select "Choose an option... Pending Applied Excluded (Questions) Excluded (Expired) Exc…" at bounding box center [390, 113] width 66 height 13
click at [357, 107] on select "Choose an option... Pending Applied Excluded (Questions) Excluded (Expired) Exc…" at bounding box center [390, 113] width 66 height 13
select select ""pending""
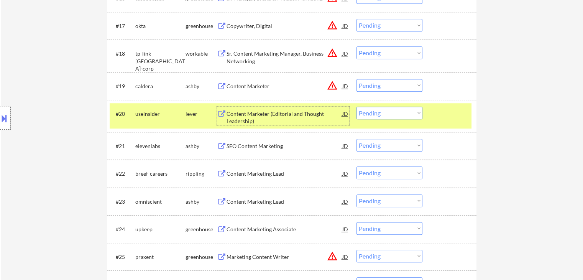
click at [257, 114] on div "Content Marketer (Editorial and Thought Leadership)" at bounding box center [285, 117] width 116 height 15
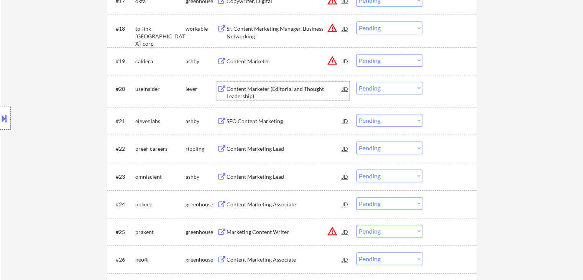
scroll to position [736, 0]
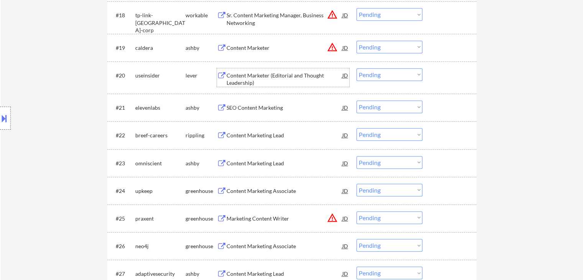
click at [258, 111] on div "SEO Content Marketing" at bounding box center [285, 108] width 116 height 8
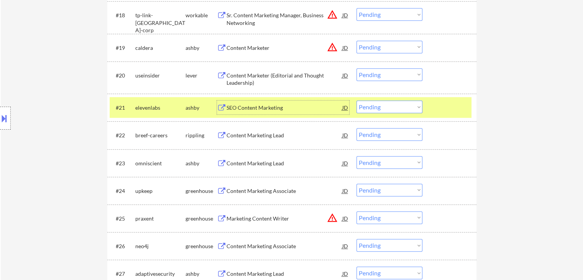
drag, startPoint x: 371, startPoint y: 106, endPoint x: 376, endPoint y: 111, distance: 6.5
click at [371, 106] on select "Choose an option... Pending Applied Excluded (Questions) Excluded (Expired) Exc…" at bounding box center [390, 106] width 66 height 13
click at [357, 100] on select "Choose an option... Pending Applied Excluded (Questions) Excluded (Expired) Exc…" at bounding box center [390, 106] width 66 height 13
click at [246, 107] on div "Content Marketing Lead" at bounding box center [285, 108] width 116 height 8
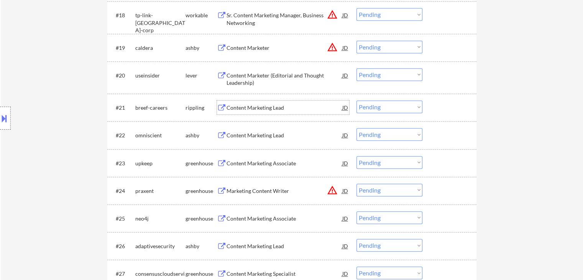
click at [380, 110] on select "Choose an option... Pending Applied Excluded (Questions) Excluded (Expired) Exc…" at bounding box center [390, 106] width 66 height 13
click at [357, 100] on select "Choose an option... Pending Applied Excluded (Questions) Excluded (Expired) Exc…" at bounding box center [390, 106] width 66 height 13
click at [270, 108] on div "Content Marketing Lead" at bounding box center [285, 108] width 116 height 8
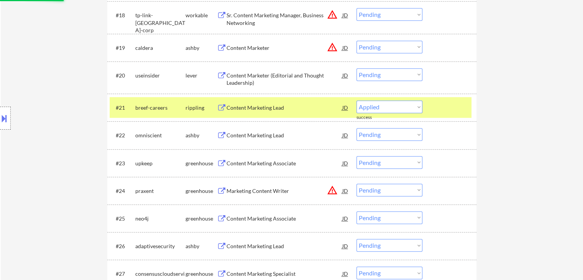
select select ""pending""
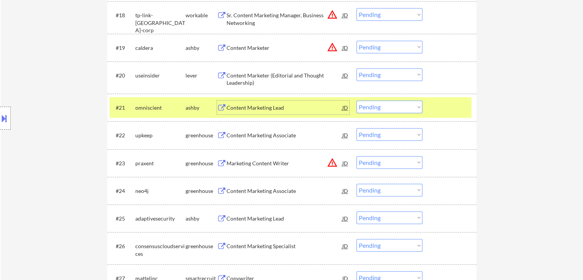
click at [254, 109] on div "Content Marketing Lead" at bounding box center [285, 108] width 116 height 8
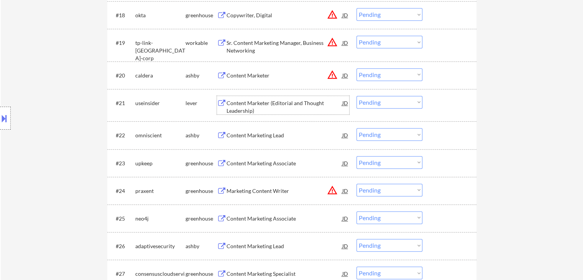
click at [385, 135] on select "Choose an option... Pending Applied Excluded (Questions) Excluded (Expired) Exc…" at bounding box center [390, 134] width 66 height 13
click at [357, 128] on select "Choose an option... Pending Applied Excluded (Questions) Excluded (Expired) Exc…" at bounding box center [390, 134] width 66 height 13
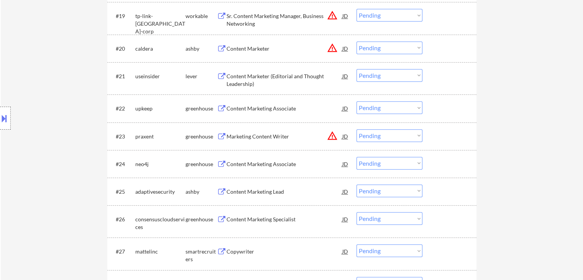
scroll to position [775, 0]
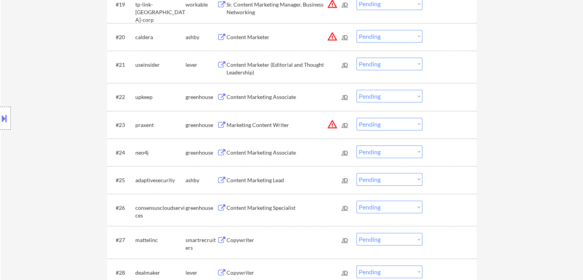
click at [251, 96] on div "Content Marketing Associate" at bounding box center [285, 97] width 116 height 8
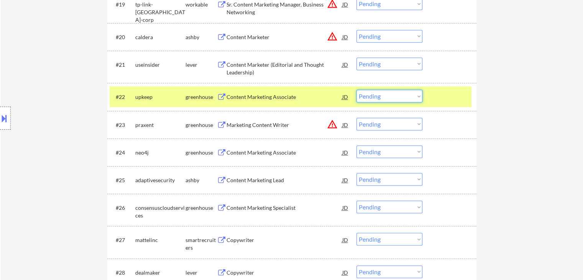
click at [400, 94] on select "Choose an option... Pending Applied Excluded (Questions) Excluded (Expired) Exc…" at bounding box center [390, 96] width 66 height 13
click at [357, 90] on select "Choose an option... Pending Applied Excluded (Questions) Excluded (Expired) Exc…" at bounding box center [390, 96] width 66 height 13
select select ""pending""
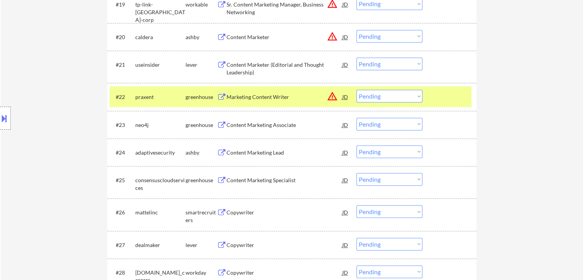
drag, startPoint x: 187, startPoint y: 95, endPoint x: 204, endPoint y: 96, distance: 17.3
click at [187, 94] on div "greenhouse" at bounding box center [201, 97] width 31 height 8
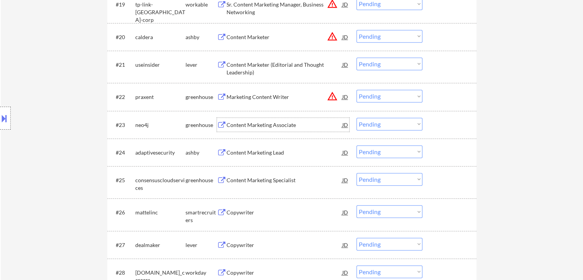
click at [289, 123] on div "Content Marketing Associate" at bounding box center [285, 125] width 116 height 8
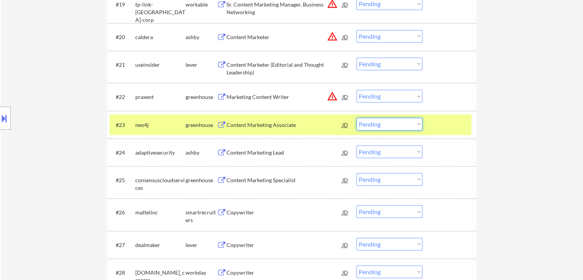
click at [398, 122] on select "Choose an option... Pending Applied Excluded (Questions) Excluded (Expired) Exc…" at bounding box center [390, 124] width 66 height 13
click at [357, 118] on select "Choose an option... Pending Applied Excluded (Questions) Excluded (Expired) Exc…" at bounding box center [390, 124] width 66 height 13
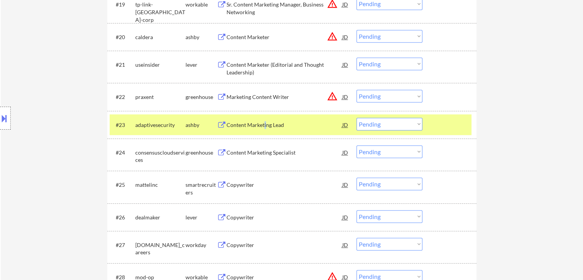
click at [265, 125] on div "Content Marketing Lead" at bounding box center [285, 125] width 116 height 8
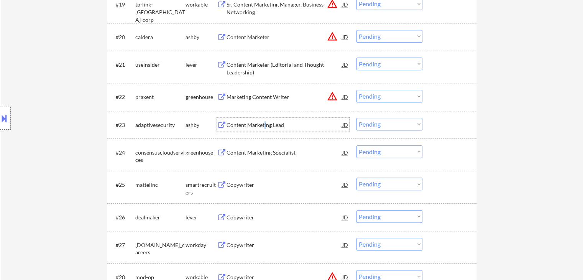
click at [384, 127] on select "Choose an option... Pending Applied Excluded (Questions) Excluded (Expired) Exc…" at bounding box center [390, 124] width 66 height 13
click at [357, 118] on select "Choose an option... Pending Applied Excluded (Questions) Excluded (Expired) Exc…" at bounding box center [390, 124] width 66 height 13
select select ""pending""
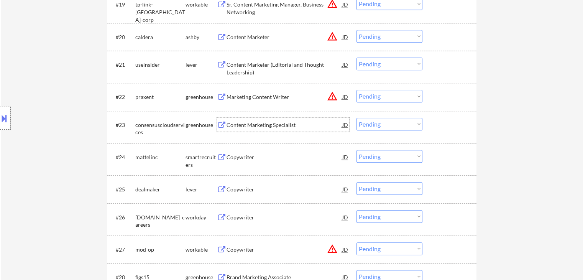
click at [243, 127] on div "Content Marketing Specialist" at bounding box center [285, 125] width 116 height 8
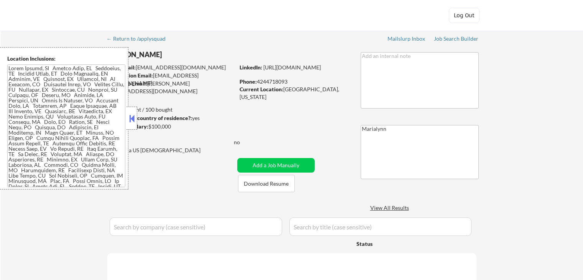
select select ""pending""
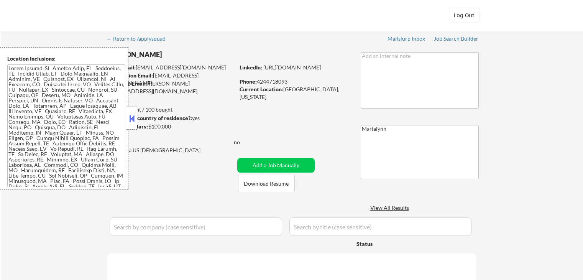
select select ""pending""
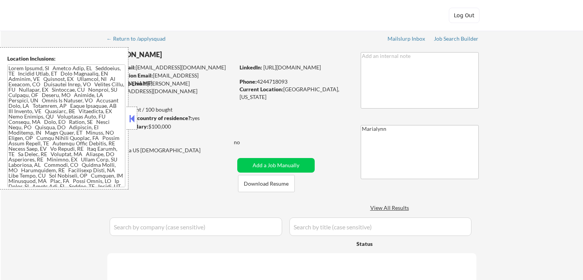
select select ""pending""
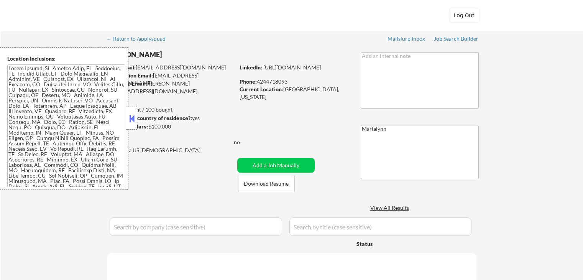
select select ""pending""
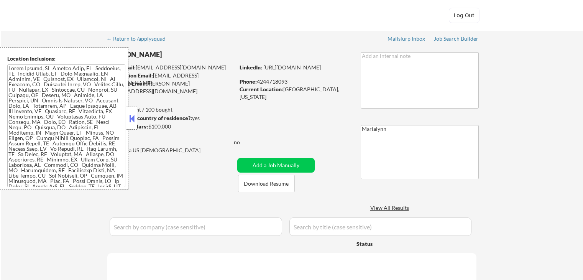
select select ""pending""
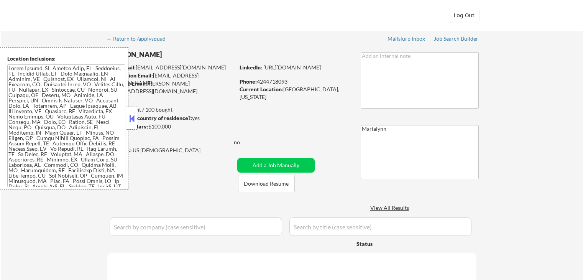
select select ""pending""
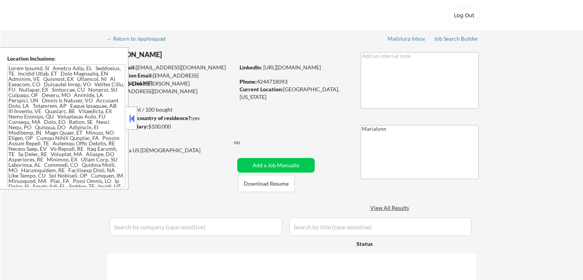
select select ""pending""
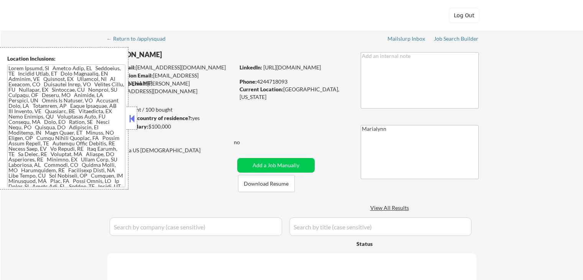
select select ""pending""
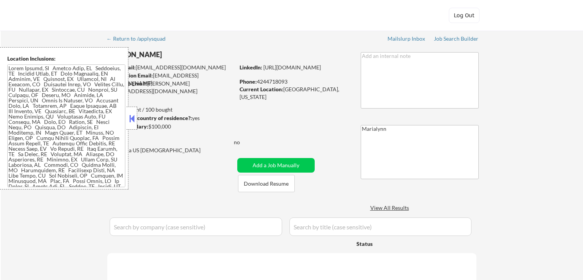
select select ""pending""
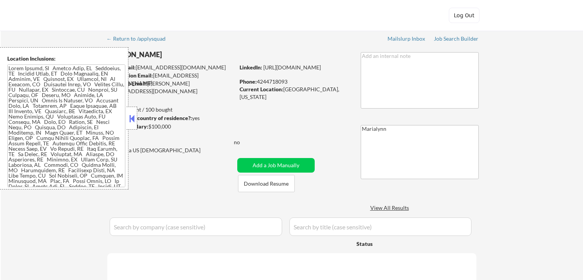
select select ""pending""
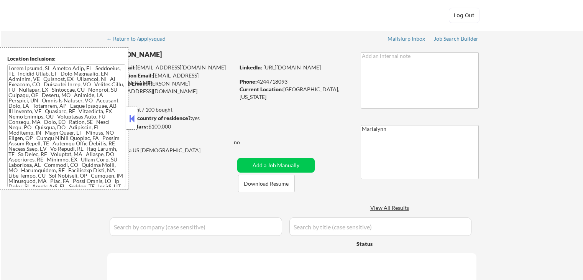
select select ""pending""
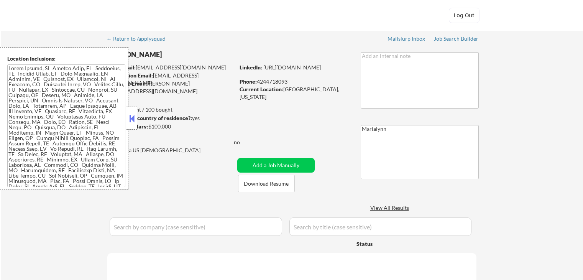
select select ""pending""
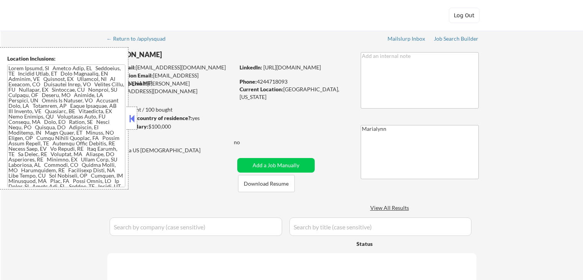
select select ""pending""
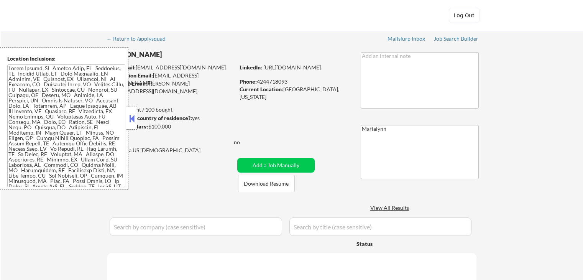
select select ""pending""
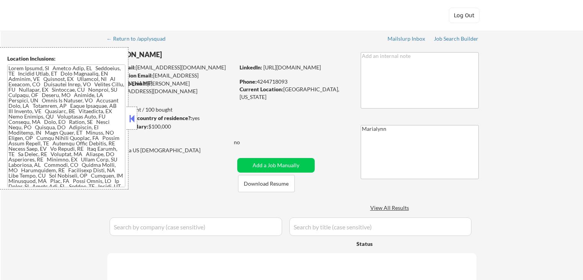
select select ""pending""
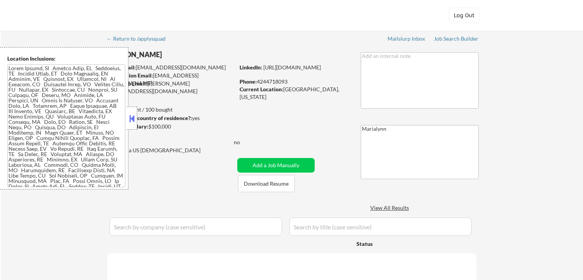
select select ""pending""
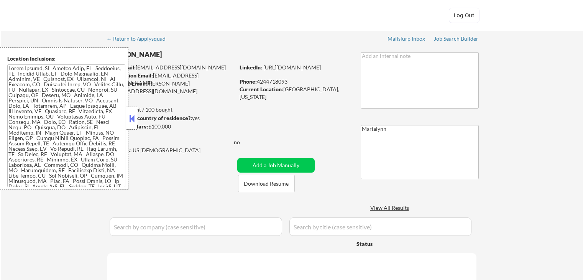
select select ""pending""
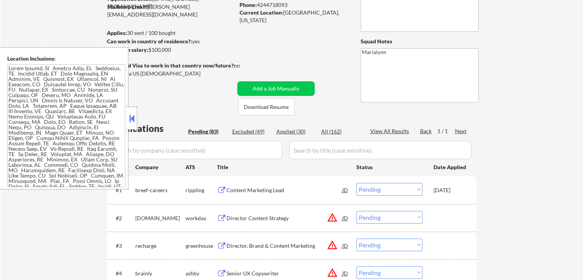
scroll to position [77, 0]
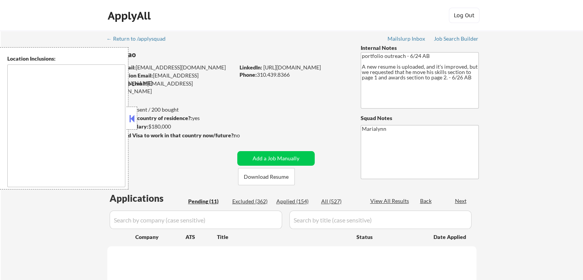
select select ""pending""
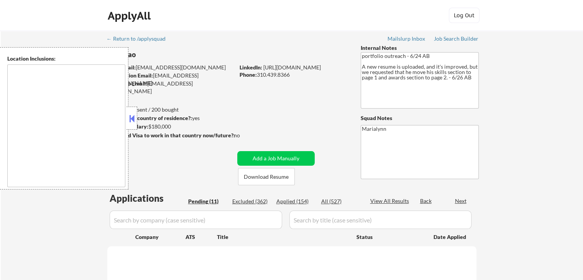
select select ""pending""
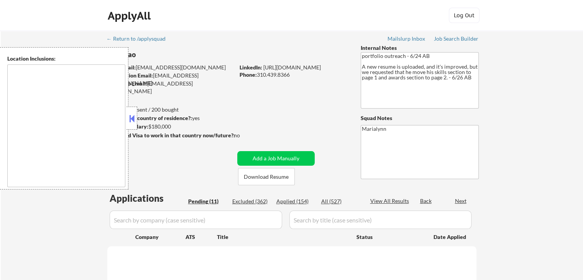
select select ""pending""
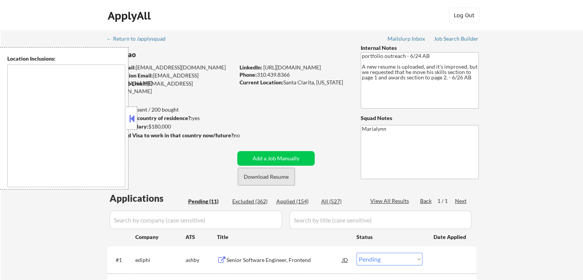
drag, startPoint x: 278, startPoint y: 178, endPoint x: 284, endPoint y: 157, distance: 21.5
click at [278, 177] on button "Download Resume" at bounding box center [266, 176] width 57 height 17
click at [130, 118] on button at bounding box center [132, 119] width 8 height 12
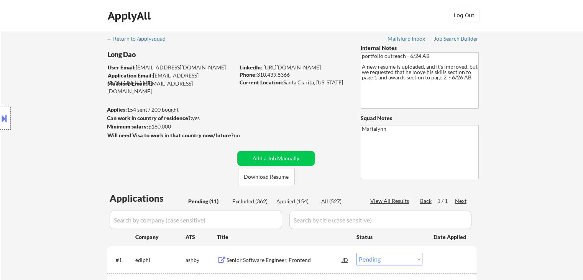
click at [129, 52] on div "Location Inclusions:" at bounding box center [68, 118] width 137 height 142
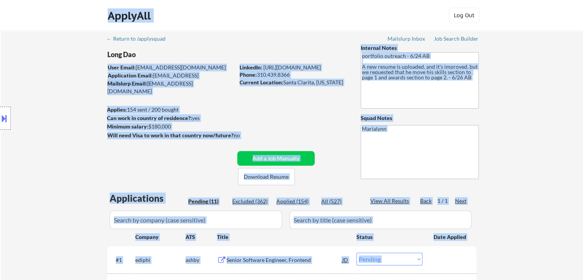
drag, startPoint x: 140, startPoint y: 56, endPoint x: 115, endPoint y: 56, distance: 24.6
click at [115, 56] on body "← Return to /applysquad Mailslurp Inbox Job Search Builder Long Dao User Email:…" at bounding box center [291, 140] width 583 height 280
click at [119, 56] on div "Location Inclusions:" at bounding box center [68, 118] width 137 height 142
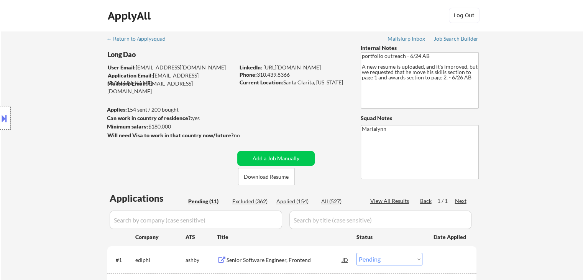
click at [134, 53] on div "Location Inclusions:" at bounding box center [68, 118] width 137 height 142
click at [133, 53] on div "Location Inclusions:" at bounding box center [68, 118] width 137 height 142
drag, startPoint x: 284, startPoint y: 82, endPoint x: 345, endPoint y: 85, distance: 61.5
click at [346, 85] on div "Current Location: [GEOGRAPHIC_DATA], [US_STATE]" at bounding box center [294, 83] width 109 height 8
copy div "Santa Clarita, [US_STATE]"
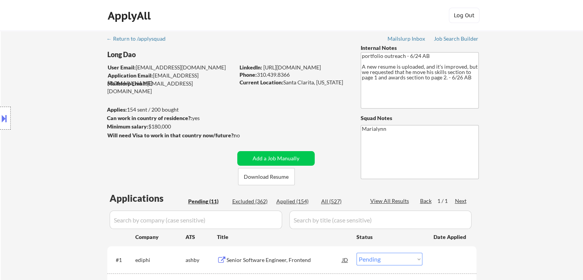
scroll to position [153, 0]
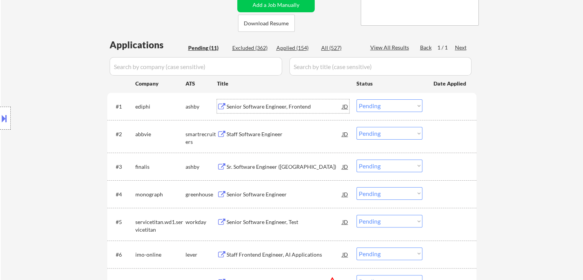
click at [247, 107] on div "Senior Software Engineer, Frontend" at bounding box center [285, 107] width 116 height 8
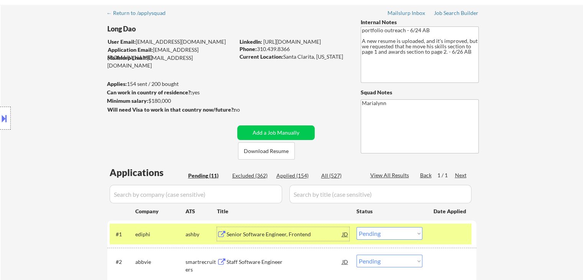
scroll to position [77, 0]
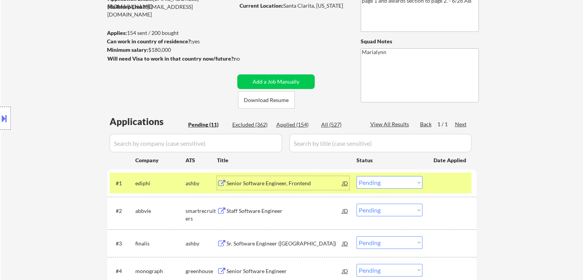
click at [380, 185] on select "Choose an option... Pending Applied Excluded (Questions) Excluded (Expired) Exc…" at bounding box center [390, 182] width 66 height 13
click at [357, 176] on select "Choose an option... Pending Applied Excluded (Questions) Excluded (Expired) Exc…" at bounding box center [390, 182] width 66 height 13
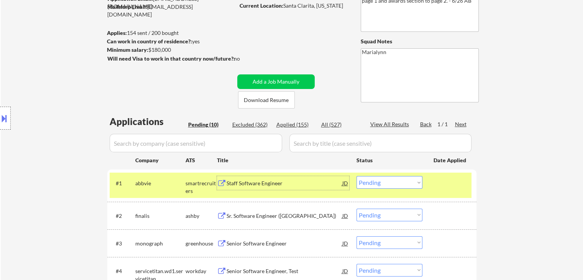
click at [265, 184] on div "Staff Software Engineer" at bounding box center [285, 183] width 116 height 8
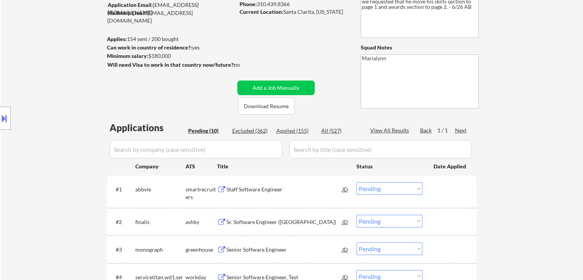
scroll to position [70, 0]
drag, startPoint x: 287, startPoint y: 5, endPoint x: 340, endPoint y: 13, distance: 53.5
click at [340, 13] on div "Current Location: [GEOGRAPHIC_DATA], [US_STATE]" at bounding box center [294, 13] width 109 height 8
copy div "Santa Clarita, [US_STATE]"
click at [367, 190] on select "Choose an option... Pending Applied Excluded (Questions) Excluded (Expired) Exc…" at bounding box center [390, 189] width 66 height 13
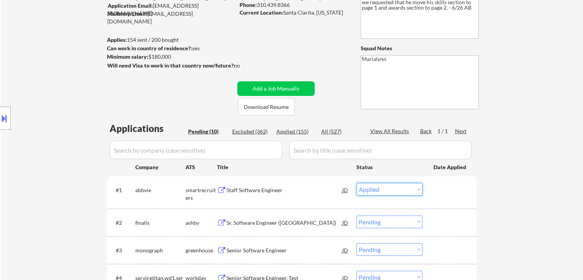
click at [357, 183] on select "Choose an option... Pending Applied Excluded (Questions) Excluded (Expired) Exc…" at bounding box center [390, 189] width 66 height 13
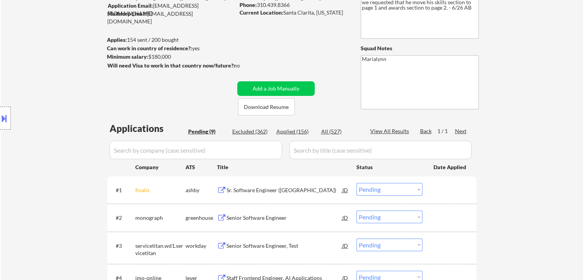
scroll to position [108, 0]
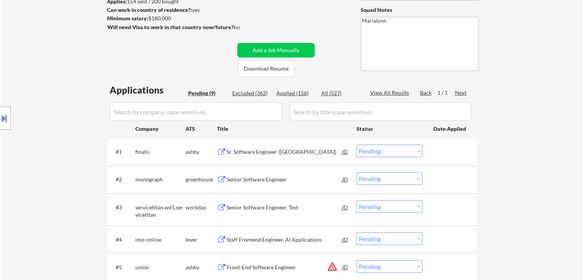
click at [245, 153] on div "Sr. Software Engineer ([GEOGRAPHIC_DATA])" at bounding box center [285, 152] width 116 height 8
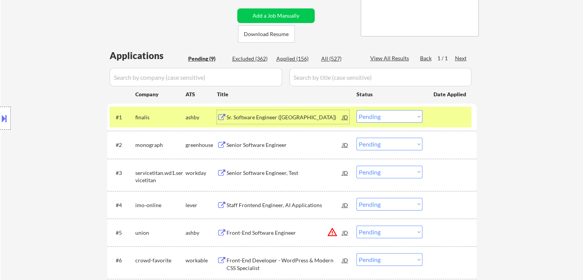
scroll to position [147, 0]
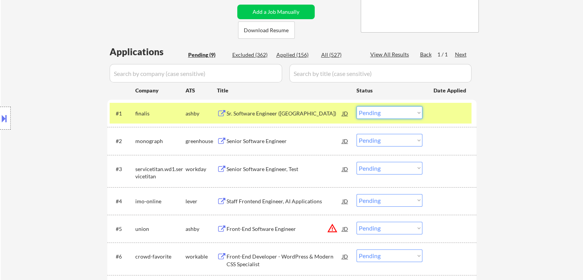
drag, startPoint x: 365, startPoint y: 108, endPoint x: 374, endPoint y: 118, distance: 13.6
click at [367, 109] on select "Choose an option... Pending Applied Excluded (Questions) Excluded (Expired) Exc…" at bounding box center [390, 112] width 66 height 13
click at [357, 106] on select "Choose an option... Pending Applied Excluded (Questions) Excluded (Expired) Exc…" at bounding box center [390, 112] width 66 height 13
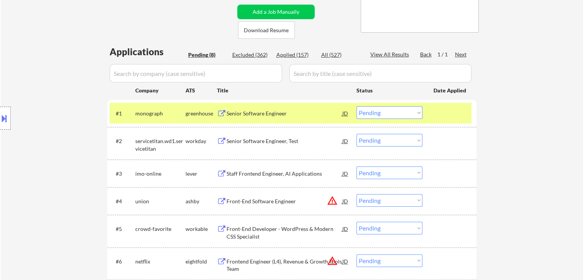
click at [250, 114] on div "Senior Software Engineer" at bounding box center [285, 114] width 116 height 8
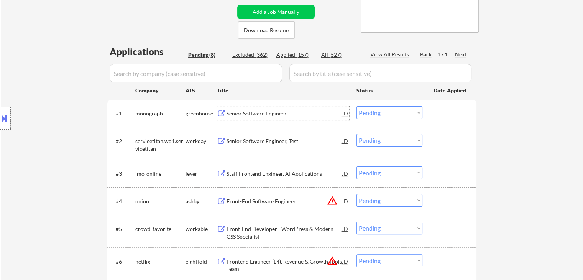
click at [373, 112] on select "Choose an option... Pending Applied Excluded (Questions) Excluded (Expired) Exc…" at bounding box center [390, 112] width 66 height 13
click at [357, 106] on select "Choose an option... Pending Applied Excluded (Questions) Excluded (Expired) Exc…" at bounding box center [390, 112] width 66 height 13
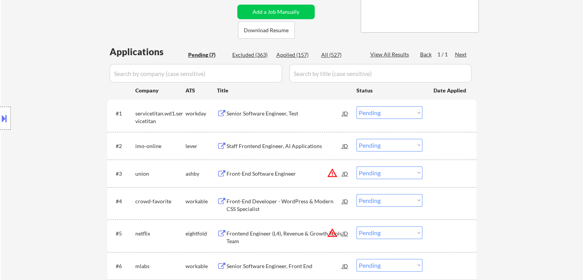
click at [239, 110] on div "Senior Software Engineer, Test" at bounding box center [285, 114] width 116 height 8
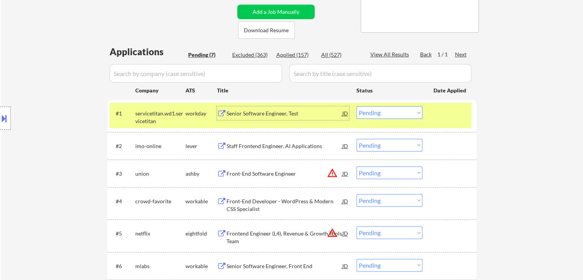
drag, startPoint x: 368, startPoint y: 113, endPoint x: 369, endPoint y: 118, distance: 5.5
click at [368, 114] on select "Choose an option... Pending Applied Excluded (Questions) Excluded (Expired) Exc…" at bounding box center [390, 112] width 66 height 13
click at [357, 106] on select "Choose an option... Pending Applied Excluded (Questions) Excluded (Expired) Exc…" at bounding box center [390, 112] width 66 height 13
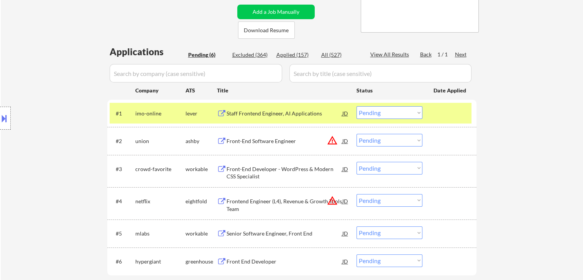
click at [256, 111] on div "Staff Frontend Engineer, AI Applications" at bounding box center [285, 114] width 116 height 8
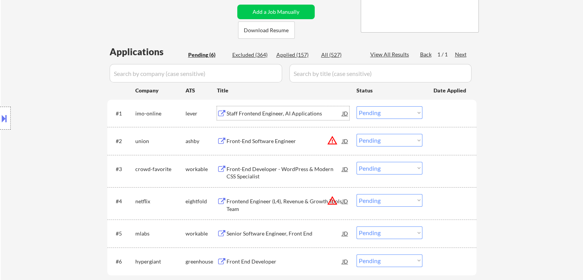
click at [296, 57] on div "Applied (157)" at bounding box center [296, 55] width 38 height 8
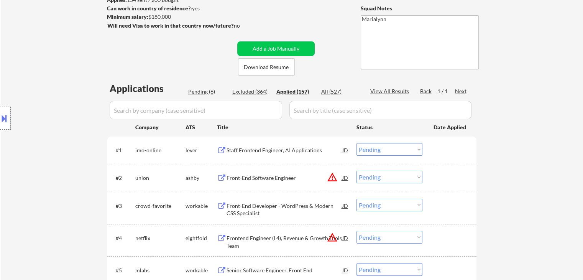
scroll to position [70, 0]
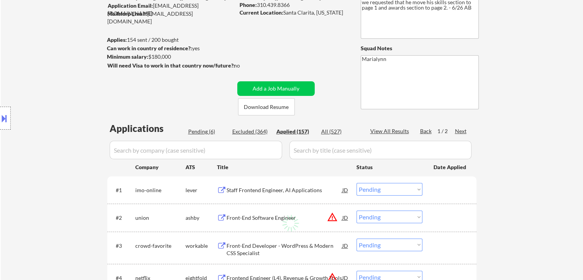
select select ""applied""
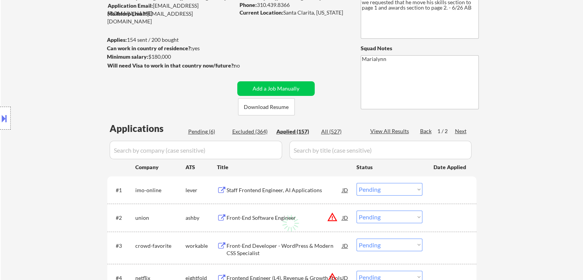
select select ""applied""
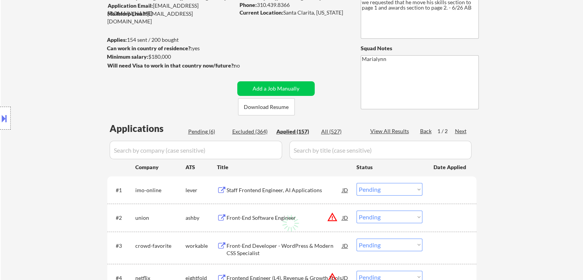
select select ""applied""
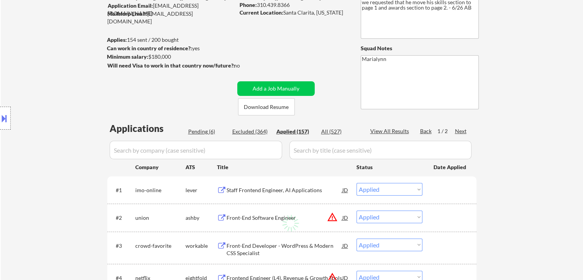
select select ""applied""
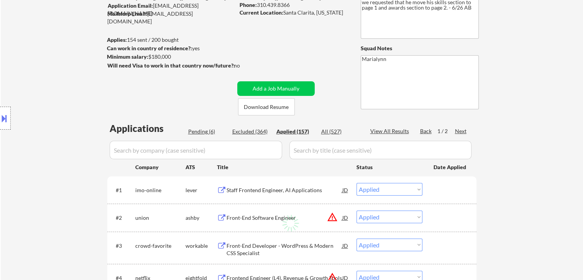
select select ""applied""
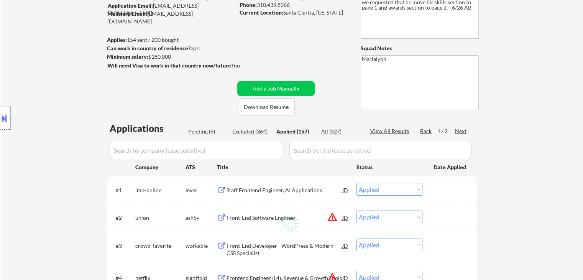
select select ""applied""
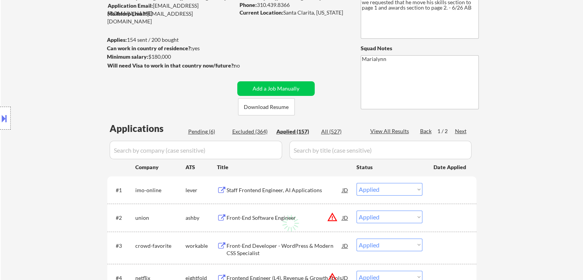
select select ""applied""
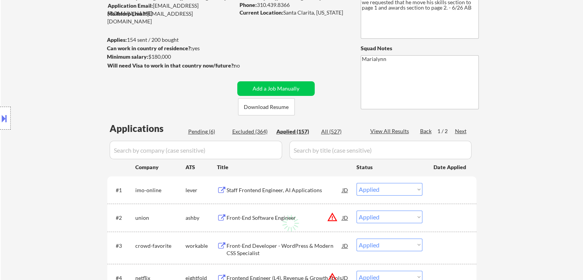
select select ""applied""
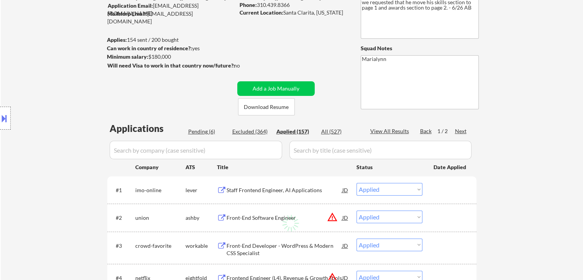
select select ""applied""
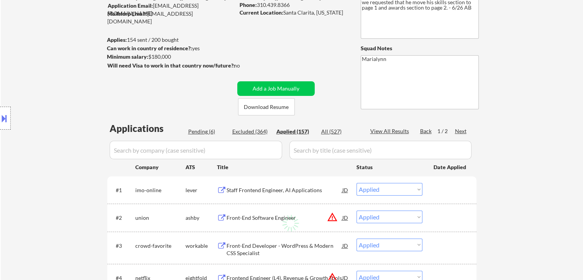
select select ""applied""
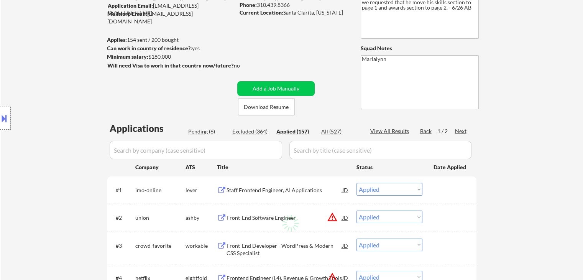
select select ""applied""
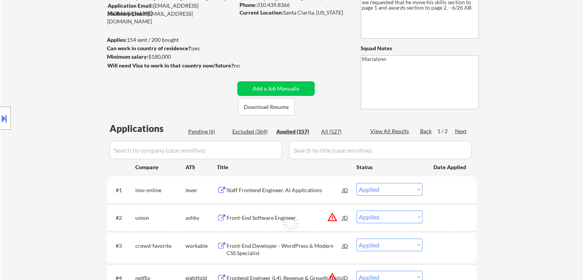
select select ""applied""
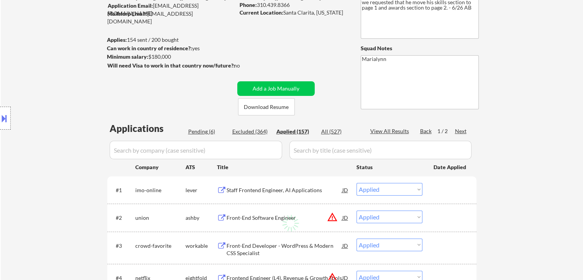
select select ""applied""
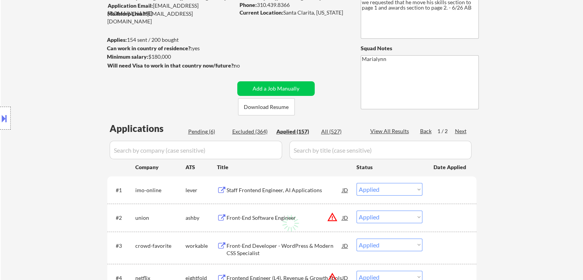
select select ""applied""
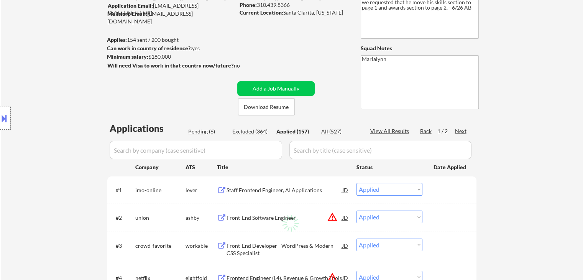
select select ""applied""
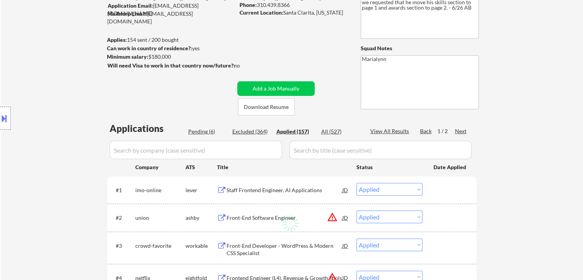
select select ""applied""
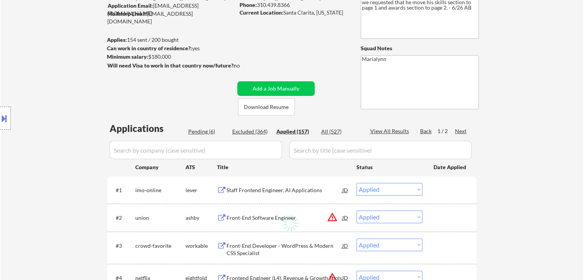
select select ""applied""
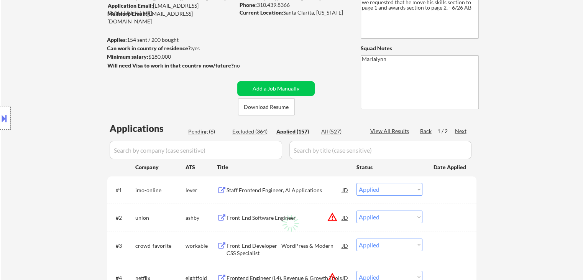
select select ""applied""
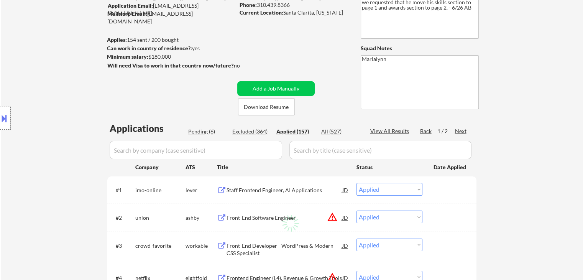
select select ""applied""
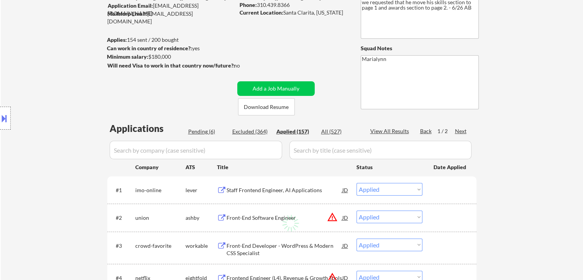
select select ""applied""
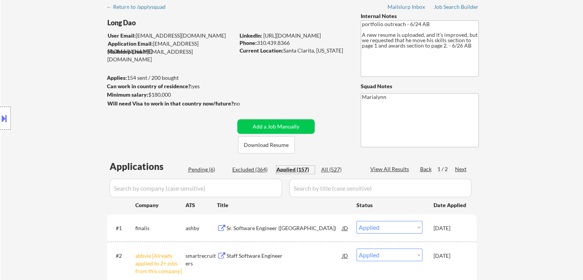
scroll to position [31, 0]
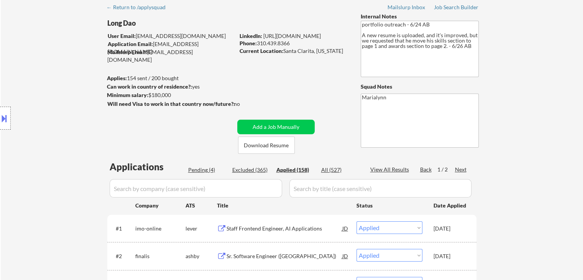
drag, startPoint x: 283, startPoint y: 52, endPoint x: 345, endPoint y: 53, distance: 61.8
click at [345, 53] on div "Current Location: Santa Clarita, California" at bounding box center [294, 51] width 109 height 8
copy div "Santa Clarita, [US_STATE]"
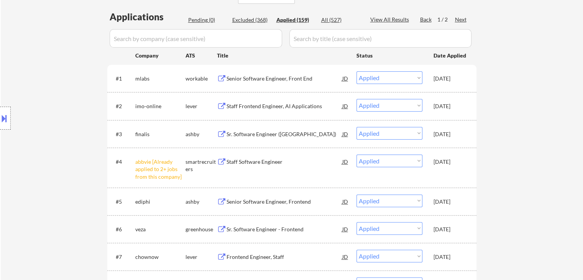
scroll to position [185, 0]
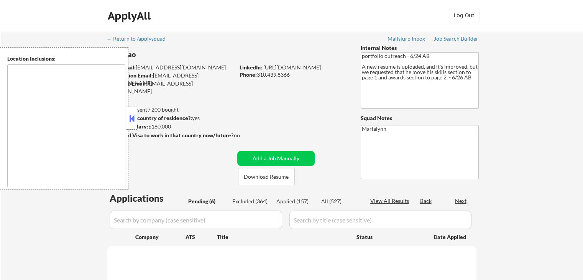
select select ""pending""
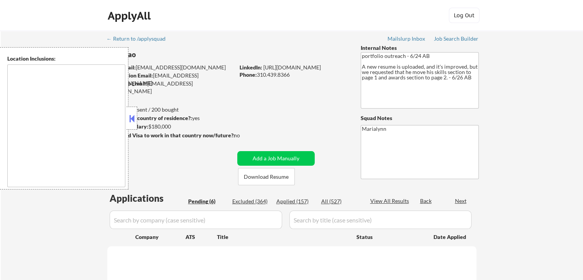
select select ""pending""
click at [132, 120] on button at bounding box center [132, 119] width 8 height 12
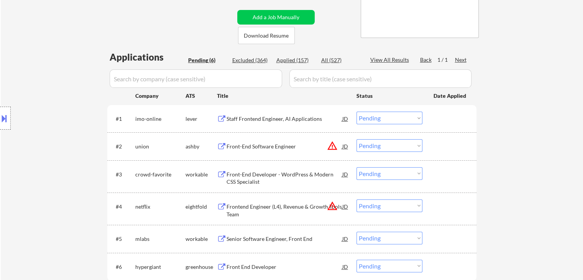
scroll to position [153, 0]
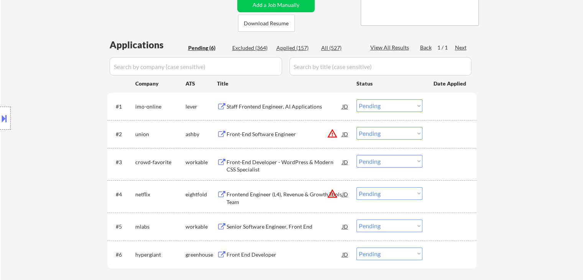
click at [281, 107] on div "Staff Frontend Engineer, AI Applications" at bounding box center [285, 107] width 116 height 8
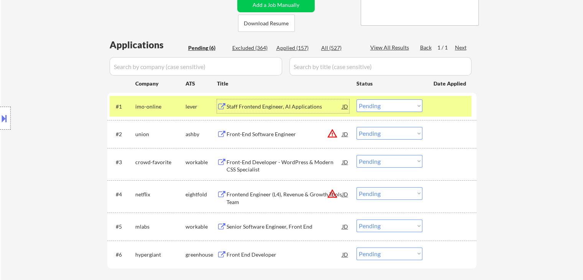
click at [264, 106] on div "Staff Frontend Engineer, AI Applications" at bounding box center [285, 107] width 116 height 8
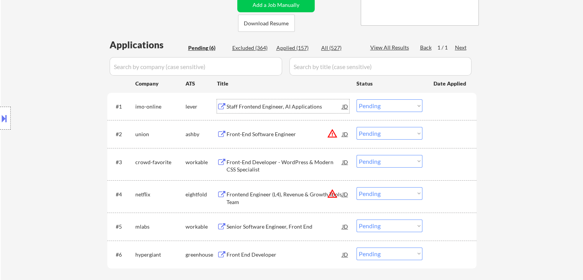
drag, startPoint x: 379, startPoint y: 104, endPoint x: 382, endPoint y: 111, distance: 7.4
click at [379, 105] on select "Choose an option... Pending Applied Excluded (Questions) Excluded (Expired) Exc…" at bounding box center [390, 105] width 66 height 13
click at [357, 99] on select "Choose an option... Pending Applied Excluded (Questions) Excluded (Expired) Exc…" at bounding box center [390, 105] width 66 height 13
select select ""pending""
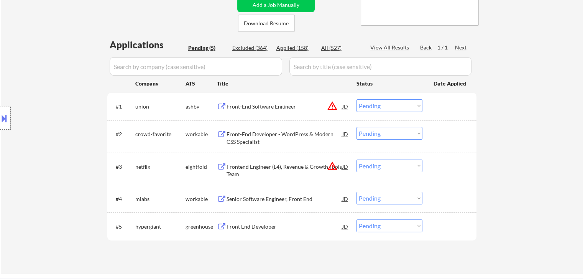
click at [276, 132] on div "Front-End Developer - WordPress & Modern CSS Specialist" at bounding box center [285, 137] width 116 height 15
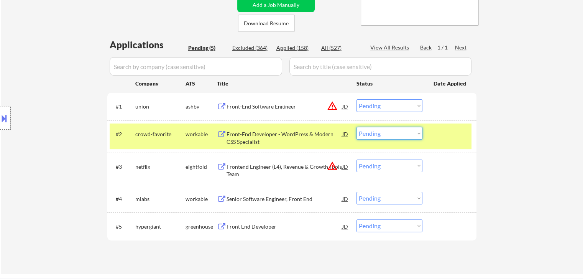
click at [383, 134] on select "Choose an option... Pending Applied Excluded (Questions) Excluded (Expired) Exc…" at bounding box center [390, 133] width 66 height 13
click at [377, 136] on select "Choose an option... Pending Applied Excluded (Questions) Excluded (Expired) Exc…" at bounding box center [390, 133] width 66 height 13
click at [357, 127] on select "Choose an option... Pending Applied Excluded (Questions) Excluded (Expired) Exc…" at bounding box center [390, 133] width 66 height 13
select select ""pending""
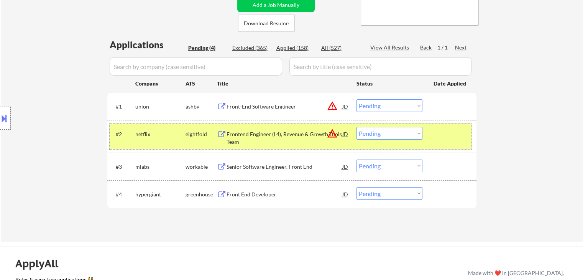
click at [201, 137] on div "eightfold" at bounding box center [201, 134] width 31 height 8
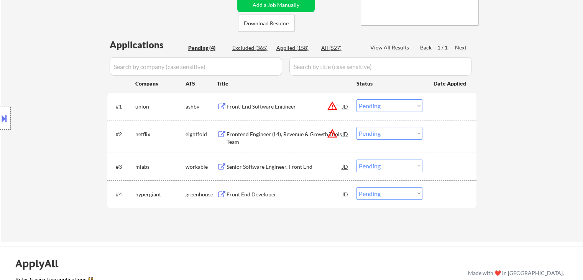
click at [261, 166] on div "Senior Software Engineer, Front End" at bounding box center [285, 167] width 116 height 8
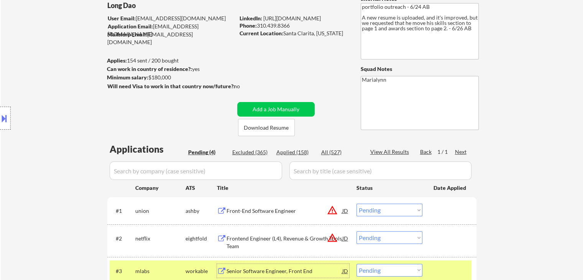
scroll to position [0, 0]
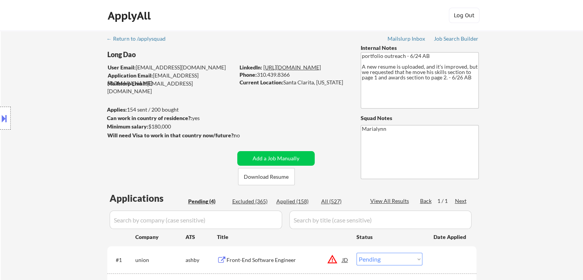
click at [311, 66] on link "https://www.linkedin.com/in/long-d/" at bounding box center [292, 67] width 58 height 7
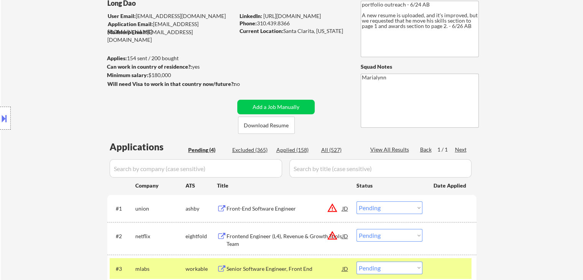
scroll to position [115, 0]
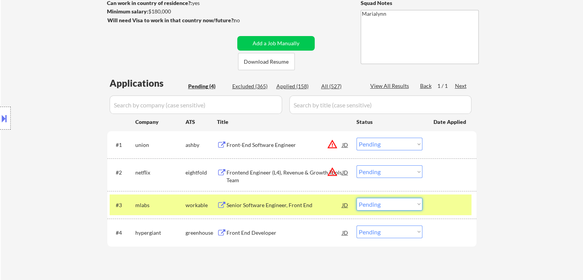
click at [382, 203] on select "Choose an option... Pending Applied Excluded (Questions) Excluded (Expired) Exc…" at bounding box center [390, 204] width 66 height 13
click at [357, 198] on select "Choose an option... Pending Applied Excluded (Questions) Excluded (Expired) Exc…" at bounding box center [390, 204] width 66 height 13
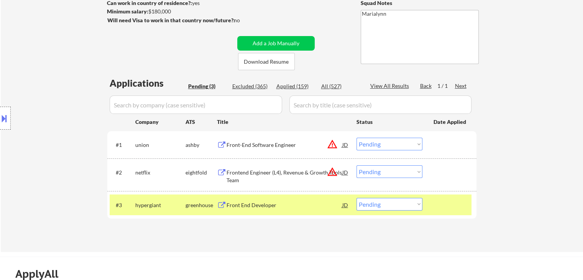
click at [249, 207] on div "Front End Developer" at bounding box center [285, 205] width 116 height 8
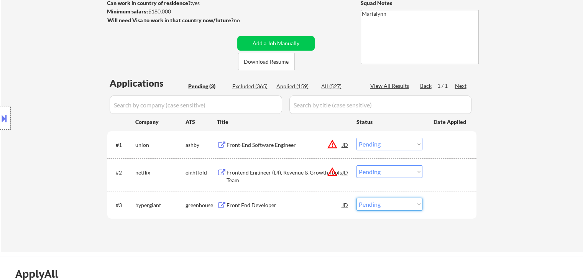
click at [404, 204] on select "Choose an option... Pending Applied Excluded (Questions) Excluded (Expired) Exc…" at bounding box center [390, 204] width 66 height 13
select select ""excluded__bad_match_""
click at [357, 198] on select "Choose an option... Pending Applied Excluded (Questions) Excluded (Expired) Exc…" at bounding box center [390, 204] width 66 height 13
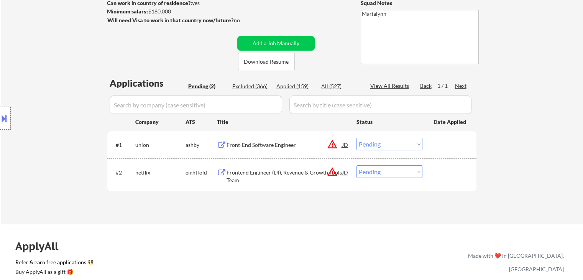
click at [287, 171] on div "Frontend Engineer (L4), Revenue & Growth Tools Team" at bounding box center [285, 176] width 116 height 15
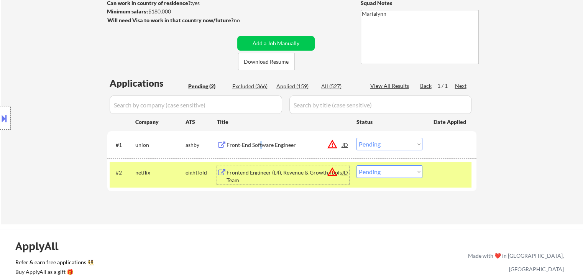
click at [261, 143] on div "Front-End Software Engineer" at bounding box center [285, 145] width 116 height 8
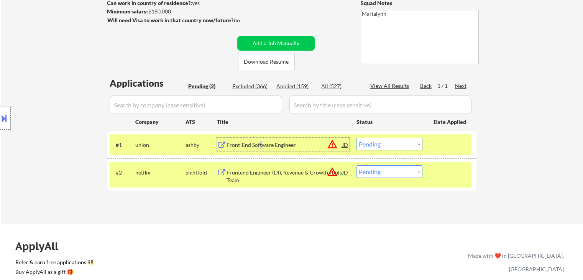
click at [381, 173] on select "Choose an option... Pending Applied Excluded (Questions) Excluded (Expired) Exc…" at bounding box center [390, 171] width 66 height 13
select select ""excluded__expired_""
click at [357, 165] on select "Choose an option... Pending Applied Excluded (Questions) Excluded (Expired) Exc…" at bounding box center [390, 171] width 66 height 13
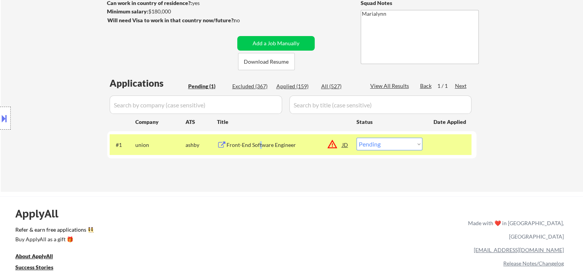
click at [381, 143] on select "Choose an option... Pending Applied Excluded (Questions) Excluded (Expired) Exc…" at bounding box center [390, 144] width 66 height 13
click at [357, 138] on select "Choose an option... Pending Applied Excluded (Questions) Excluded (Expired) Exc…" at bounding box center [390, 144] width 66 height 13
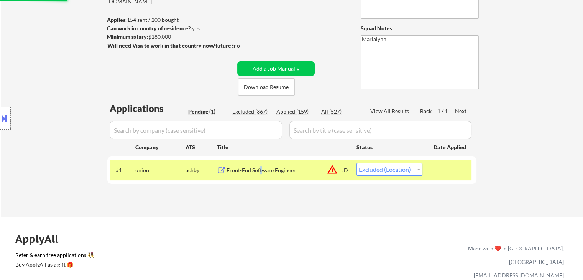
scroll to position [77, 0]
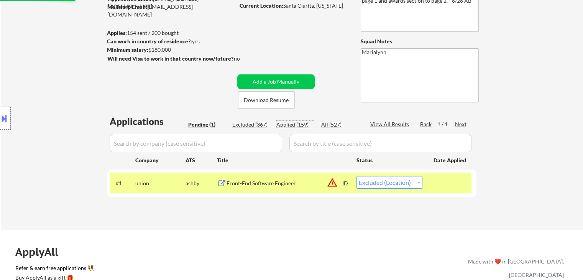
click at [297, 125] on div "Applied (159)" at bounding box center [296, 125] width 38 height 8
click at [204, 125] on div "Pending (1)" at bounding box center [207, 125] width 38 height 8
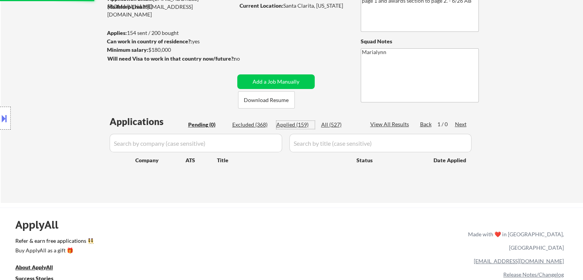
click at [287, 127] on div "Applied (159)" at bounding box center [296, 125] width 38 height 8
select select ""applied""
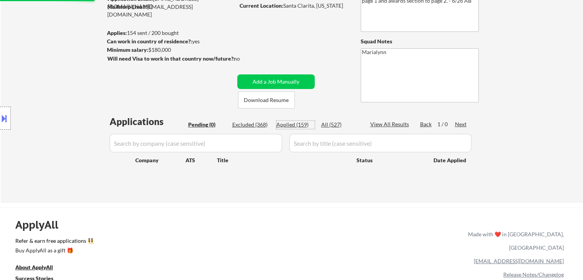
select select ""applied""
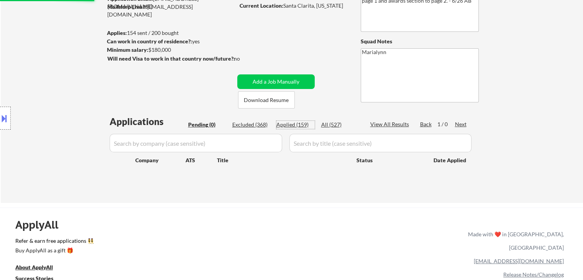
select select ""applied""
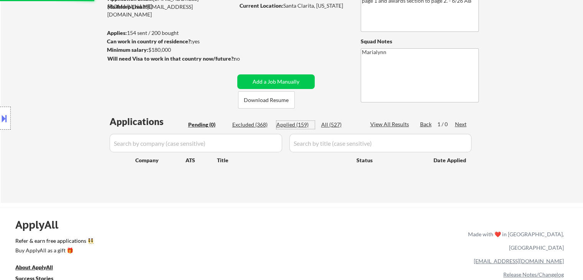
select select ""applied""
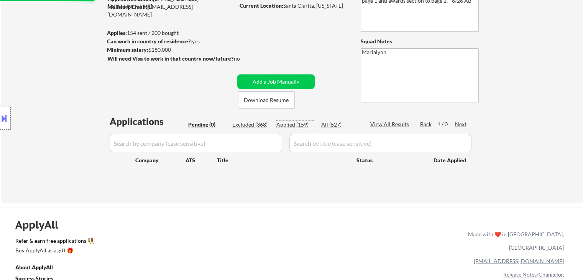
select select ""applied""
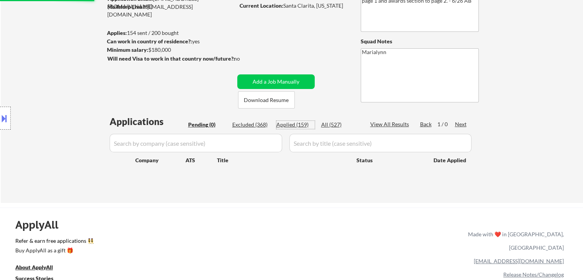
select select ""applied""
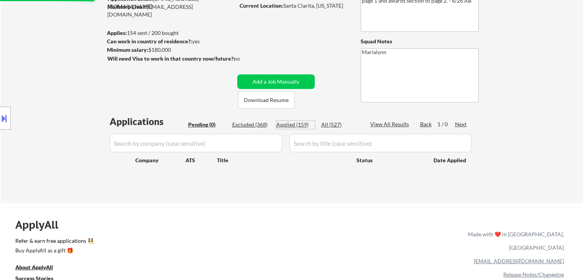
select select ""applied""
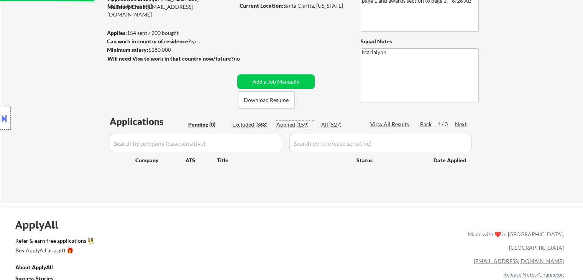
select select ""applied""
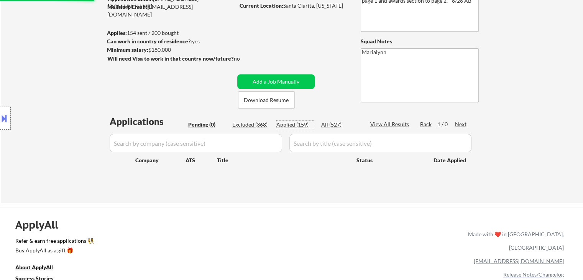
select select ""applied""
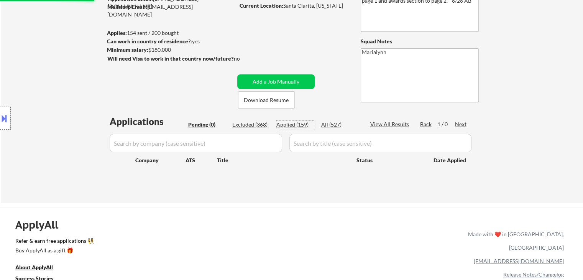
select select ""applied""
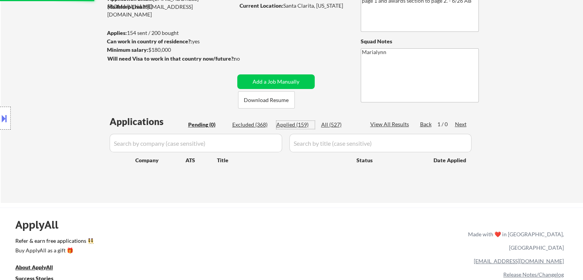
select select ""applied""
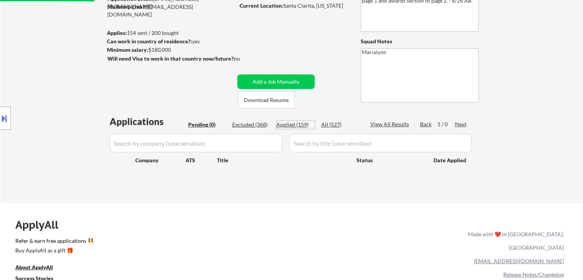
select select ""applied""
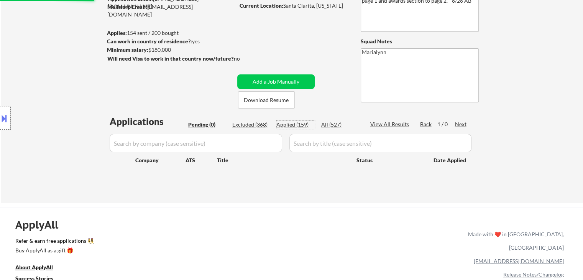
select select ""applied""
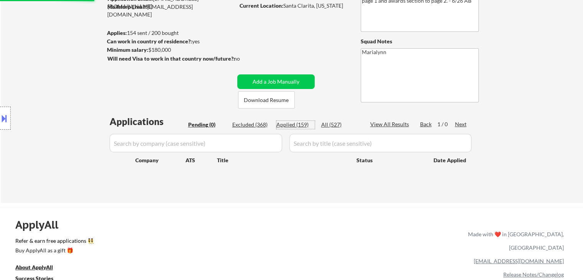
select select ""applied""
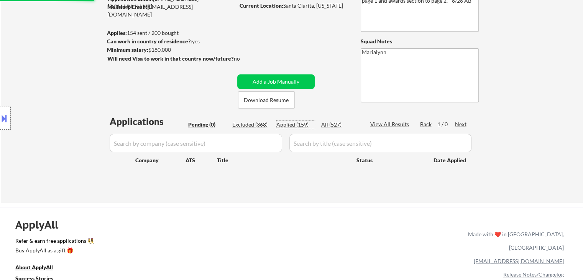
select select ""applied""
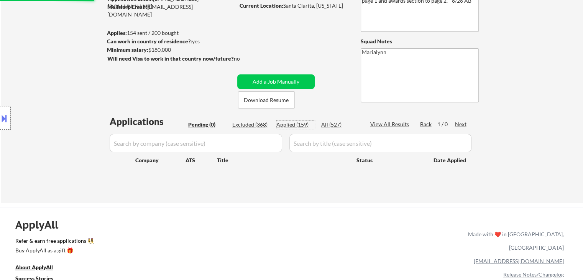
select select ""applied""
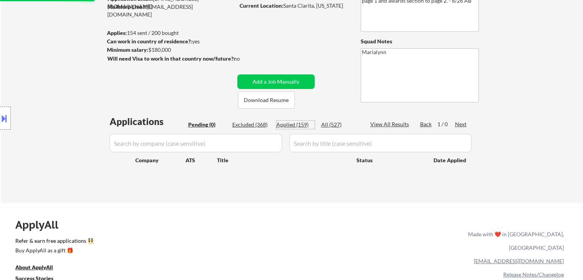
select select ""applied""
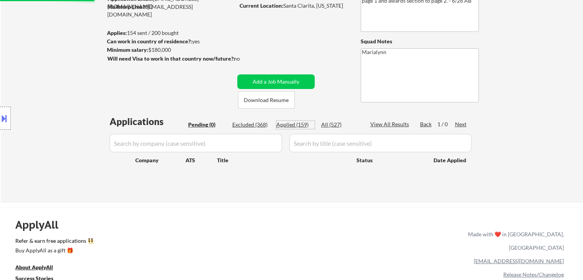
select select ""applied""
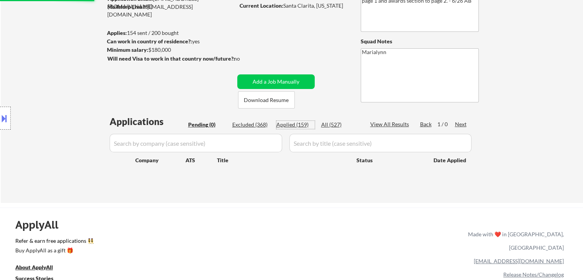
select select ""applied""
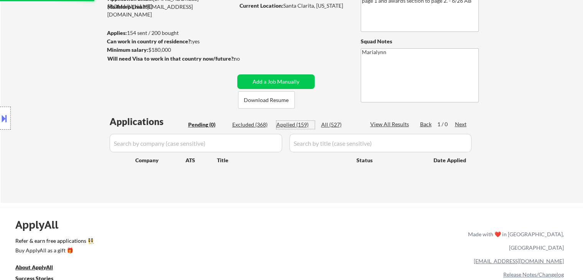
select select ""applied""
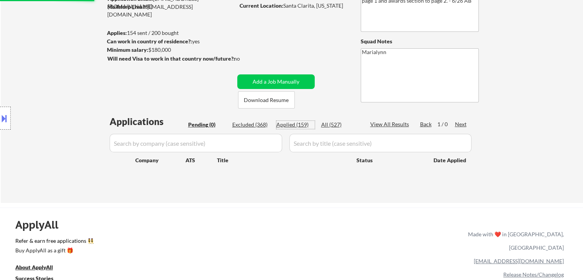
select select ""applied""
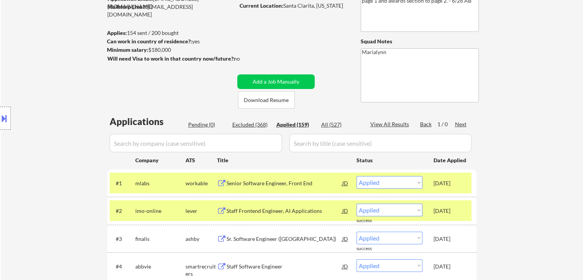
click at [198, 177] on div "workable" at bounding box center [201, 183] width 31 height 14
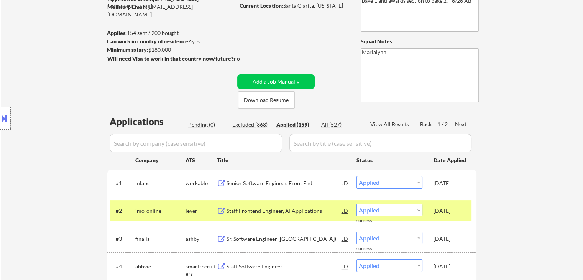
click at [195, 206] on div "lever" at bounding box center [201, 211] width 31 height 14
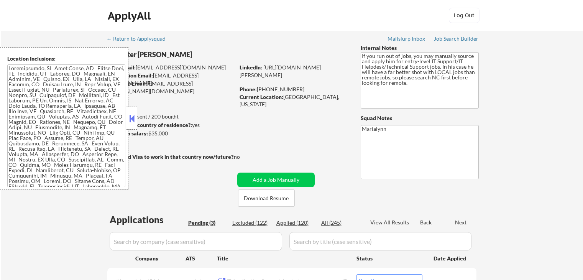
select select ""pending""
click at [132, 113] on button at bounding box center [132, 119] width 8 height 12
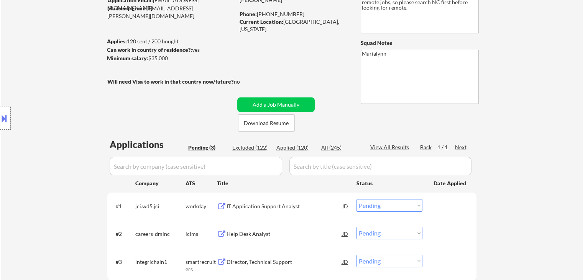
scroll to position [153, 0]
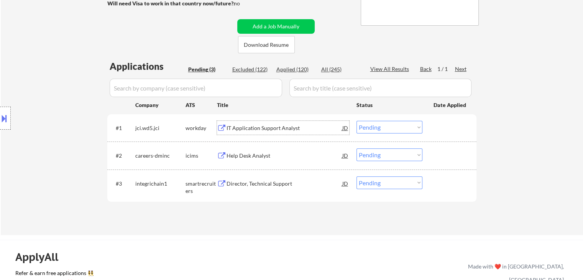
click at [262, 128] on div "IT Application Support Analyst" at bounding box center [285, 128] width 116 height 8
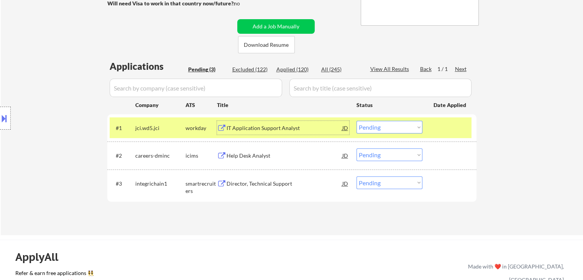
drag, startPoint x: 380, startPoint y: 125, endPoint x: 382, endPoint y: 133, distance: 8.3
click at [380, 125] on select "Choose an option... Pending Applied Excluded (Questions) Excluded (Expired) Exc…" at bounding box center [390, 127] width 66 height 13
click at [357, 121] on select "Choose an option... Pending Applied Excluded (Questions) Excluded (Expired) Exc…" at bounding box center [390, 127] width 66 height 13
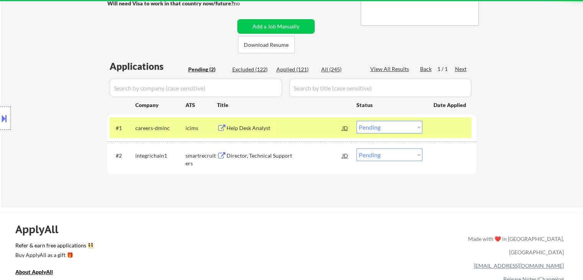
click at [252, 130] on div "Help Desk Analyst" at bounding box center [285, 128] width 116 height 8
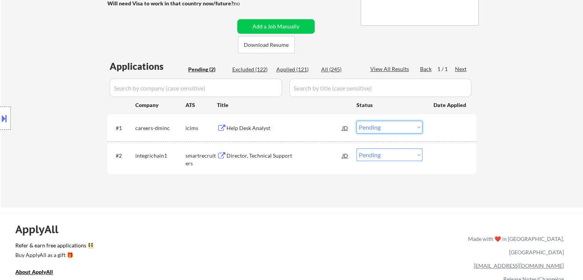
drag, startPoint x: 370, startPoint y: 127, endPoint x: 370, endPoint y: 133, distance: 5.4
click at [370, 128] on select "Choose an option... Pending Applied Excluded (Questions) Excluded (Expired) Exc…" at bounding box center [390, 127] width 66 height 13
click at [357, 121] on select "Choose an option... Pending Applied Excluded (Questions) Excluded (Expired) Exc…" at bounding box center [390, 127] width 66 height 13
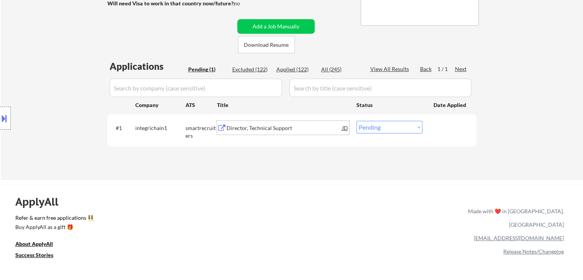
click at [259, 127] on div "Director, Technical Support" at bounding box center [285, 128] width 116 height 8
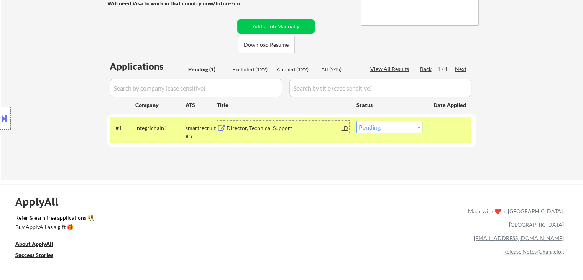
drag, startPoint x: 385, startPoint y: 125, endPoint x: 392, endPoint y: 133, distance: 10.0
click at [386, 125] on select "Choose an option... Pending Applied Excluded (Questions) Excluded (Expired) Exc…" at bounding box center [390, 127] width 66 height 13
click at [387, 129] on select "Choose an option... Pending Applied Excluded (Questions) Excluded (Expired) Exc…" at bounding box center [390, 127] width 66 height 13
select select ""excluded__bad_match_""
click at [357, 121] on select "Choose an option... Pending Applied Excluded (Questions) Excluded (Expired) Exc…" at bounding box center [390, 127] width 66 height 13
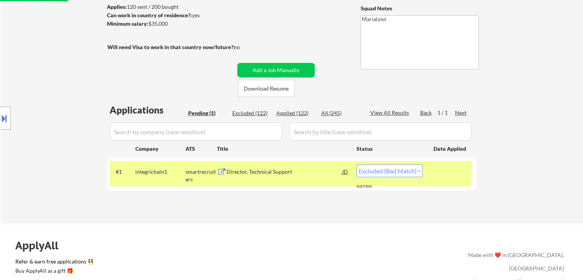
scroll to position [77, 0]
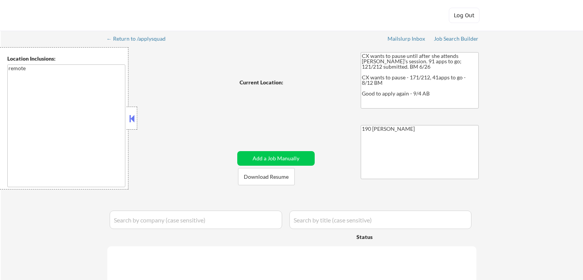
select select ""pending""
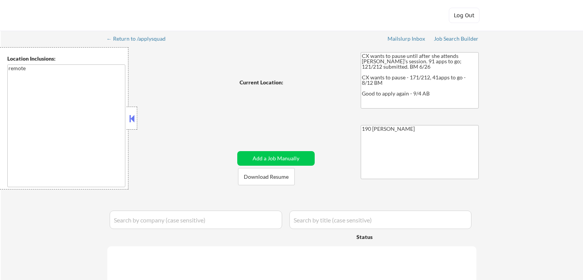
select select ""pending""
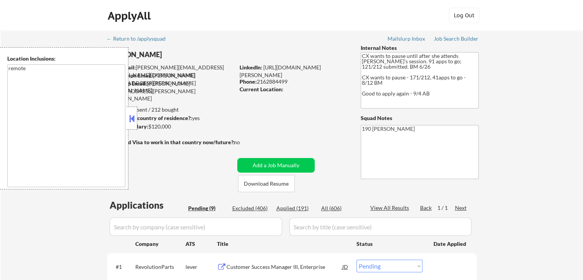
click at [132, 114] on button at bounding box center [132, 119] width 8 height 12
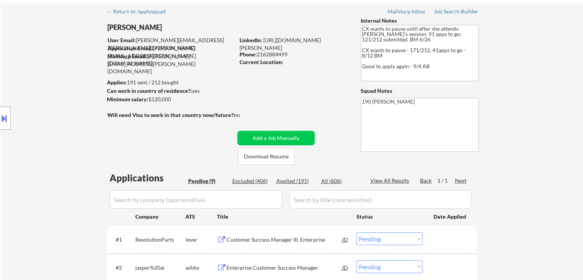
scroll to position [38, 0]
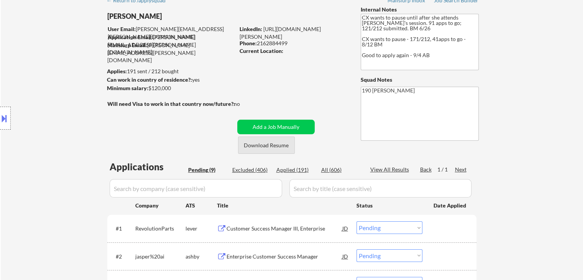
click at [274, 149] on button "Download Resume" at bounding box center [266, 145] width 57 height 17
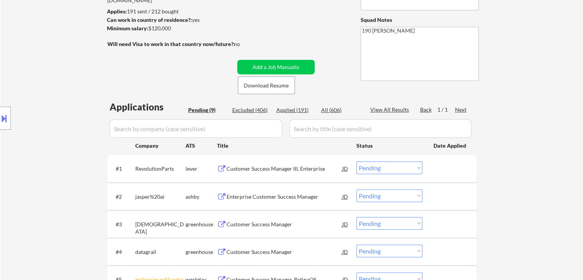
scroll to position [153, 0]
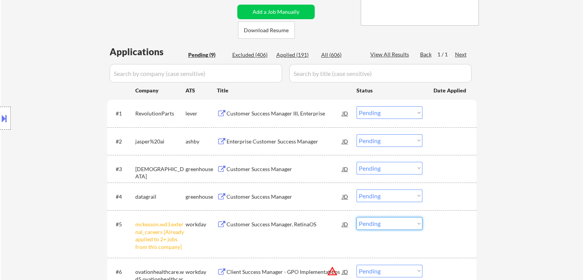
click at [370, 224] on select "Choose an option... Pending Applied Excluded (Questions) Excluded (Expired) Exc…" at bounding box center [390, 223] width 66 height 13
click at [357, 217] on select "Choose an option... Pending Applied Excluded (Questions) Excluded (Expired) Exc…" at bounding box center [390, 223] width 66 height 13
click at [291, 108] on div "Customer Success Manager III, Enterprise" at bounding box center [285, 113] width 116 height 14
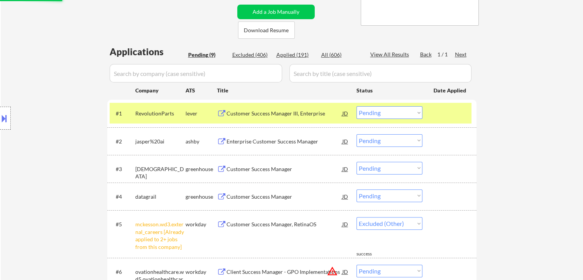
select select ""pending""
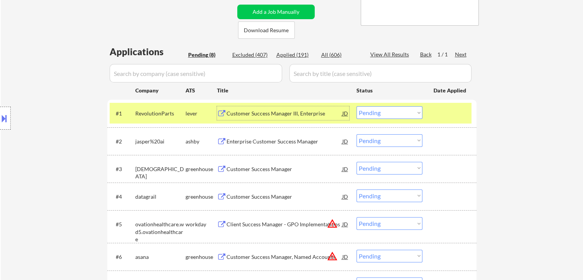
drag, startPoint x: 375, startPoint y: 114, endPoint x: 377, endPoint y: 119, distance: 5.3
click at [375, 114] on select "Choose an option... Pending Applied Excluded (Questions) Excluded (Expired) Exc…" at bounding box center [390, 112] width 66 height 13
click at [357, 106] on select "Choose an option... Pending Applied Excluded (Questions) Excluded (Expired) Exc…" at bounding box center [390, 112] width 66 height 13
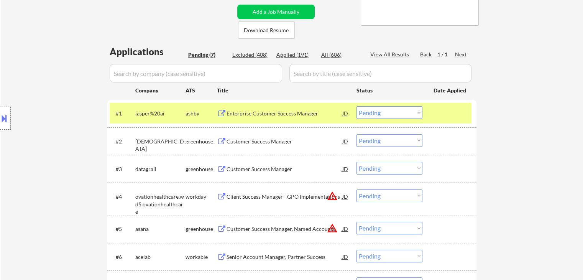
click at [277, 112] on div "Enterprise Customer Success Manager" at bounding box center [285, 114] width 116 height 8
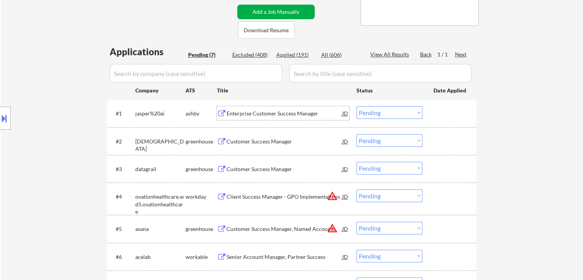
scroll to position [38, 0]
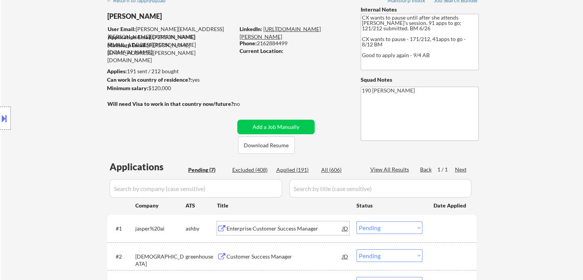
click at [278, 30] on link "[URL][DOMAIN_NAME][PERSON_NAME]" at bounding box center [280, 33] width 81 height 14
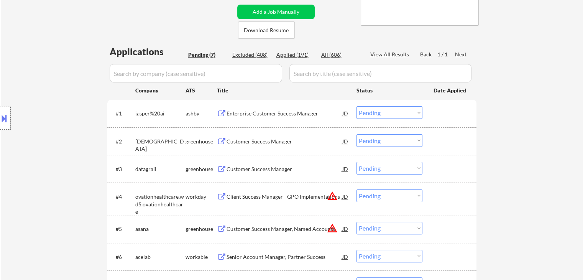
drag, startPoint x: 380, startPoint y: 110, endPoint x: 384, endPoint y: 118, distance: 8.3
click at [380, 111] on select "Choose an option... Pending Applied Excluded (Questions) Excluded (Expired) Exc…" at bounding box center [390, 112] width 66 height 13
click at [357, 106] on select "Choose an option... Pending Applied Excluded (Questions) Excluded (Expired) Exc…" at bounding box center [390, 112] width 66 height 13
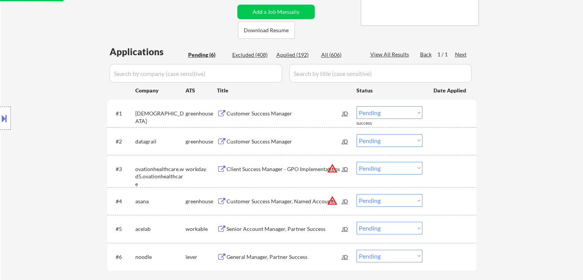
click at [249, 114] on div "Customer Success Manager" at bounding box center [285, 114] width 116 height 8
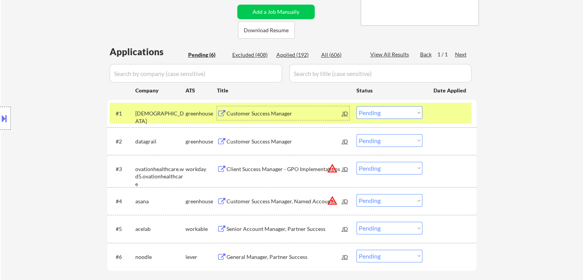
drag, startPoint x: 385, startPoint y: 112, endPoint x: 385, endPoint y: 119, distance: 6.1
click at [385, 113] on select "Choose an option... Pending Applied Excluded (Questions) Excluded (Expired) Exc…" at bounding box center [390, 112] width 66 height 13
click at [357, 106] on select "Choose an option... Pending Applied Excluded (Questions) Excluded (Expired) Exc…" at bounding box center [390, 112] width 66 height 13
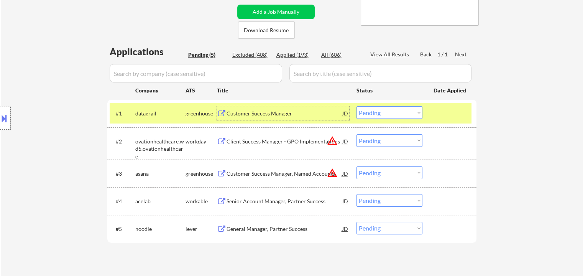
click at [264, 112] on div "Customer Success Manager" at bounding box center [285, 114] width 116 height 8
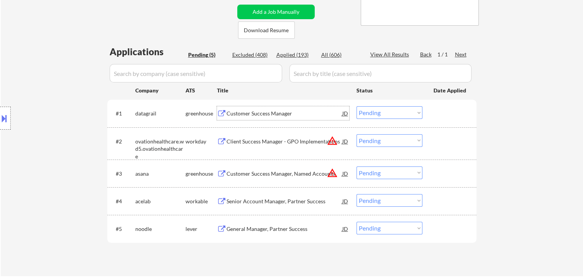
click at [366, 112] on select "Choose an option... Pending Applied Excluded (Questions) Excluded (Expired) Exc…" at bounding box center [390, 112] width 66 height 13
click at [357, 106] on select "Choose an option... Pending Applied Excluded (Questions) Excluded (Expired) Exc…" at bounding box center [390, 112] width 66 height 13
select select ""pending""
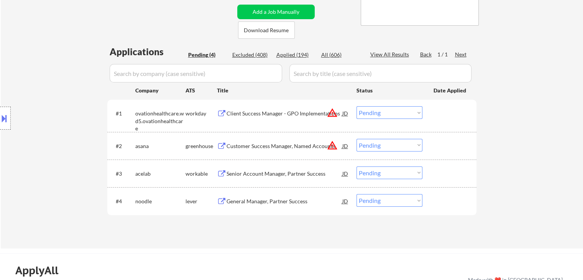
click at [252, 170] on div "Senior Account Manager, Partner Success" at bounding box center [285, 174] width 116 height 8
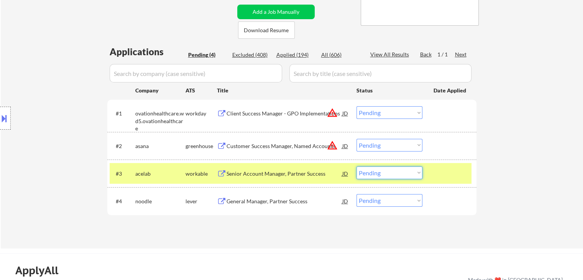
click at [393, 172] on select "Choose an option... Pending Applied Excluded (Questions) Excluded (Expired) Exc…" at bounding box center [390, 172] width 66 height 13
click at [357, 166] on select "Choose an option... Pending Applied Excluded (Questions) Excluded (Expired) Exc…" at bounding box center [390, 172] width 66 height 13
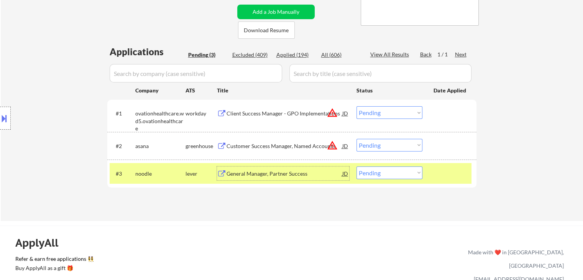
click at [258, 174] on div "General Manager, Partner Success" at bounding box center [285, 174] width 116 height 8
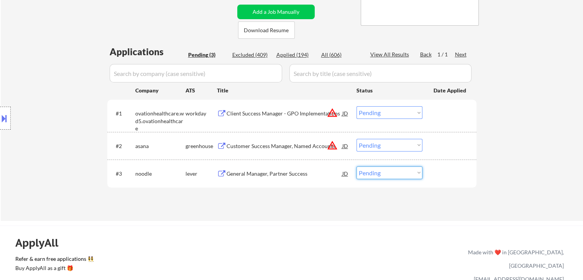
click at [378, 172] on select "Choose an option... Pending Applied Excluded (Questions) Excluded (Expired) Exc…" at bounding box center [390, 172] width 66 height 13
drag, startPoint x: 368, startPoint y: 168, endPoint x: 370, endPoint y: 178, distance: 10.2
click at [368, 169] on select "Choose an option... Pending Applied Excluded (Questions) Excluded (Expired) Exc…" at bounding box center [390, 172] width 66 height 13
select select ""excluded""
click at [357, 166] on select "Choose an option... Pending Applied Excluded (Questions) Excluded (Expired) Exc…" at bounding box center [390, 172] width 66 height 13
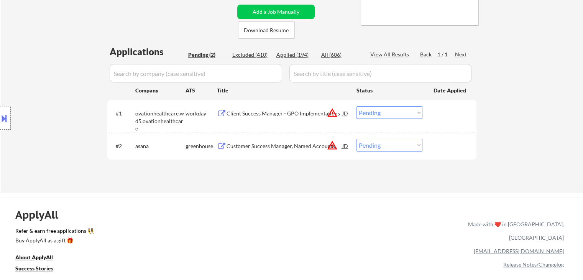
click at [299, 143] on div "Customer Success Manager, Named Accounts" at bounding box center [285, 146] width 116 height 8
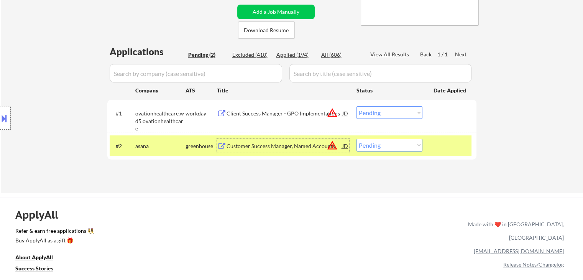
click at [397, 145] on select "Choose an option... Pending Applied Excluded (Questions) Excluded (Expired) Exc…" at bounding box center [390, 145] width 66 height 13
select select ""applied""
click at [357, 139] on select "Choose an option... Pending Applied Excluded (Questions) Excluded (Expired) Exc…" at bounding box center [390, 145] width 66 height 13
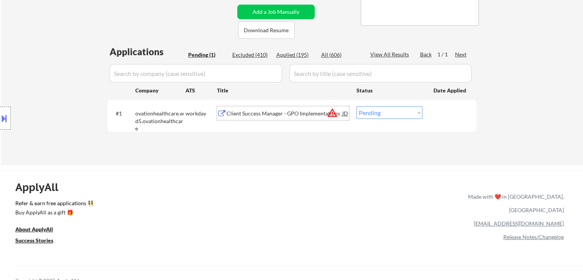
click at [261, 114] on div "Client Success Manager - GPO Implementations" at bounding box center [285, 114] width 116 height 8
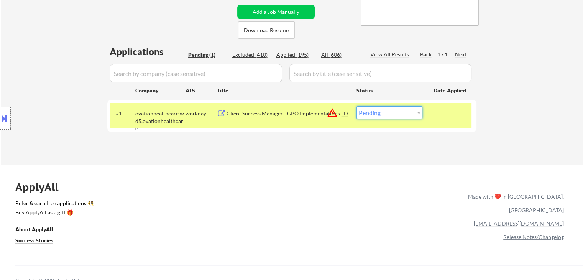
click at [394, 111] on select "Choose an option... Pending Applied Excluded (Questions) Excluded (Expired) Exc…" at bounding box center [390, 112] width 66 height 13
select select ""excluded__bad_match_""
click at [357, 106] on select "Choose an option... Pending Applied Excluded (Questions) Excluded (Expired) Exc…" at bounding box center [390, 112] width 66 height 13
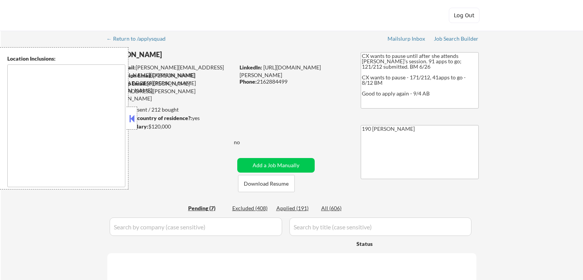
type textarea "remote"
select select ""pending""
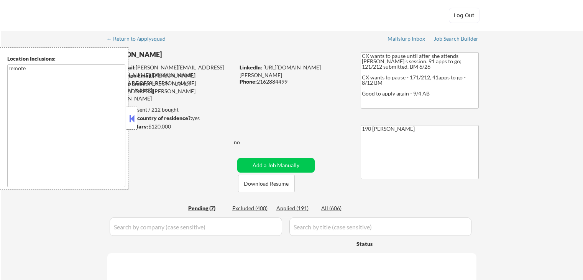
select select ""pending""
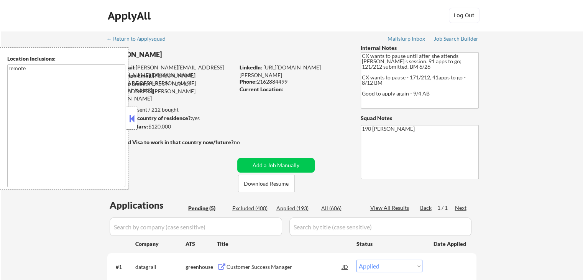
select select ""pending""
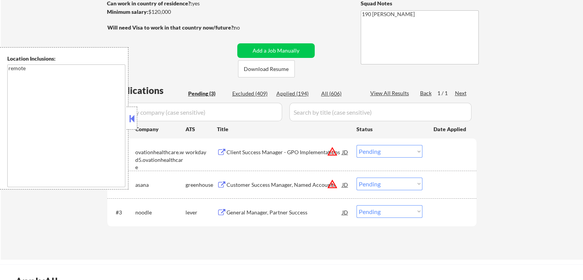
scroll to position [115, 0]
drag, startPoint x: 128, startPoint y: 117, endPoint x: 132, endPoint y: 112, distance: 6.5
click at [128, 117] on button at bounding box center [132, 119] width 8 height 12
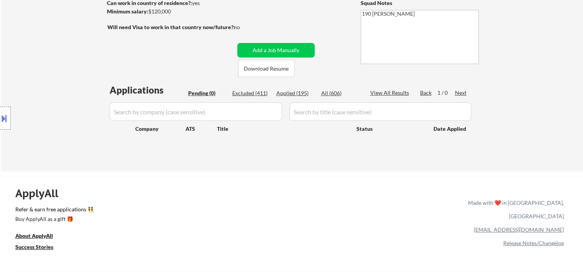
click at [280, 92] on div "Applied (195)" at bounding box center [296, 93] width 38 height 8
select select ""applied""
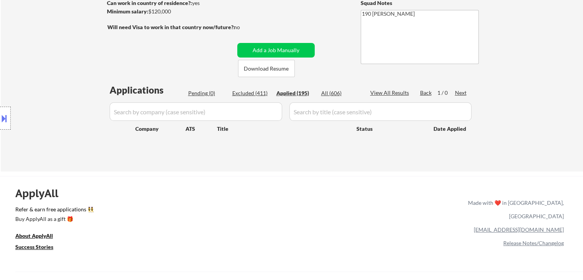
select select ""applied""
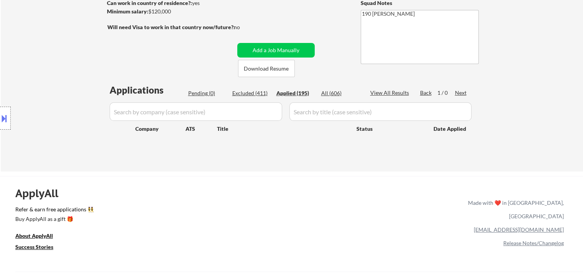
select select ""applied""
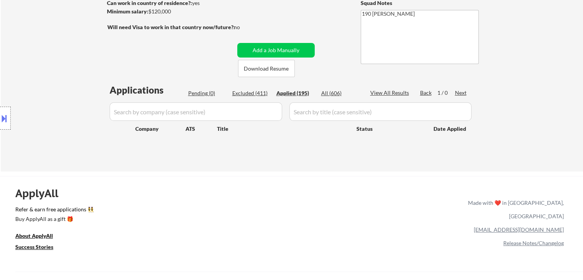
select select ""applied""
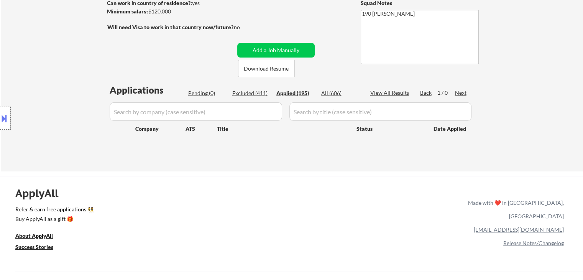
select select ""applied""
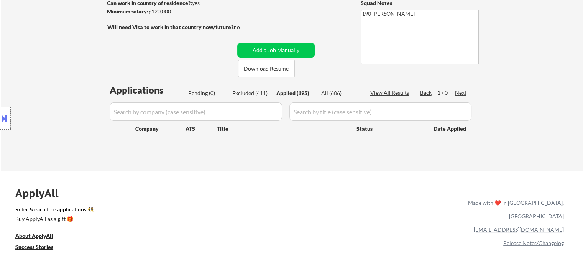
select select ""applied""
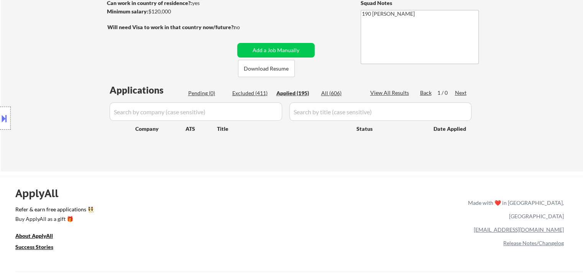
select select ""applied""
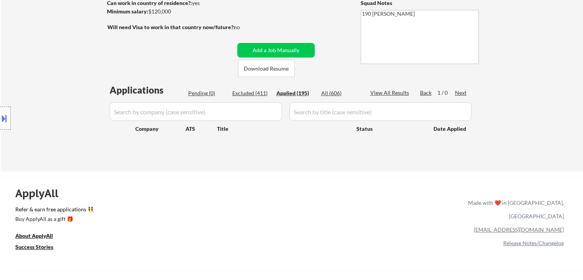
select select ""applied""
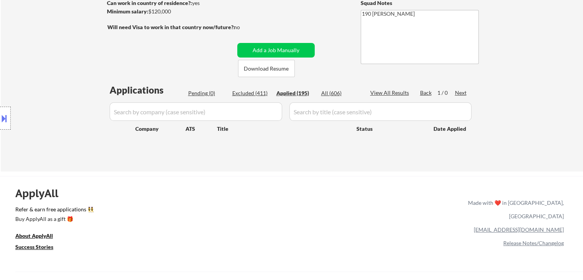
select select ""applied""
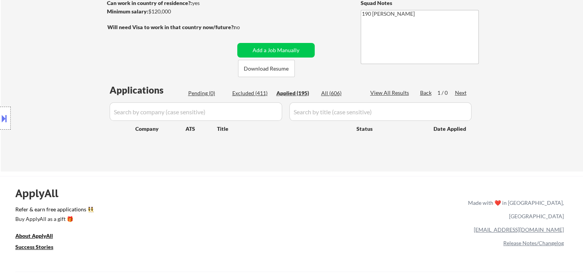
select select ""applied""
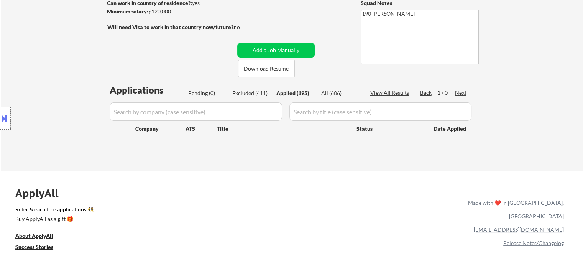
select select ""applied""
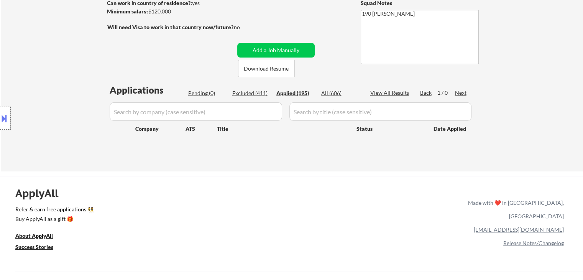
select select ""applied""
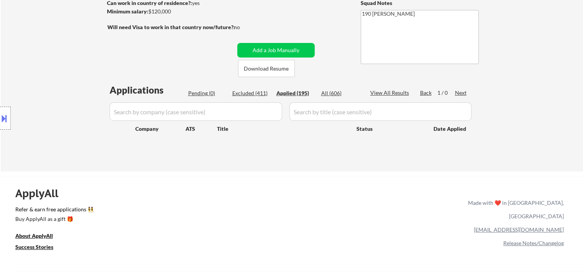
select select ""applied""
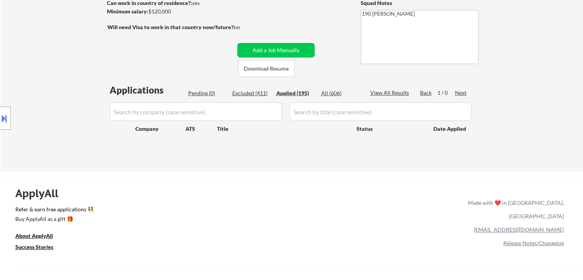
select select ""applied""
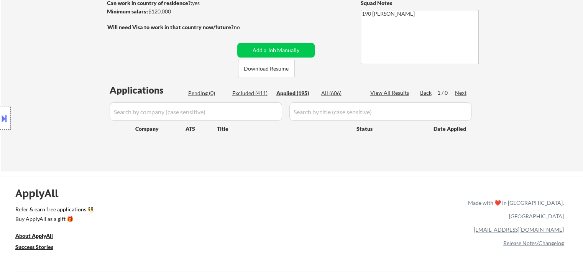
select select ""applied""
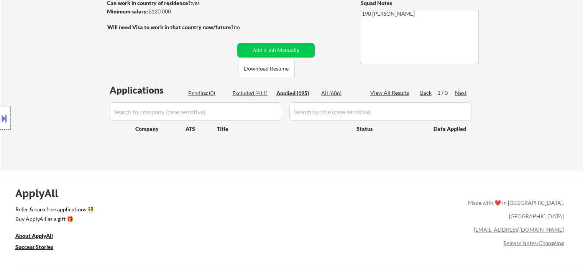
select select ""applied""
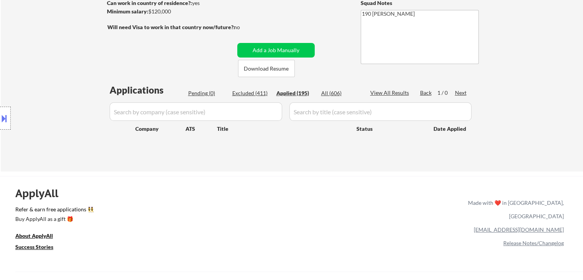
select select ""applied""
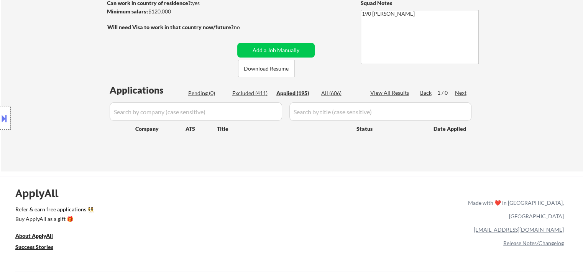
select select ""applied""
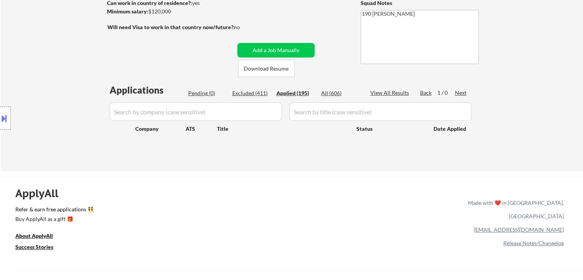
select select ""applied""
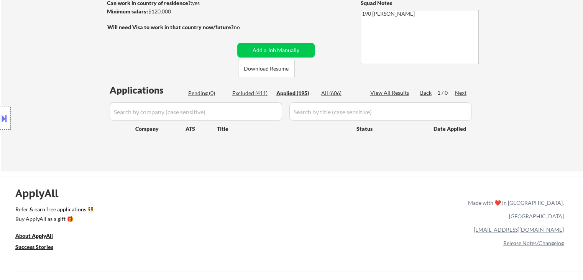
select select ""applied""
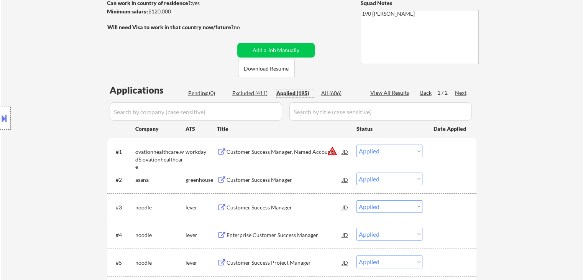
scroll to position [153, 0]
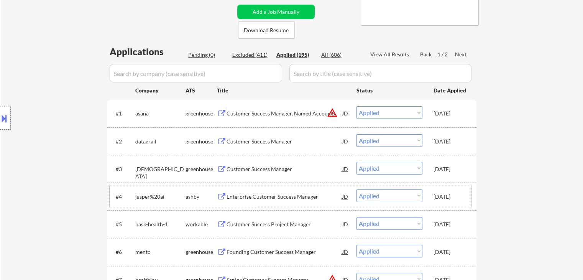
click at [179, 199] on div "jasper%20ai" at bounding box center [160, 197] width 50 height 8
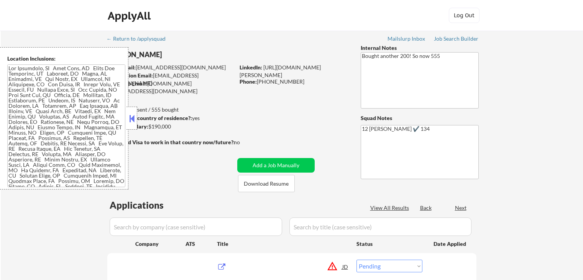
select select ""pending""
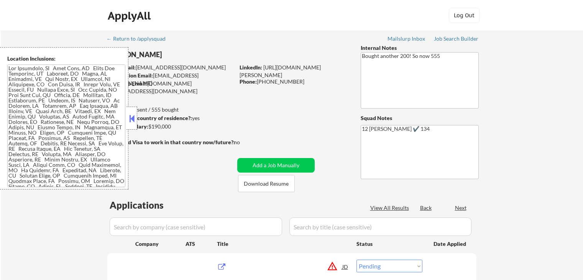
select select ""pending""
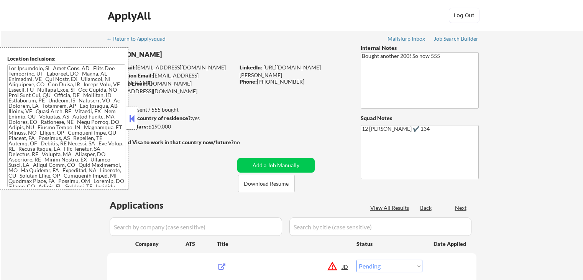
select select ""pending""
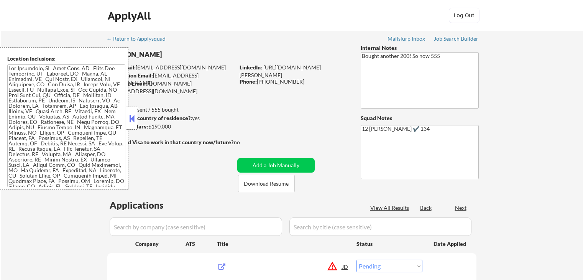
select select ""pending""
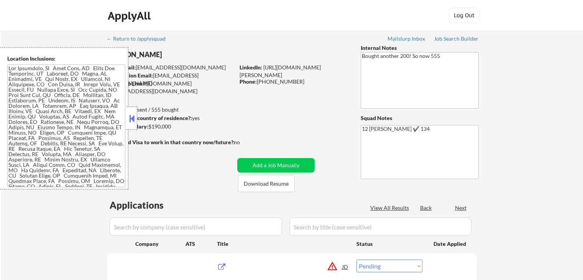
select select ""pending""
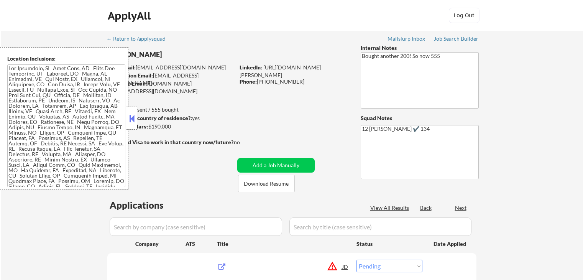
select select ""pending""
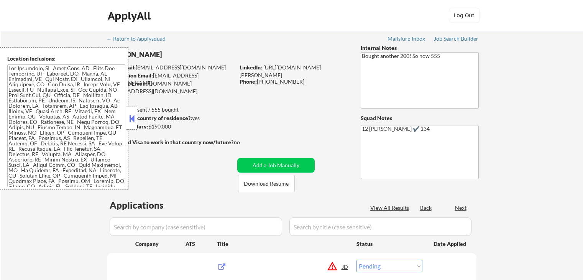
select select ""pending""
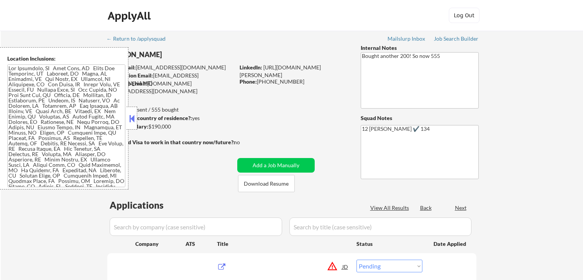
select select ""pending""
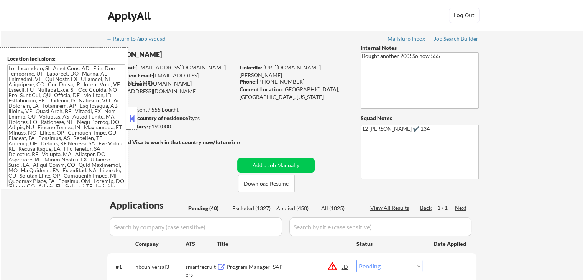
click at [132, 118] on button at bounding box center [132, 119] width 8 height 12
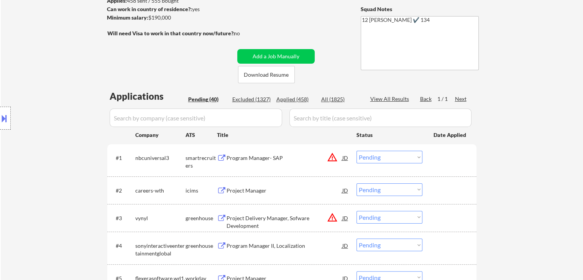
scroll to position [115, 0]
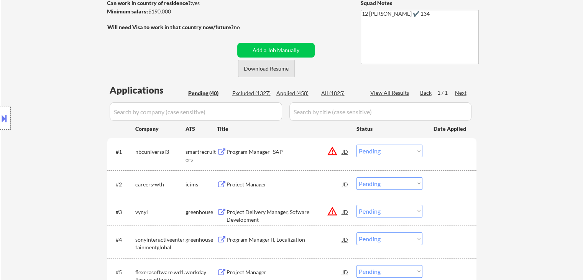
drag, startPoint x: 275, startPoint y: 69, endPoint x: 273, endPoint y: 88, distance: 18.9
click at [275, 69] on button "Download Resume" at bounding box center [266, 68] width 57 height 17
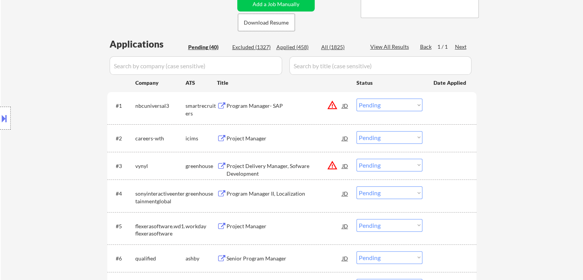
scroll to position [230, 0]
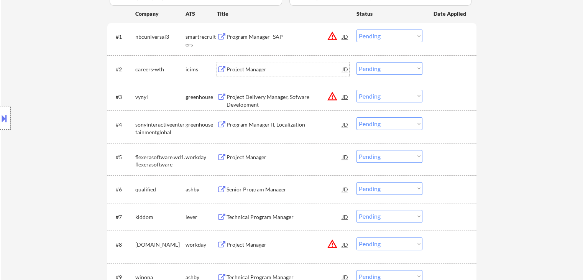
click at [253, 70] on div "Project Manager" at bounding box center [285, 70] width 116 height 8
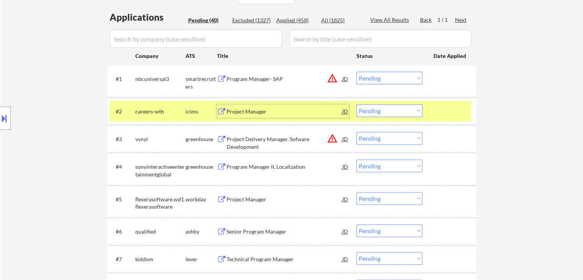
scroll to position [192, 0]
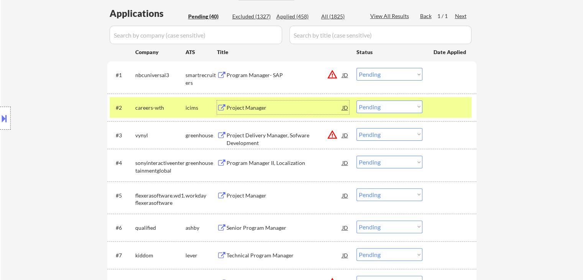
click at [390, 104] on select "Choose an option... Pending Applied Excluded (Questions) Excluded (Expired) Exc…" at bounding box center [390, 106] width 66 height 13
click at [357, 100] on select "Choose an option... Pending Applied Excluded (Questions) Excluded (Expired) Exc…" at bounding box center [390, 106] width 66 height 13
click at [189, 110] on div "icims" at bounding box center [201, 108] width 31 height 8
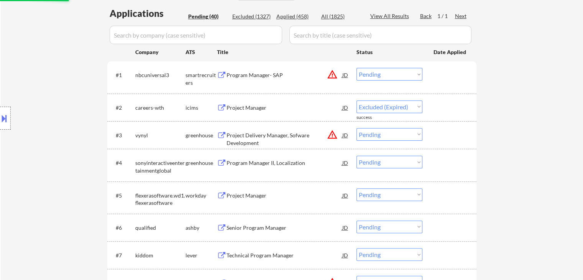
select select ""pending""
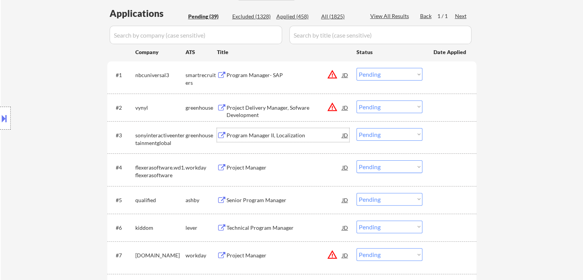
click at [279, 132] on div "Program Manager II, Localization" at bounding box center [285, 136] width 116 height 8
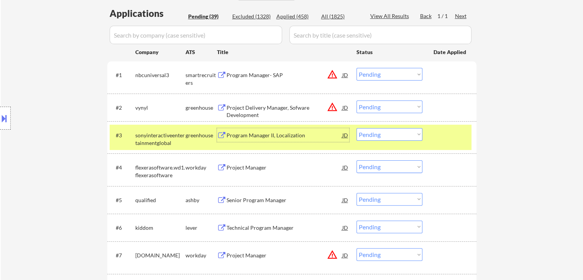
click at [391, 131] on select "Choose an option... Pending Applied Excluded (Questions) Excluded (Expired) Exc…" at bounding box center [390, 134] width 66 height 13
click at [357, 128] on select "Choose an option... Pending Applied Excluded (Questions) Excluded (Expired) Exc…" at bounding box center [390, 134] width 66 height 13
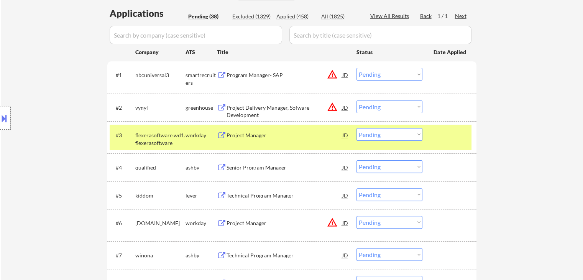
click at [238, 138] on div "Project Manager" at bounding box center [285, 136] width 116 height 8
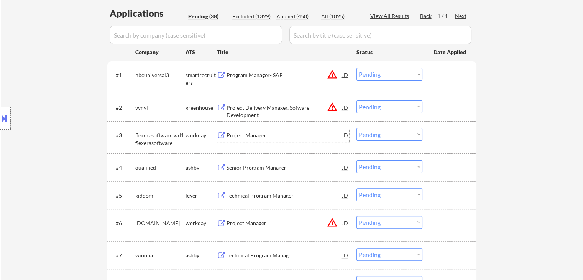
click at [317, 137] on div "Project Manager" at bounding box center [285, 136] width 116 height 8
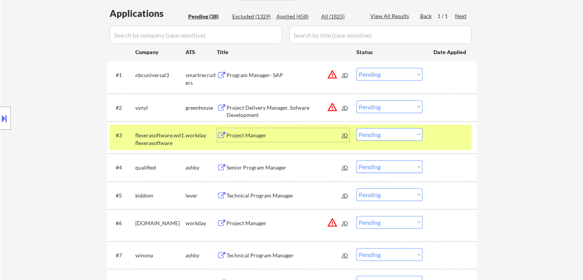
scroll to position [38, 0]
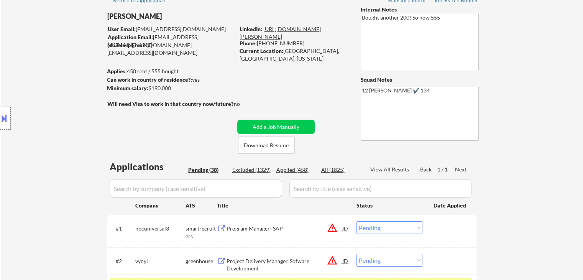
click at [281, 30] on link "[URL][DOMAIN_NAME][PERSON_NAME]" at bounding box center [280, 33] width 81 height 14
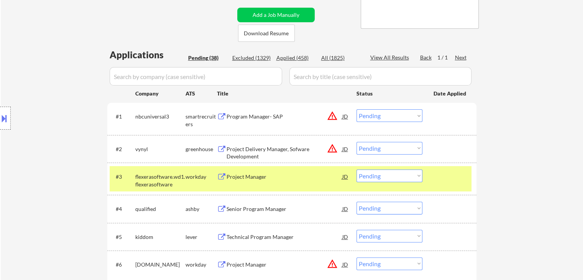
scroll to position [192, 0]
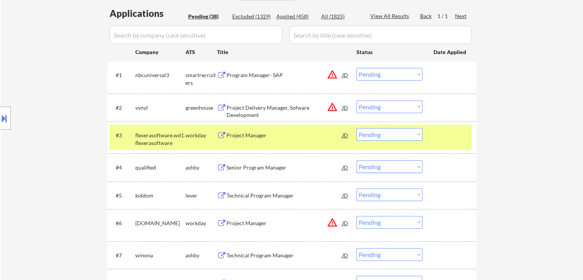
drag, startPoint x: 385, startPoint y: 135, endPoint x: 385, endPoint y: 140, distance: 4.6
click at [385, 135] on select "Choose an option... Pending Applied Excluded (Questions) Excluded (Expired) Exc…" at bounding box center [390, 134] width 66 height 13
click at [357, 128] on select "Choose an option... Pending Applied Excluded (Questions) Excluded (Expired) Exc…" at bounding box center [390, 134] width 66 height 13
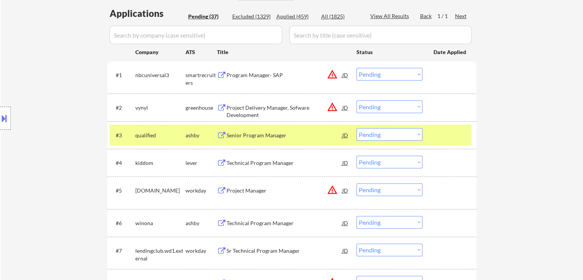
click at [385, 135] on select "Choose an option... Pending Applied Excluded (Questions) Excluded (Expired) Exc…" at bounding box center [390, 134] width 66 height 13
click at [290, 132] on div "Senior Program Manager" at bounding box center [285, 136] width 116 height 8
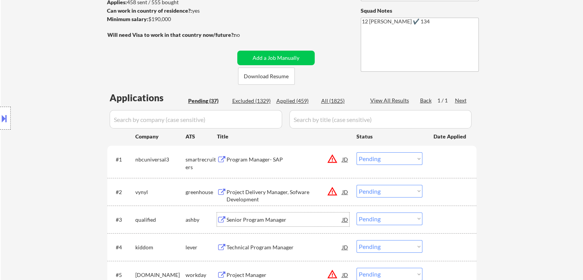
scroll to position [153, 0]
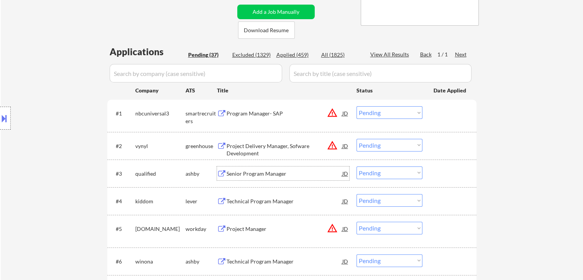
drag, startPoint x: 377, startPoint y: 173, endPoint x: 379, endPoint y: 178, distance: 5.8
click at [377, 174] on select "Choose an option... Pending Applied Excluded (Questions) Excluded (Expired) Exc…" at bounding box center [390, 172] width 66 height 13
click at [357, 166] on select "Choose an option... Pending Applied Excluded (Questions) Excluded (Expired) Exc…" at bounding box center [390, 172] width 66 height 13
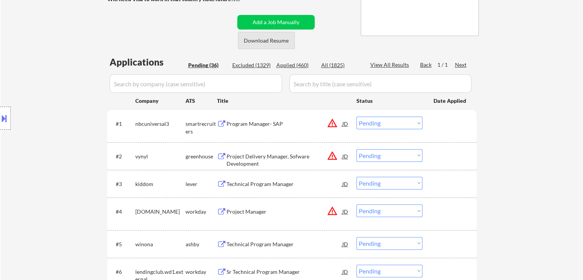
scroll to position [192, 0]
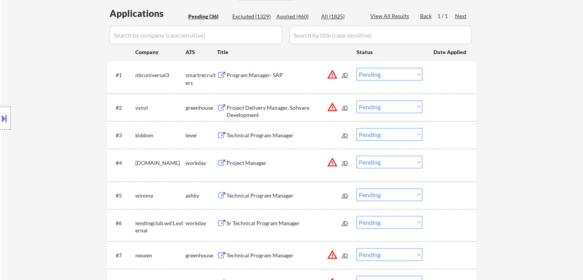
click at [259, 137] on div "Technical Program Manager" at bounding box center [285, 136] width 116 height 8
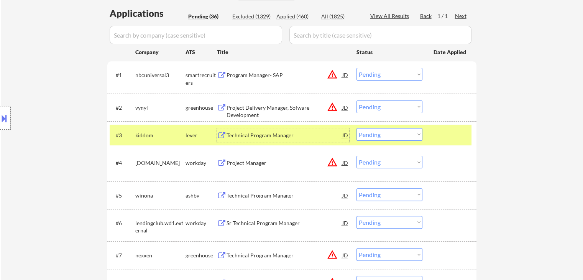
click at [384, 135] on select "Choose an option... Pending Applied Excluded (Questions) Excluded (Expired) Exc…" at bounding box center [390, 134] width 66 height 13
click at [357, 128] on select "Choose an option... Pending Applied Excluded (Questions) Excluded (Expired) Exc…" at bounding box center [390, 134] width 66 height 13
drag, startPoint x: 184, startPoint y: 138, endPoint x: 229, endPoint y: 145, distance: 45.7
click at [184, 138] on div "kiddom" at bounding box center [160, 136] width 50 height 8
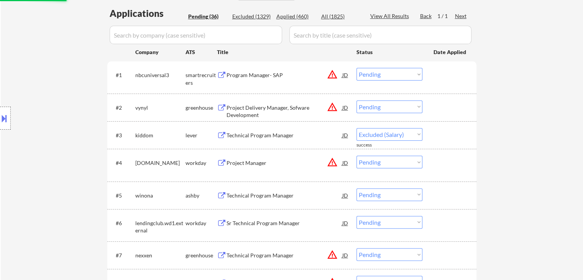
select select ""pending""
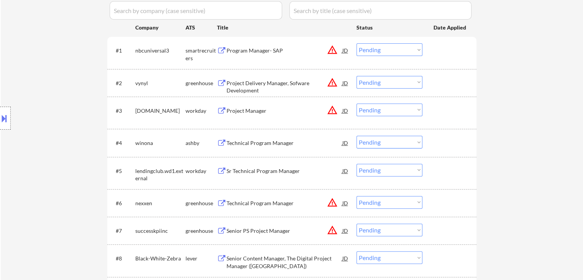
scroll to position [230, 0]
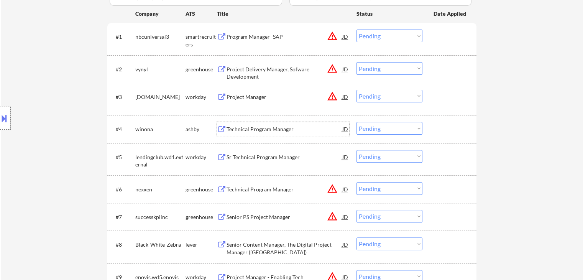
click at [270, 131] on div "Technical Program Manager" at bounding box center [285, 129] width 116 height 8
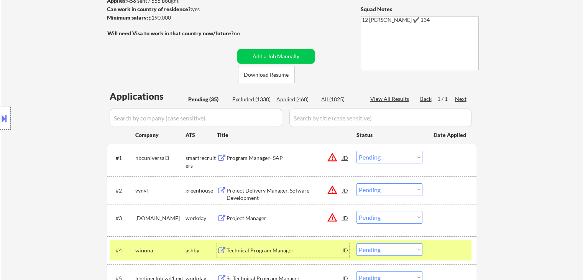
scroll to position [153, 0]
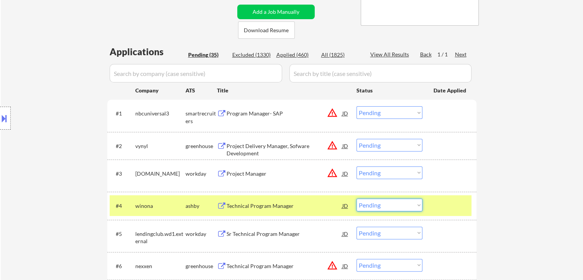
click at [392, 206] on select "Choose an option... Pending Applied Excluded (Questions) Excluded (Expired) Exc…" at bounding box center [390, 205] width 66 height 13
click at [357, 199] on select "Choose an option... Pending Applied Excluded (Questions) Excluded (Expired) Exc…" at bounding box center [390, 205] width 66 height 13
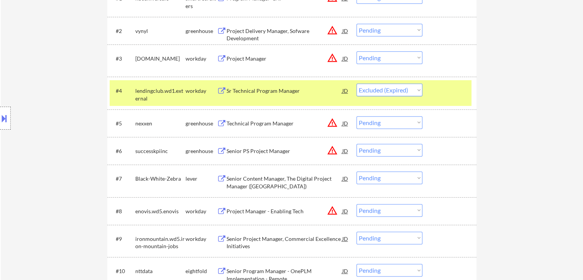
select select ""pending""
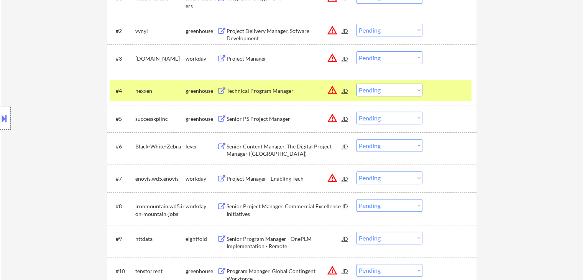
click at [193, 89] on div "greenhouse" at bounding box center [201, 91] width 31 height 8
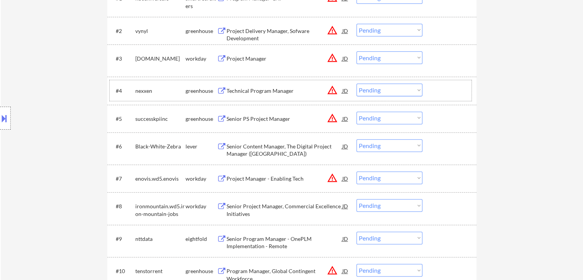
click at [372, 146] on select "Choose an option... Pending Applied Excluded (Questions) Excluded (Expired) Exc…" at bounding box center [390, 145] width 66 height 13
click at [357, 139] on select "Choose an option... Pending Applied Excluded (Questions) Excluded (Expired) Exc…" at bounding box center [390, 145] width 66 height 13
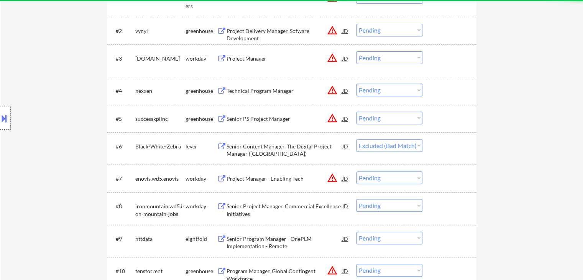
select select ""pending""
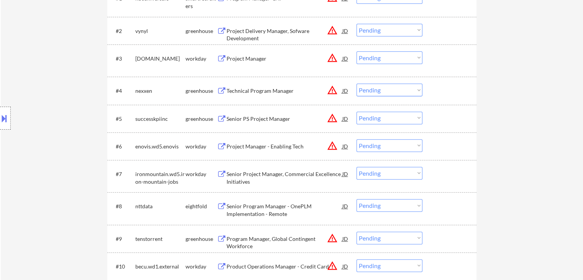
scroll to position [345, 0]
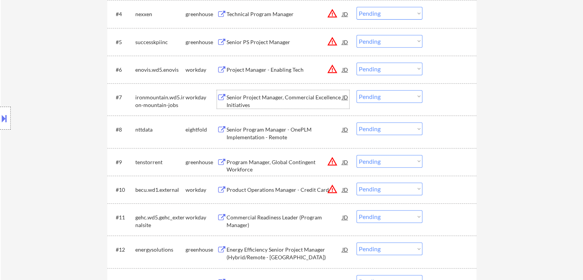
click at [279, 98] on div "Senior Project Manager, Commercial Excellence Initiatives" at bounding box center [285, 101] width 116 height 15
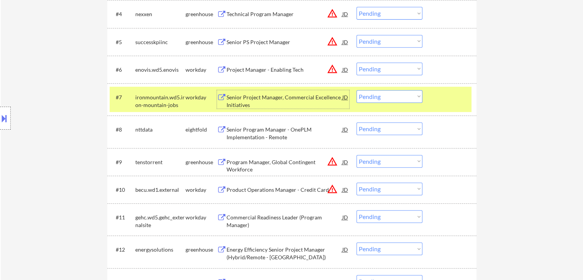
click at [399, 97] on select "Choose an option... Pending Applied Excluded (Questions) Excluded (Expired) Exc…" at bounding box center [390, 96] width 66 height 13
drag, startPoint x: 377, startPoint y: 97, endPoint x: 378, endPoint y: 102, distance: 5.4
click at [377, 97] on select "Choose an option... Pending Applied Excluded (Questions) Excluded (Expired) Exc…" at bounding box center [390, 96] width 66 height 13
click at [357, 90] on select "Choose an option... Pending Applied Excluded (Questions) Excluded (Expired) Exc…" at bounding box center [390, 96] width 66 height 13
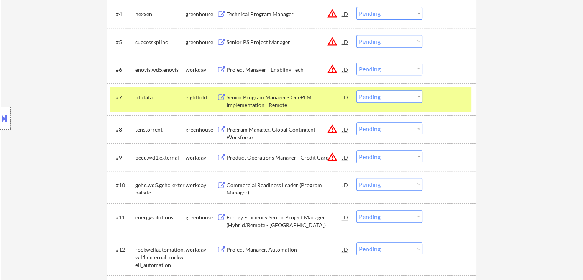
click at [275, 103] on div "Senior Program Manager - OnePLM Implementation - Remote" at bounding box center [285, 101] width 116 height 15
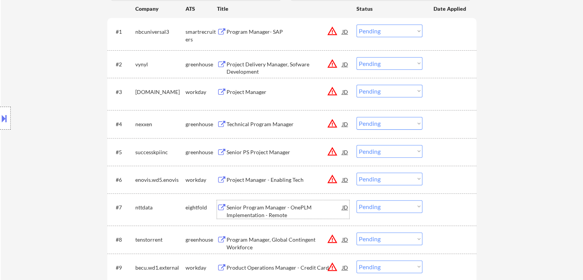
scroll to position [268, 0]
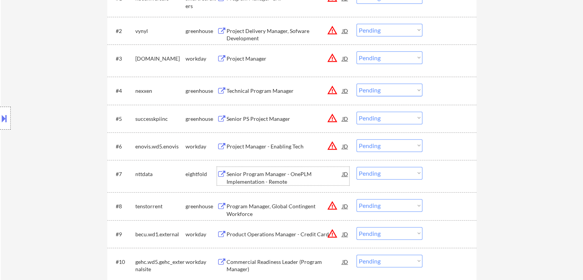
click at [389, 172] on select "Choose an option... Pending Applied Excluded (Questions) Excluded (Expired) Exc…" at bounding box center [390, 173] width 66 height 13
click at [357, 167] on select "Choose an option... Pending Applied Excluded (Questions) Excluded (Expired) Exc…" at bounding box center [390, 173] width 66 height 13
select select ""pending""
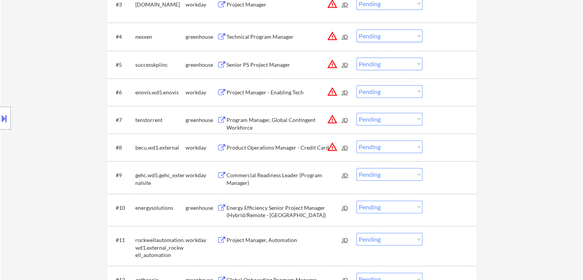
scroll to position [384, 0]
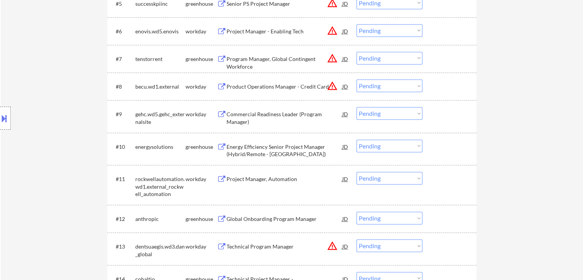
click at [265, 115] on div "Commercial Readiness Leader (Program Manager)" at bounding box center [285, 117] width 116 height 15
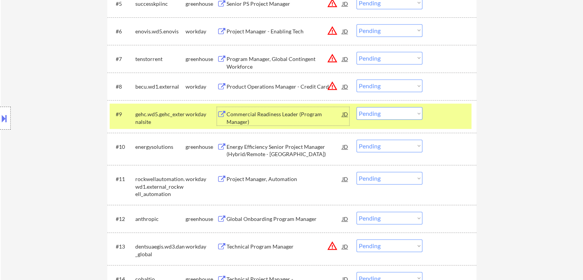
drag, startPoint x: 377, startPoint y: 114, endPoint x: 381, endPoint y: 119, distance: 6.3
click at [377, 114] on select "Choose an option... Pending Applied Excluded (Questions) Excluded (Expired) Exc…" at bounding box center [390, 113] width 66 height 13
click at [357, 107] on select "Choose an option... Pending Applied Excluded (Questions) Excluded (Expired) Exc…" at bounding box center [390, 113] width 66 height 13
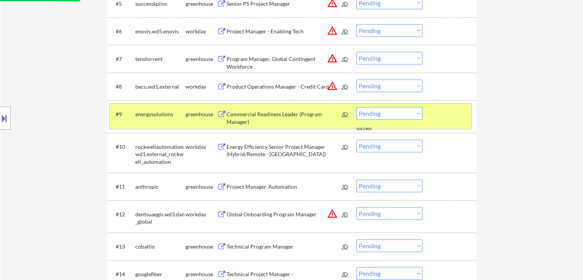
drag, startPoint x: 181, startPoint y: 121, endPoint x: 216, endPoint y: 125, distance: 35.5
click at [181, 121] on div "#9 energysolutions greenhouse Commercial Readiness Leader (Program Manager) JD …" at bounding box center [291, 116] width 362 height 25
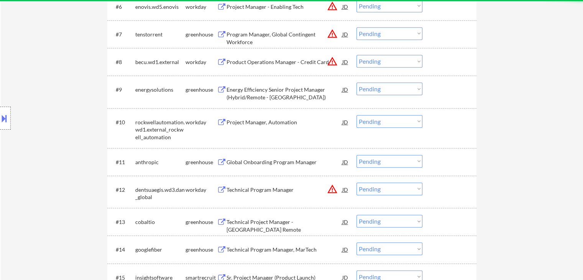
scroll to position [422, 0]
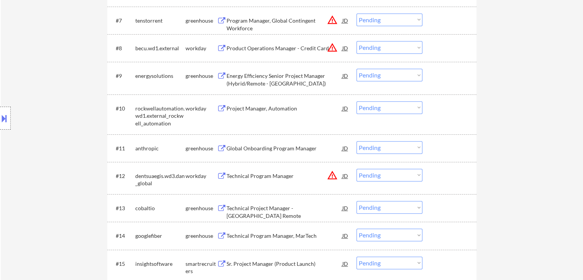
click at [277, 79] on div "Energy Efficiency Senior Project Manager (Hybrid/Remote - [GEOGRAPHIC_DATA])" at bounding box center [285, 79] width 116 height 15
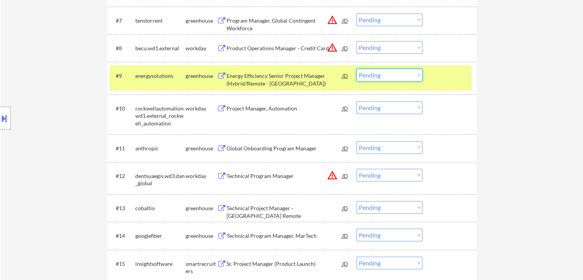
click at [391, 72] on select "Choose an option... Pending Applied Excluded (Questions) Excluded (Expired) Exc…" at bounding box center [390, 75] width 66 height 13
click at [357, 69] on select "Choose an option... Pending Applied Excluded (Questions) Excluded (Expired) Exc…" at bounding box center [390, 75] width 66 height 13
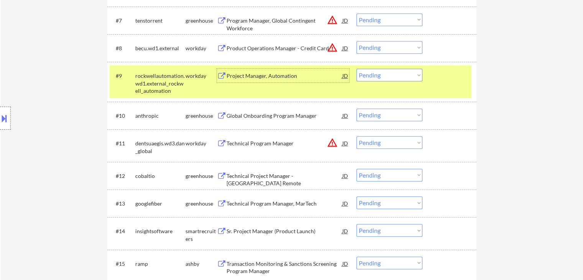
click at [277, 74] on div "Project Manager, Automation" at bounding box center [285, 76] width 116 height 8
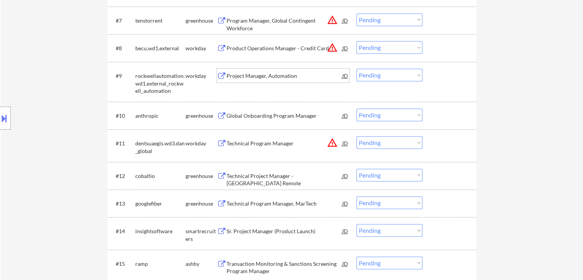
drag, startPoint x: 380, startPoint y: 74, endPoint x: 382, endPoint y: 80, distance: 6.4
click at [380, 74] on select "Choose an option... Pending Applied Excluded (Questions) Excluded (Expired) Exc…" at bounding box center [390, 75] width 66 height 13
click at [357, 69] on select "Choose an option... Pending Applied Excluded (Questions) Excluded (Expired) Exc…" at bounding box center [390, 75] width 66 height 13
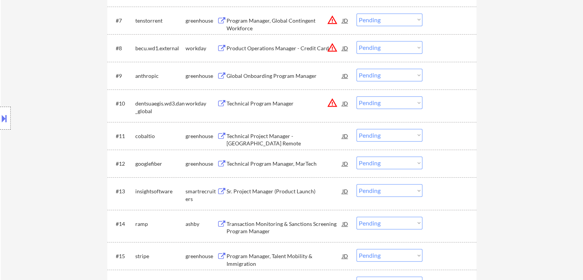
click at [267, 76] on div "Global Onboarding Program Manager" at bounding box center [285, 76] width 116 height 8
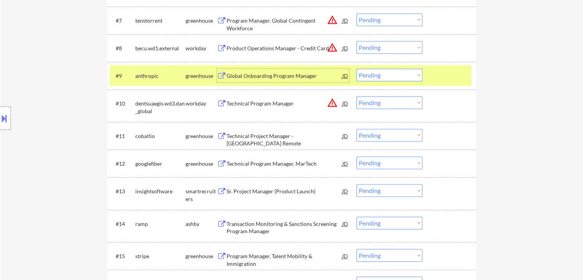
click at [380, 77] on select "Choose an option... Pending Applied Excluded (Questions) Excluded (Expired) Exc…" at bounding box center [390, 75] width 66 height 13
click at [357, 69] on select "Choose an option... Pending Applied Excluded (Questions) Excluded (Expired) Exc…" at bounding box center [390, 75] width 66 height 13
select select ""pending""
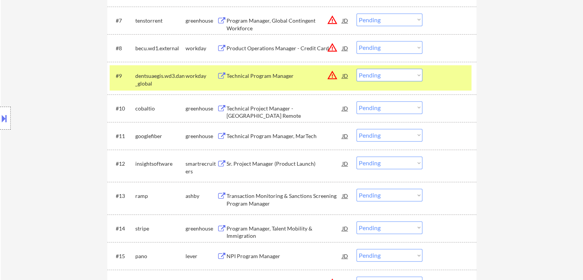
click at [181, 77] on div "dentsuaegis.wd3.dan_global" at bounding box center [160, 79] width 50 height 15
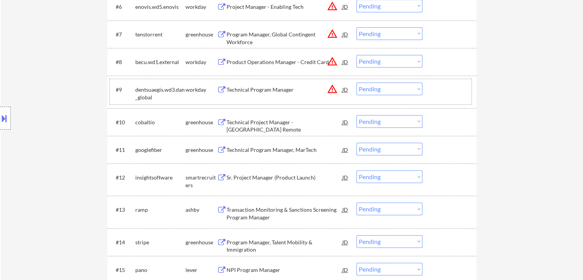
scroll to position [460, 0]
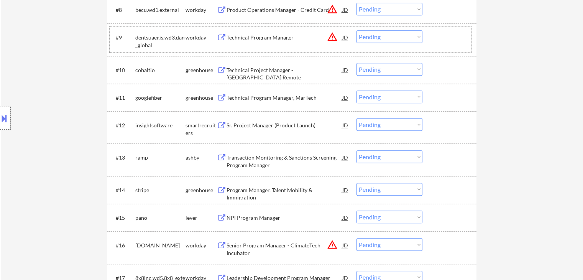
click at [281, 71] on div "Technical Project Manager - [GEOGRAPHIC_DATA] Remote" at bounding box center [285, 73] width 116 height 15
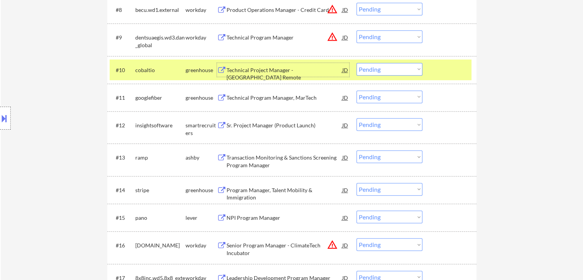
click at [387, 69] on select "Choose an option... Pending Applied Excluded (Questions) Excluded (Expired) Exc…" at bounding box center [390, 69] width 66 height 13
click at [357, 63] on select "Choose an option... Pending Applied Excluded (Questions) Excluded (Expired) Exc…" at bounding box center [390, 69] width 66 height 13
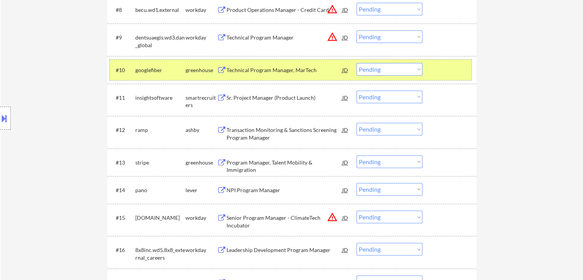
drag, startPoint x: 191, startPoint y: 69, endPoint x: 214, endPoint y: 80, distance: 25.4
click at [192, 70] on div "greenhouse" at bounding box center [201, 70] width 31 height 8
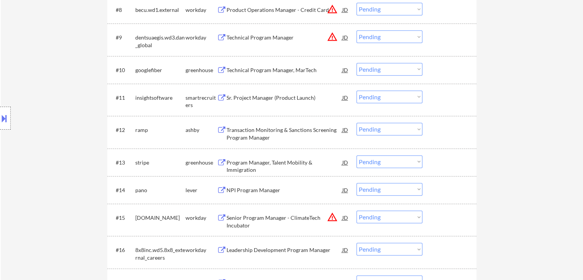
click at [294, 74] on div "Technical Program Manager, MarTech" at bounding box center [285, 70] width 116 height 14
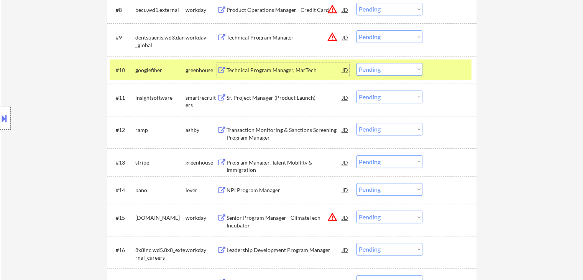
drag, startPoint x: 371, startPoint y: 67, endPoint x: 375, endPoint y: 74, distance: 8.1
click at [372, 68] on select "Choose an option... Pending Applied Excluded (Questions) Excluded (Expired) Exc…" at bounding box center [390, 69] width 66 height 13
click at [357, 63] on select "Choose an option... Pending Applied Excluded (Questions) Excluded (Expired) Exc…" at bounding box center [390, 69] width 66 height 13
click at [508, 189] on div "← Return to /applysquad Mailslurp Inbox Job Search Builder [PERSON_NAME] User E…" at bounding box center [292, 70] width 583 height 1001
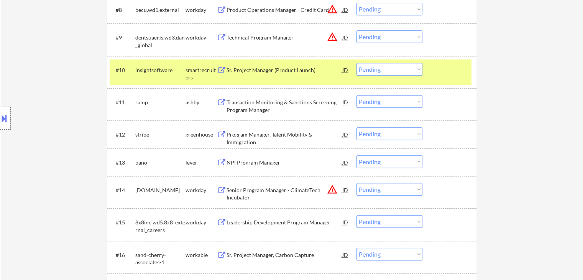
click at [270, 68] on div "Sr. Project Manager (Product Launch)" at bounding box center [285, 70] width 116 height 8
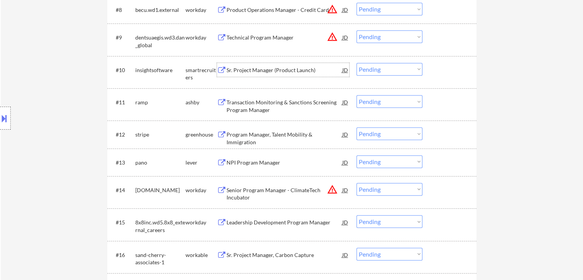
drag, startPoint x: 369, startPoint y: 70, endPoint x: 372, endPoint y: 74, distance: 5.0
click at [369, 70] on select "Choose an option... Pending Applied Excluded (Questions) Excluded (Expired) Exc…" at bounding box center [390, 69] width 66 height 13
drag, startPoint x: 383, startPoint y: 69, endPoint x: 387, endPoint y: 74, distance: 6.3
click at [384, 70] on select "Choose an option... Pending Applied Excluded (Questions) Excluded (Expired) Exc…" at bounding box center [390, 69] width 66 height 13
click at [389, 67] on select "Choose an option... Pending Applied Excluded (Questions) Excluded (Expired) Exc…" at bounding box center [390, 69] width 66 height 13
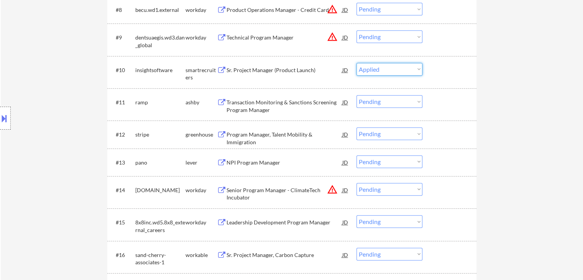
click at [357, 63] on select "Choose an option... Pending Applied Excluded (Questions) Excluded (Expired) Exc…" at bounding box center [390, 69] width 66 height 13
select select ""pending""
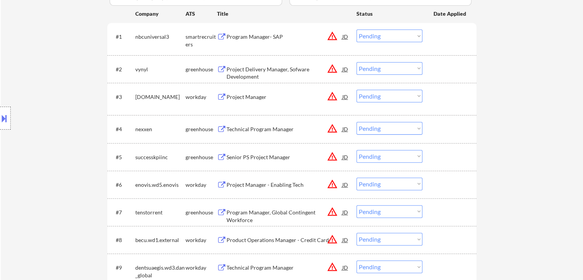
scroll to position [77, 0]
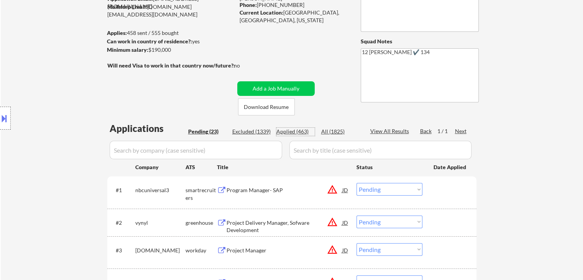
click at [295, 132] on div "Applied (463)" at bounding box center [296, 132] width 38 height 8
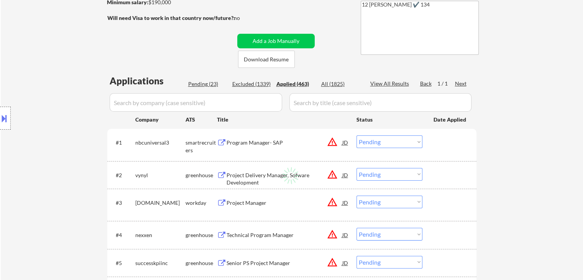
scroll to position [192, 0]
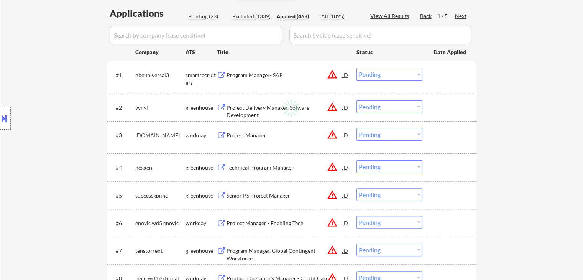
select select ""applied""
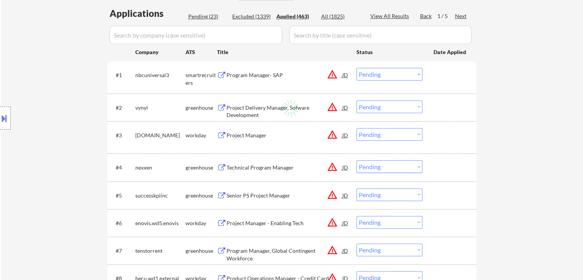
select select ""applied""
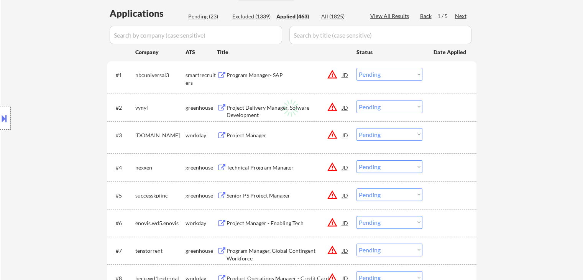
select select ""applied""
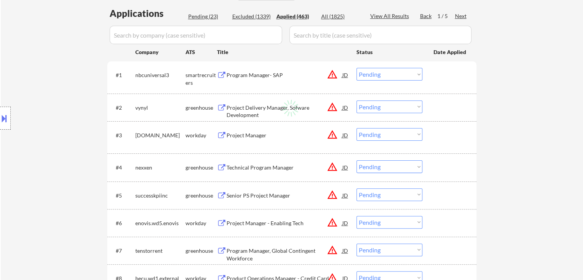
select select ""applied""
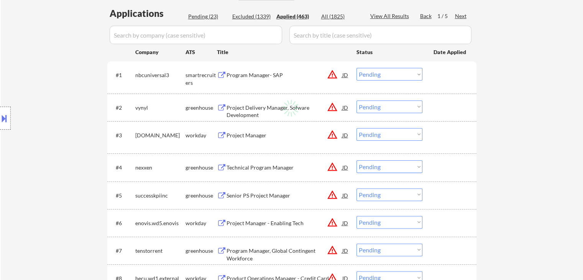
select select ""applied""
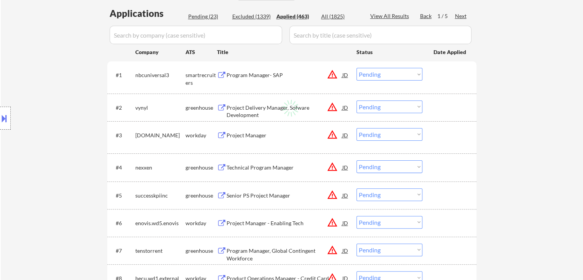
select select ""applied""
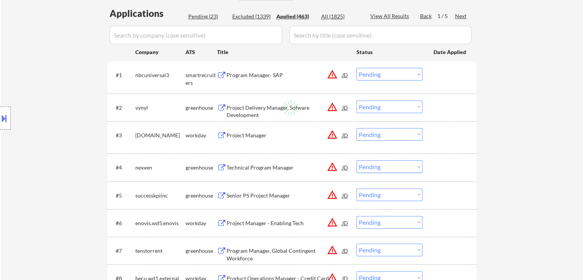
select select ""applied""
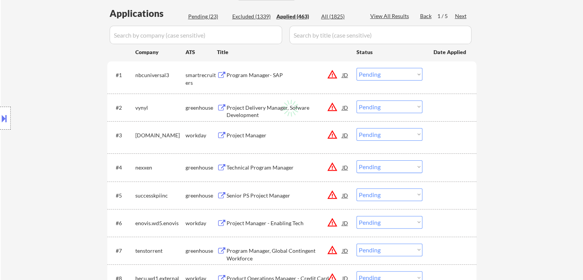
select select ""applied""
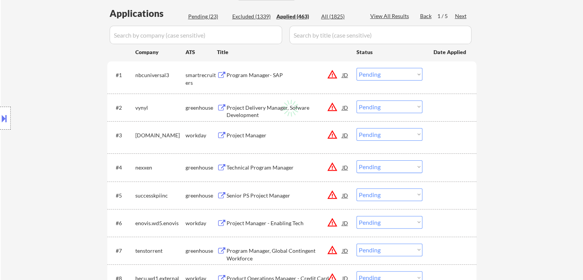
select select ""applied""
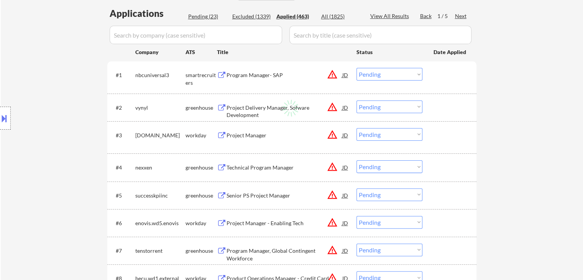
select select ""applied""
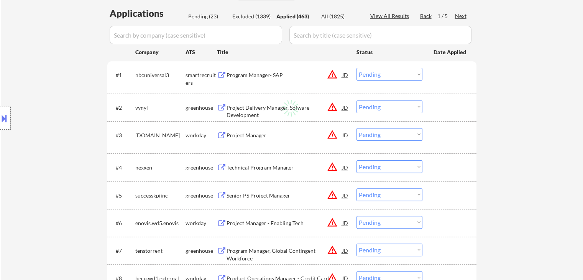
select select ""applied""
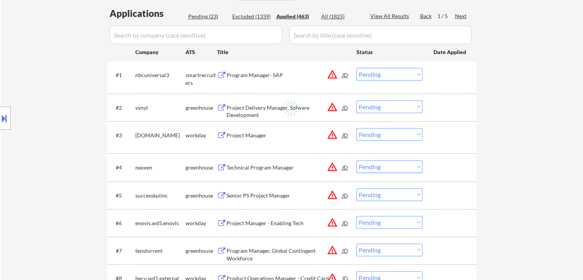
select select ""applied""
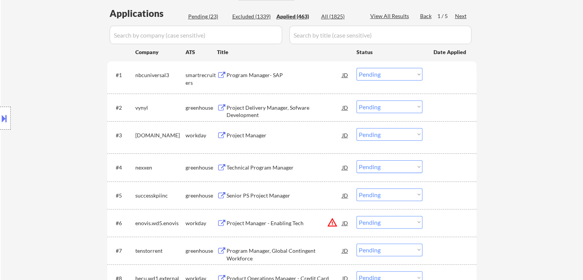
select select ""applied""
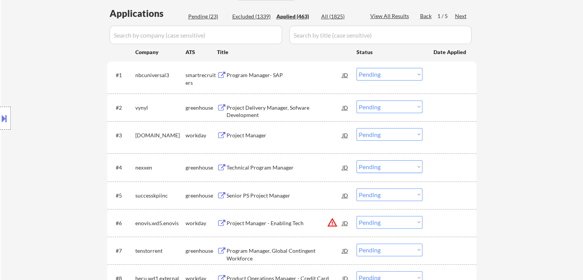
select select ""applied""
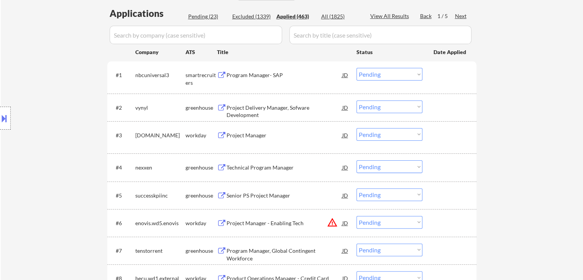
select select ""applied""
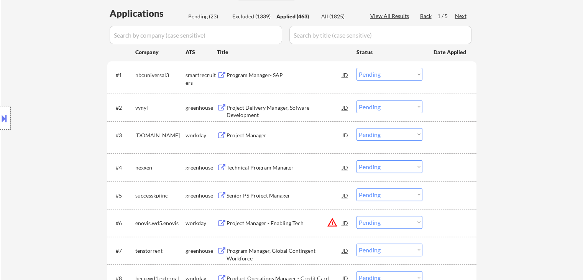
select select ""applied""
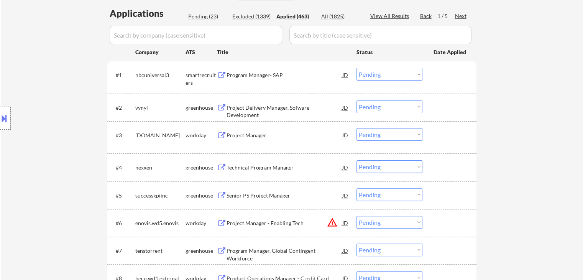
select select ""applied""
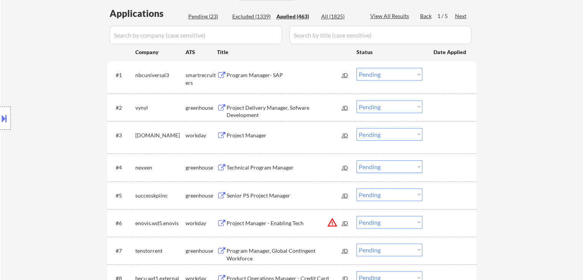
select select ""applied""
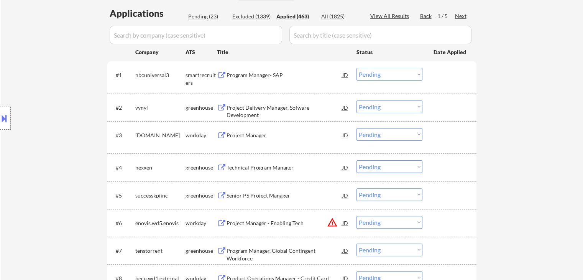
select select ""applied""
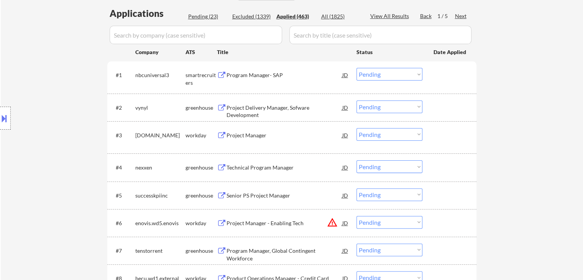
select select ""applied""
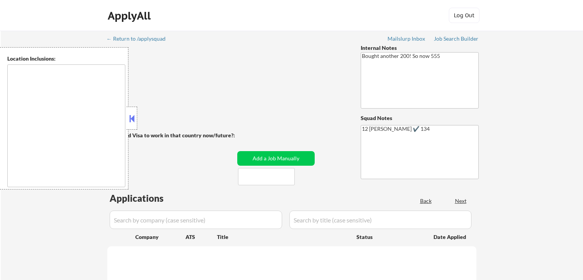
type textarea "[GEOGRAPHIC_DATA], [GEOGRAPHIC_DATA] [GEOGRAPHIC_DATA], [GEOGRAPHIC_DATA] [GEOG…"
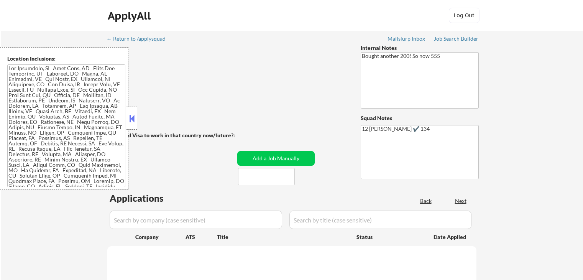
select select ""pending""
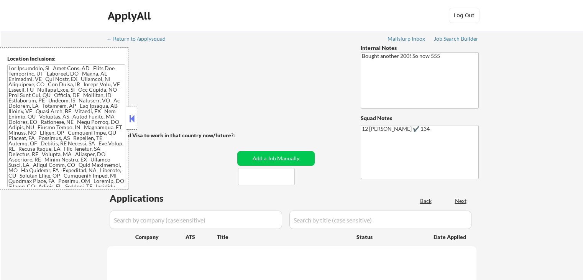
select select ""pending""
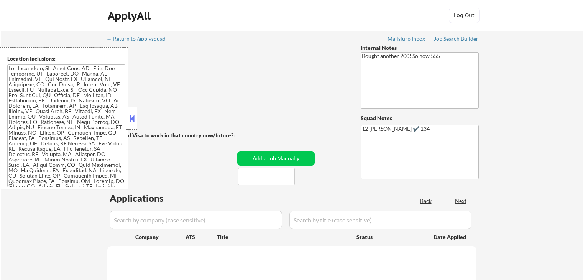
select select ""pending""
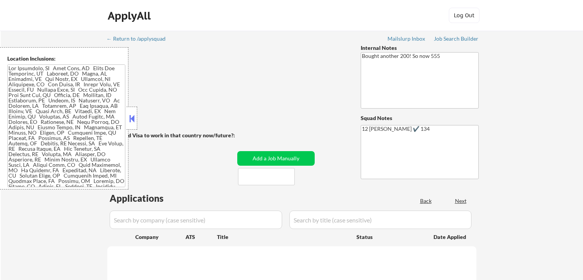
select select ""pending""
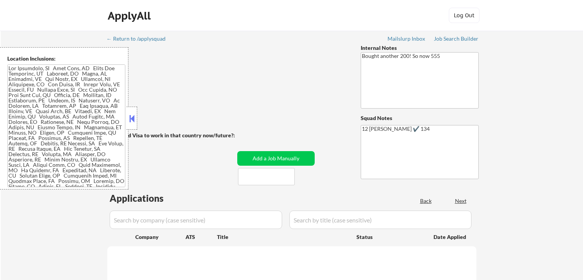
select select ""pending""
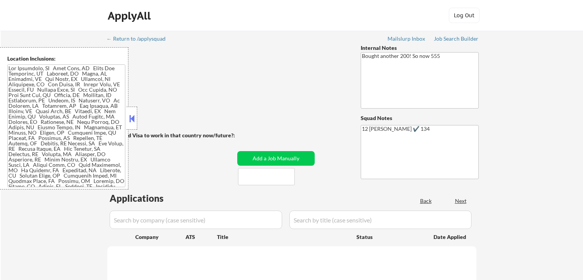
select select ""pending""
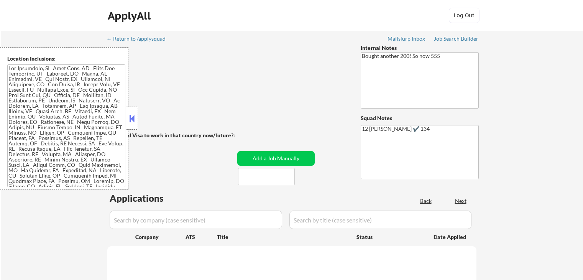
select select ""pending""
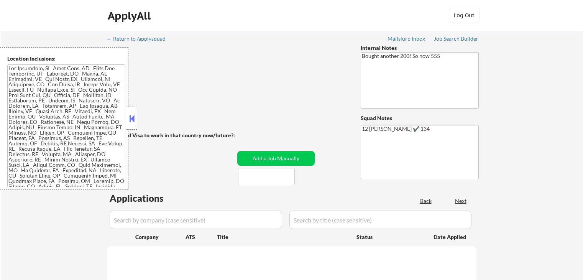
select select ""pending""
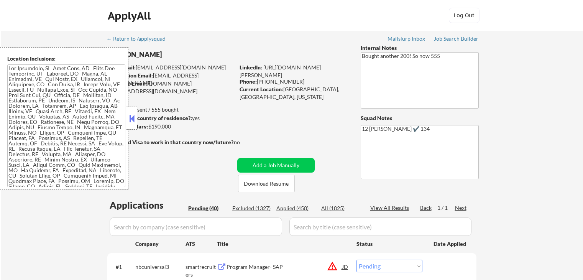
select select ""pending""
click at [129, 119] on button at bounding box center [132, 119] width 8 height 12
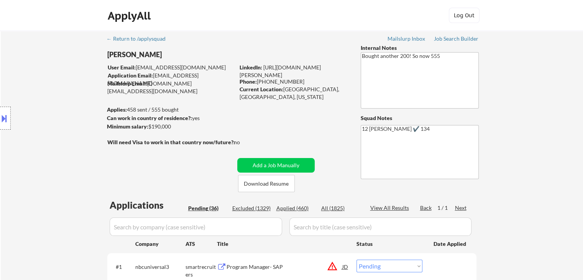
select select ""pending""
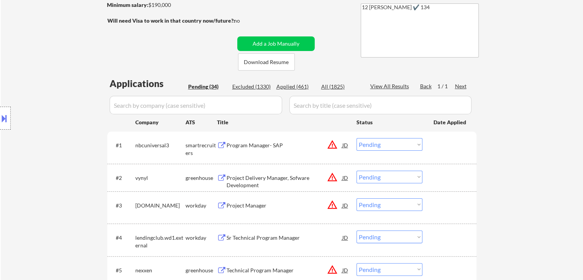
scroll to position [153, 0]
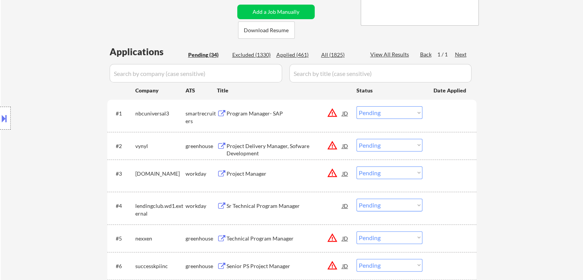
click at [256, 206] on div "Sr Technical Program Manager" at bounding box center [285, 206] width 116 height 8
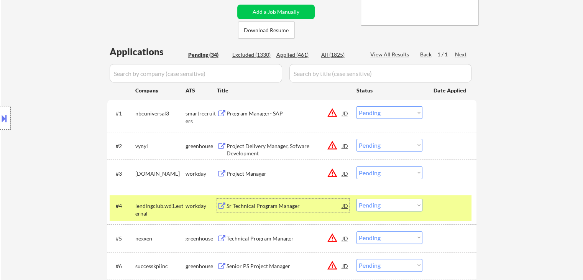
drag, startPoint x: 387, startPoint y: 201, endPoint x: 391, endPoint y: 200, distance: 4.1
click at [388, 201] on select "Choose an option... Pending Applied Excluded (Questions) Excluded (Expired) Exc…" at bounding box center [390, 205] width 66 height 13
click at [357, 199] on select "Choose an option... Pending Applied Excluded (Questions) Excluded (Expired) Exc…" at bounding box center [390, 205] width 66 height 13
select select ""pending""
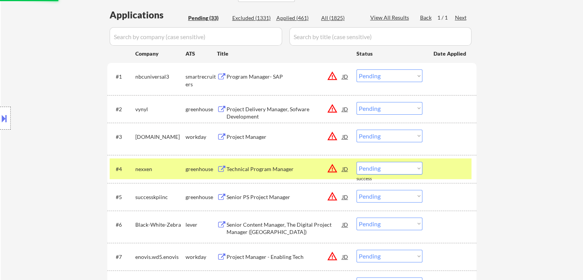
scroll to position [230, 0]
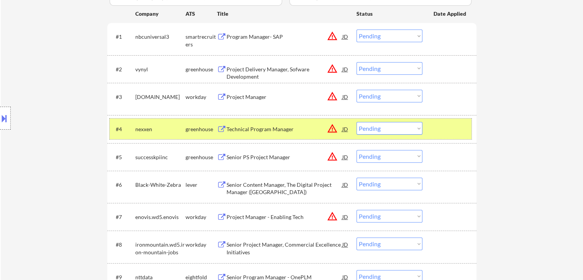
drag, startPoint x: 170, startPoint y: 127, endPoint x: 207, endPoint y: 139, distance: 38.9
click at [171, 127] on div "nexxen" at bounding box center [160, 129] width 50 height 8
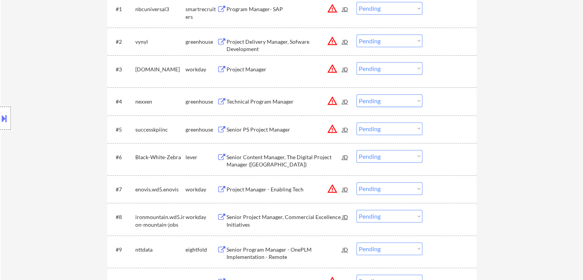
scroll to position [307, 0]
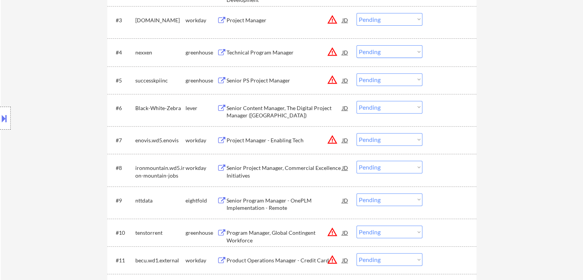
click at [287, 112] on div "Senior Content Manager, The Digital Project Manager ([GEOGRAPHIC_DATA])" at bounding box center [285, 111] width 116 height 15
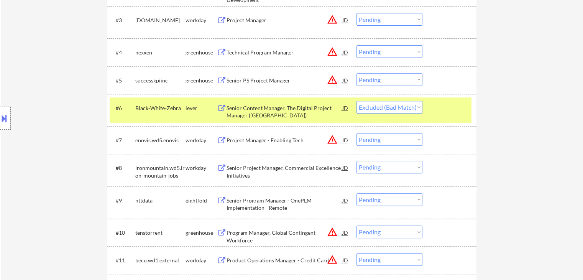
select select ""pending""
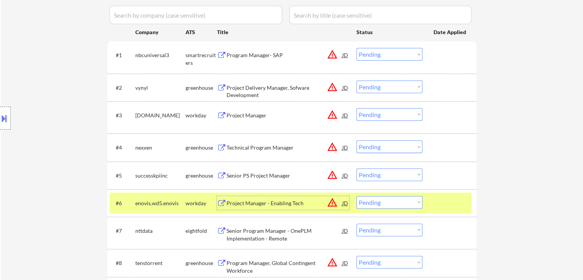
scroll to position [230, 0]
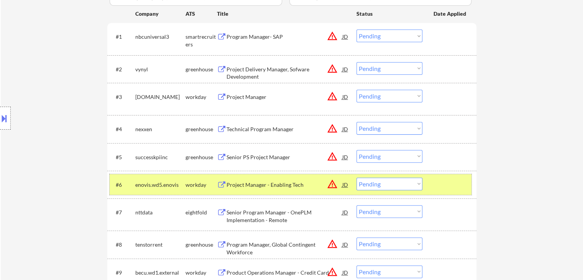
click at [191, 183] on div "workday" at bounding box center [201, 185] width 31 height 8
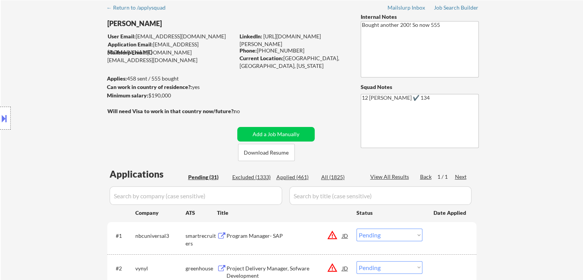
scroll to position [0, 0]
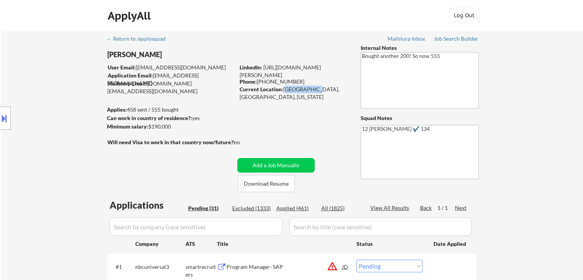
drag, startPoint x: 285, startPoint y: 91, endPoint x: 311, endPoint y: 90, distance: 26.1
click at [311, 90] on div "Current Location: [GEOGRAPHIC_DATA], [GEOGRAPHIC_DATA], [US_STATE]" at bounding box center [294, 93] width 109 height 15
drag, startPoint x: 305, startPoint y: 89, endPoint x: 276, endPoint y: 109, distance: 34.6
drag, startPoint x: 283, startPoint y: 89, endPoint x: 313, endPoint y: 94, distance: 30.3
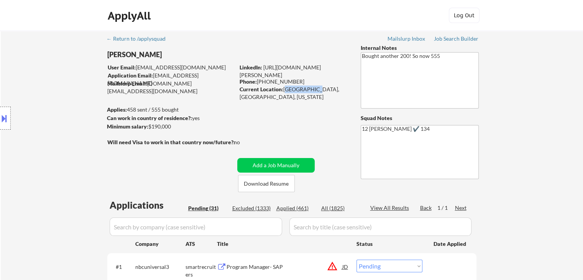
click at [313, 92] on div "Current Location: [GEOGRAPHIC_DATA], [GEOGRAPHIC_DATA], [US_STATE]" at bounding box center [294, 93] width 109 height 15
copy div "[GEOGRAPHIC_DATA], [GEOGRAPHIC_DATA]"
click at [5, 113] on button at bounding box center [4, 118] width 8 height 13
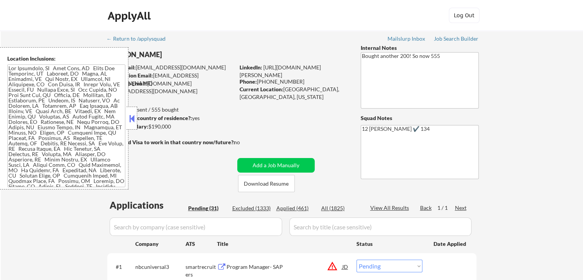
select select ""pending""
drag, startPoint x: 129, startPoint y: 119, endPoint x: 135, endPoint y: 122, distance: 6.9
click at [129, 119] on button at bounding box center [132, 119] width 8 height 12
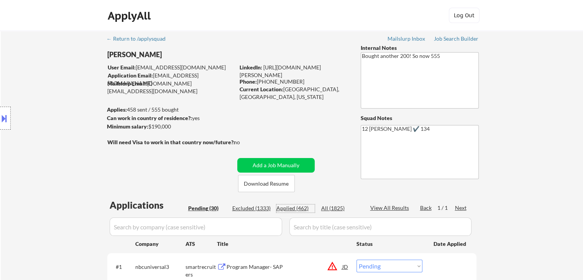
click at [301, 209] on div "Applied (462)" at bounding box center [296, 208] width 38 height 8
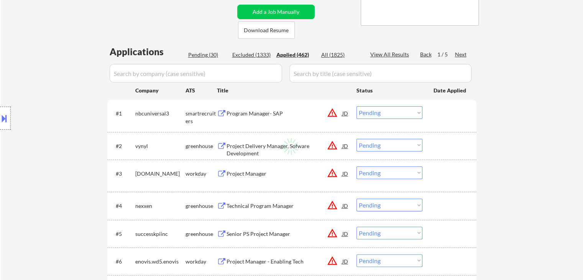
select select ""applied""
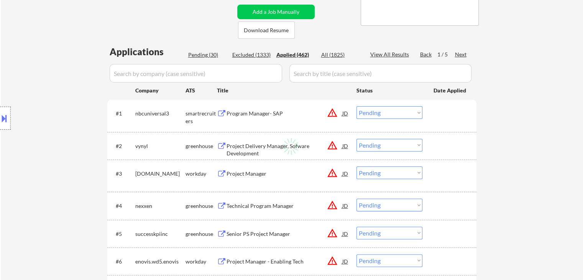
select select ""applied""
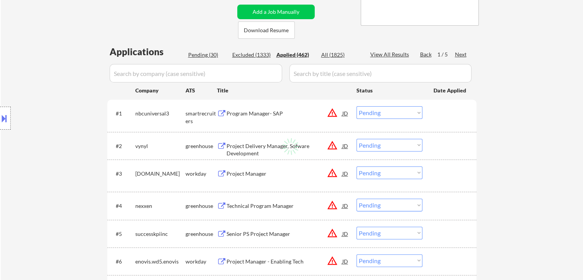
select select ""applied""
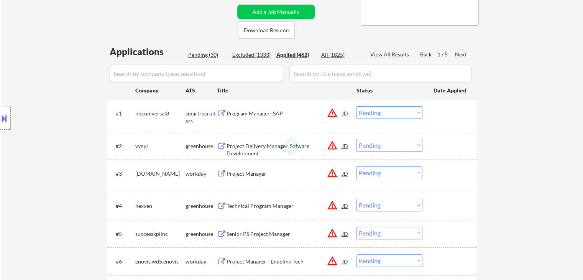
select select ""applied""
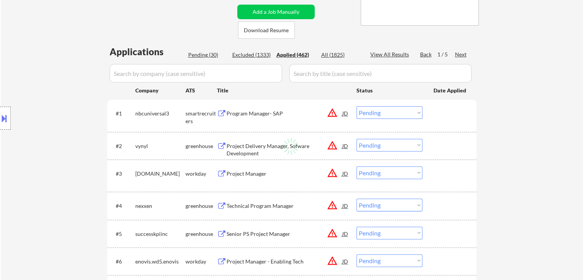
select select ""applied""
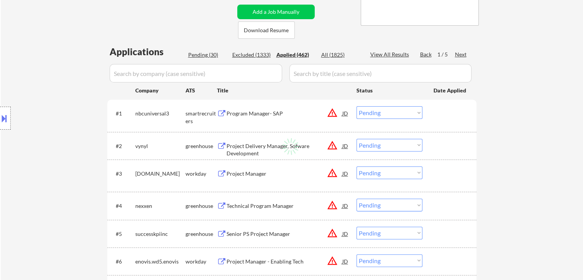
select select ""applied""
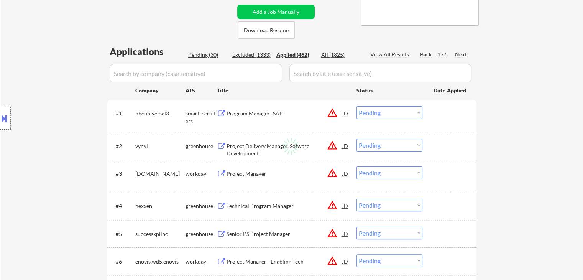
select select ""applied""
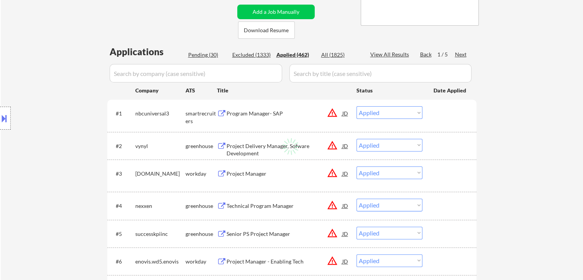
select select ""applied""
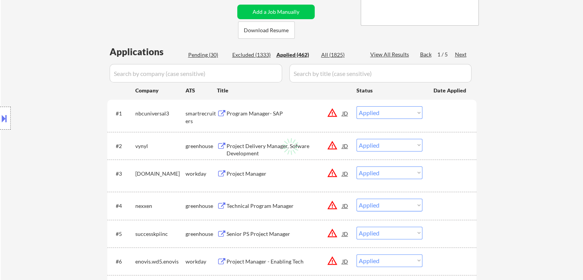
select select ""applied""
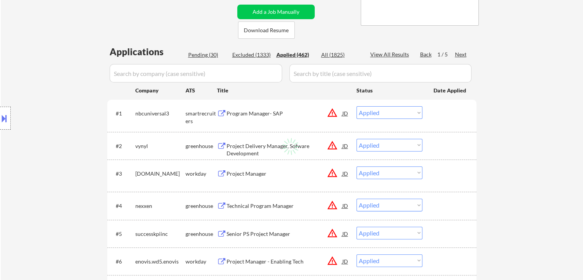
select select ""applied""
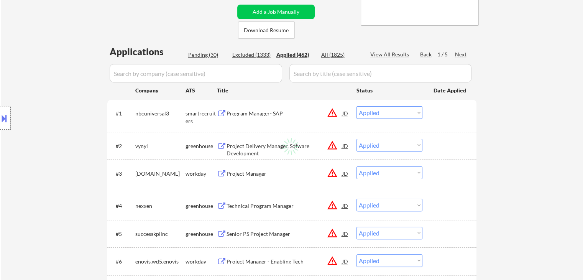
select select ""applied""
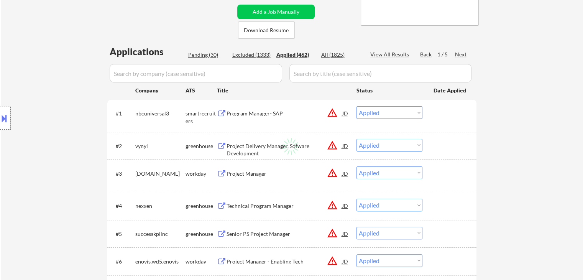
select select ""applied""
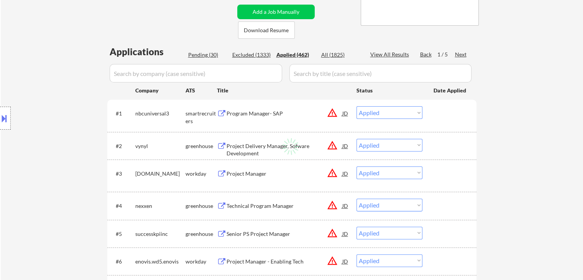
select select ""applied""
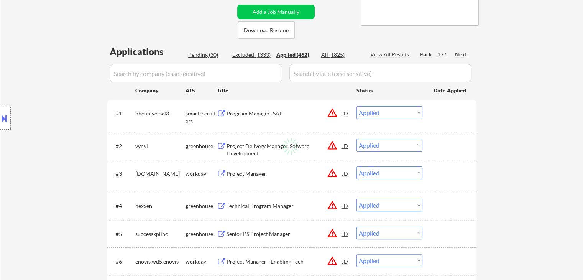
select select ""applied""
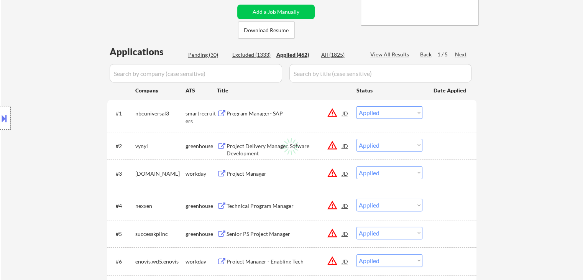
select select ""applied""
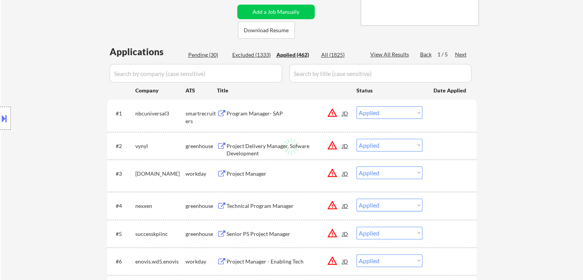
select select ""applied""
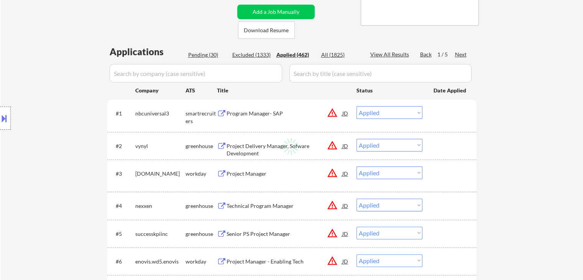
select select ""applied""
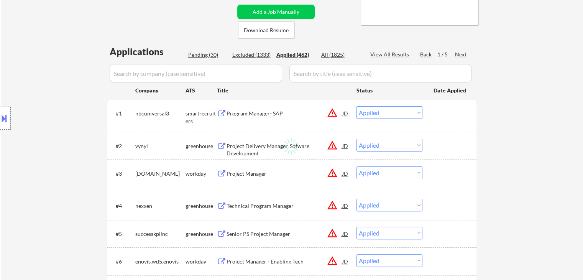
select select ""applied""
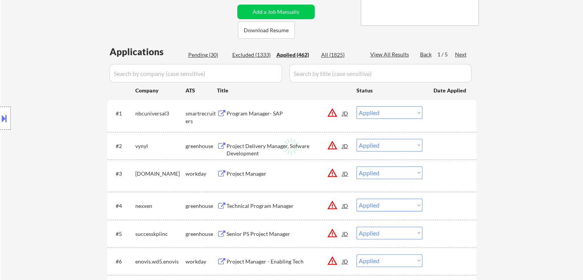
select select ""applied""
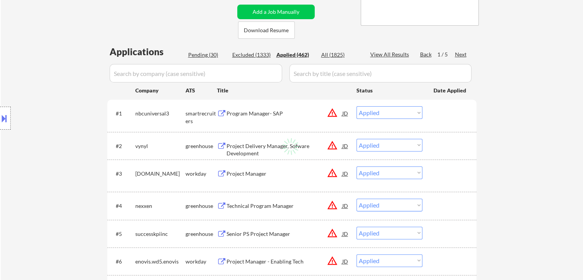
select select ""applied""
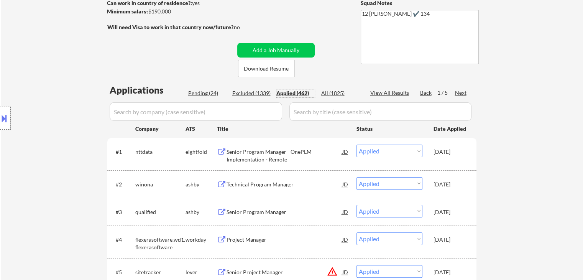
scroll to position [0, 0]
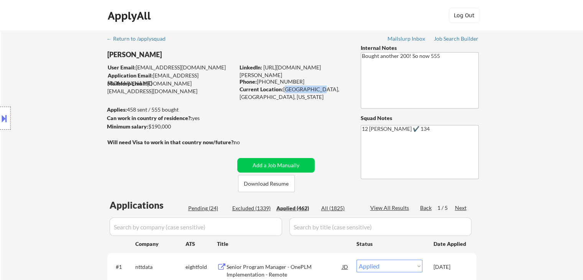
drag, startPoint x: 285, startPoint y: 89, endPoint x: 313, endPoint y: 91, distance: 28.0
click at [313, 91] on div "Current Location: [GEOGRAPHIC_DATA], [GEOGRAPHIC_DATA], [US_STATE]" at bounding box center [294, 93] width 109 height 15
copy div "[GEOGRAPHIC_DATA], [GEOGRAPHIC_DATA],"
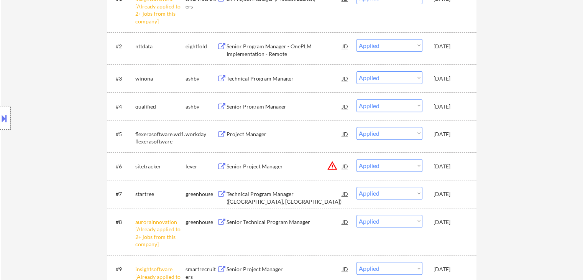
scroll to position [268, 0]
